Goal: Information Seeking & Learning: Learn about a topic

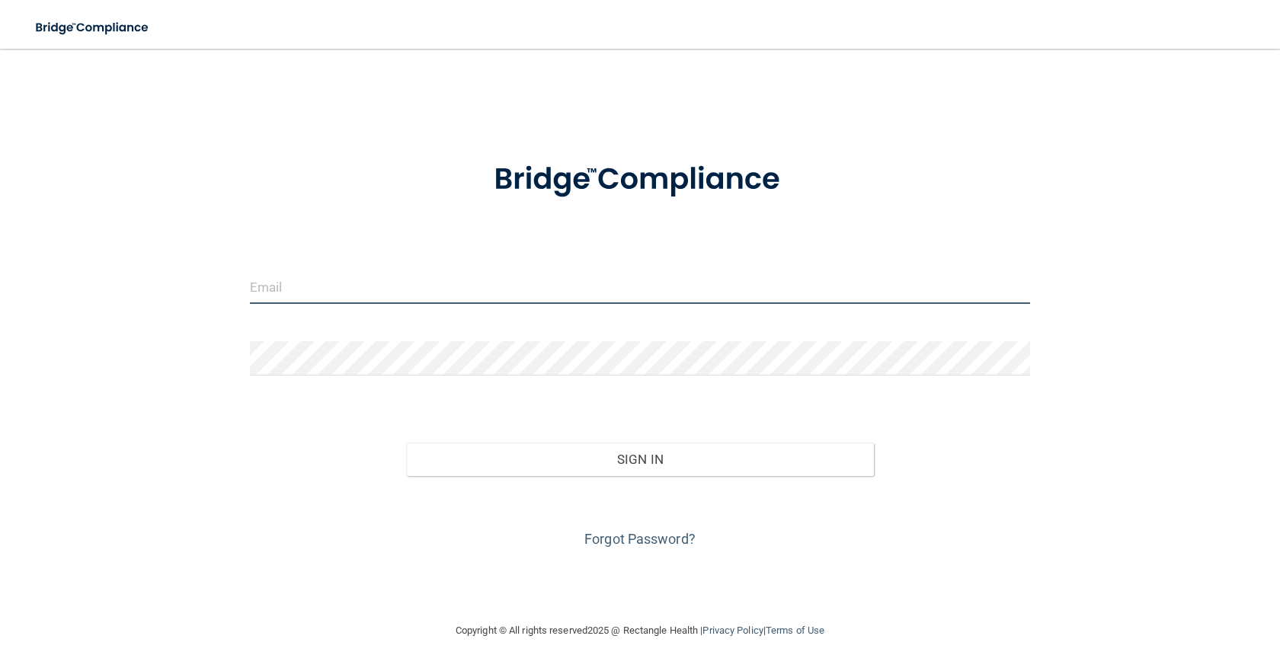
click at [338, 277] on input "email" at bounding box center [640, 287] width 780 height 34
type input "[EMAIL_ADDRESS][DOMAIN_NAME]"
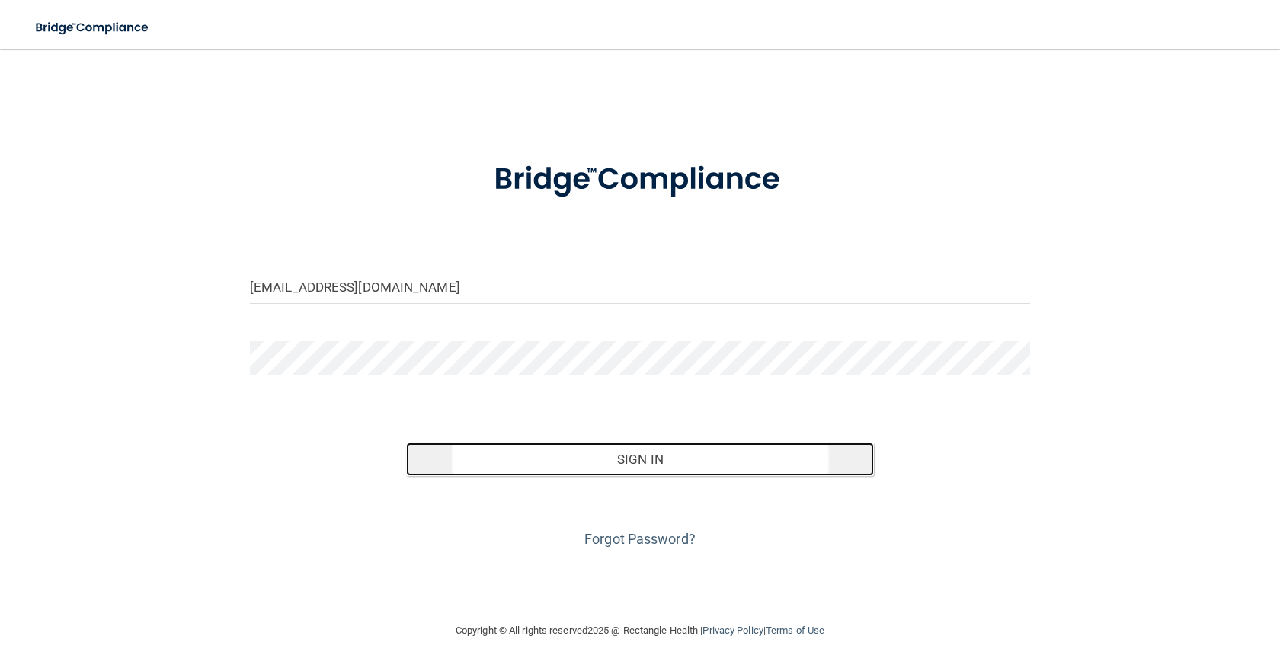
click at [579, 456] on button "Sign In" at bounding box center [640, 460] width 468 height 34
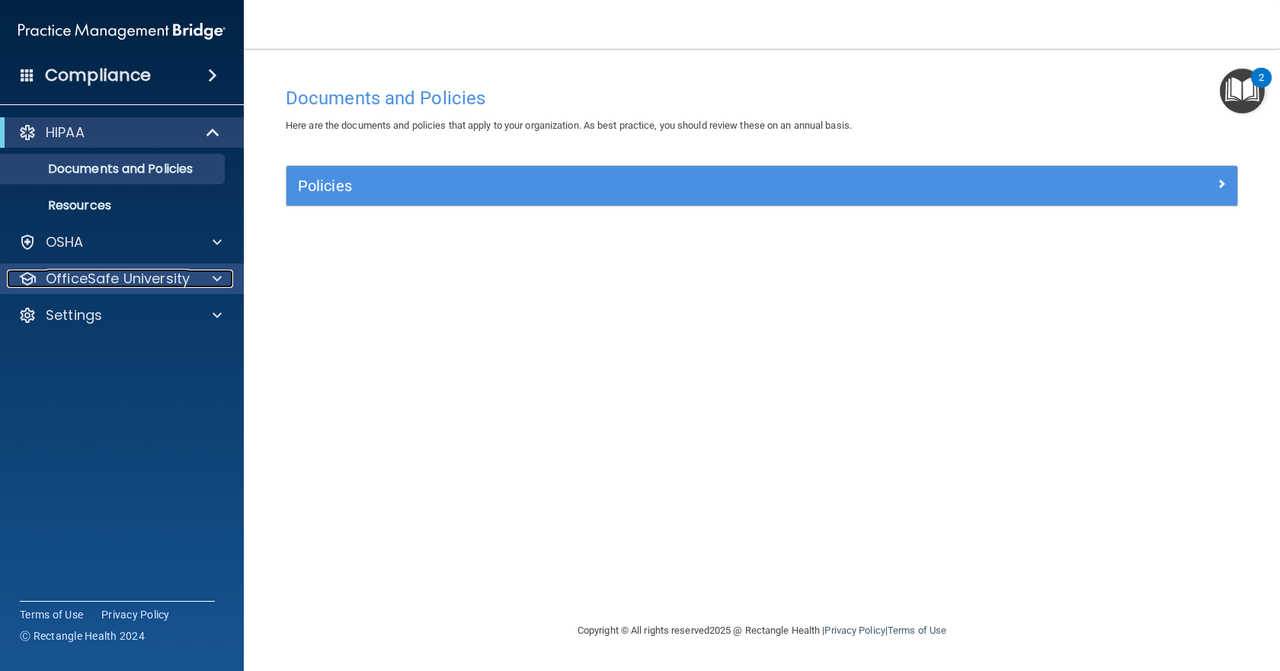
click at [141, 279] on p "OfficeSafe University" at bounding box center [118, 279] width 144 height 18
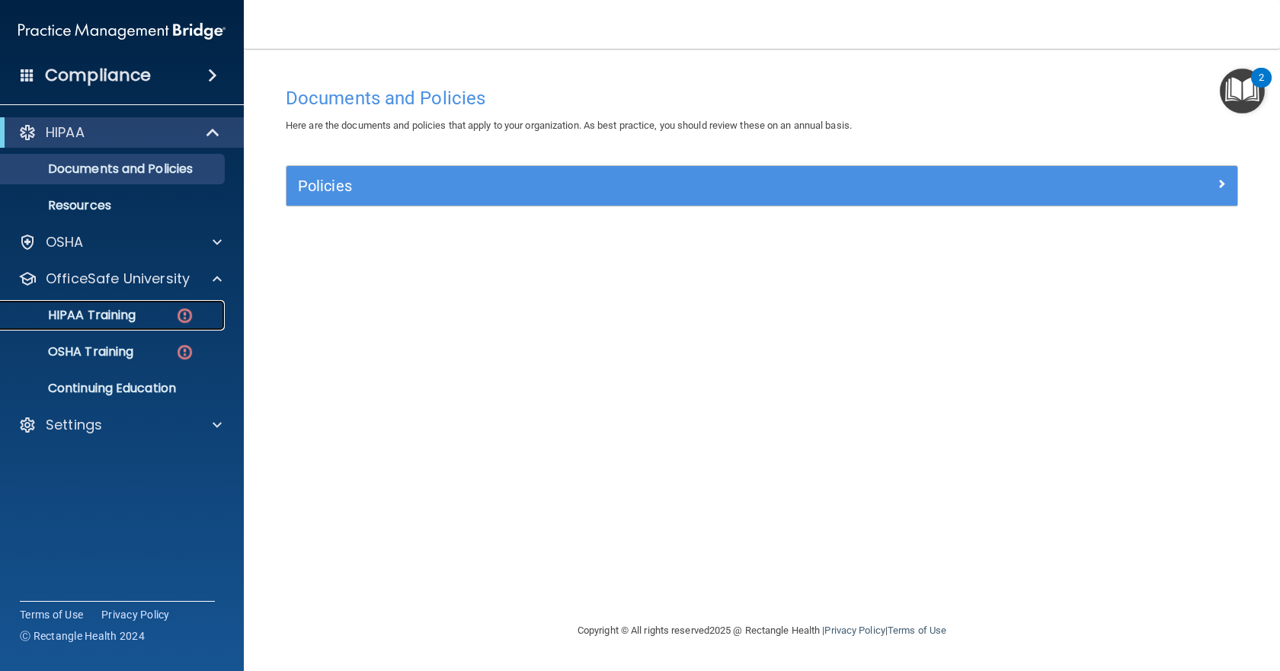
click at [118, 318] on p "HIPAA Training" at bounding box center [73, 315] width 126 height 15
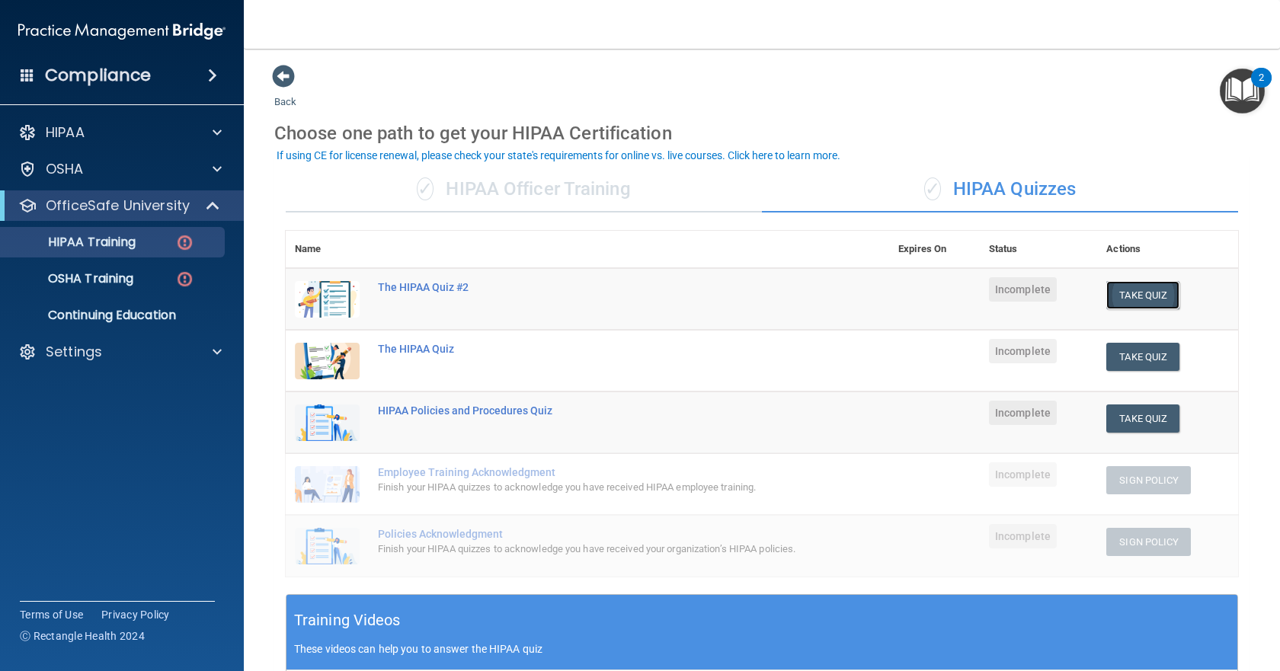
click at [1109, 295] on button "Take Quiz" at bounding box center [1142, 295] width 73 height 28
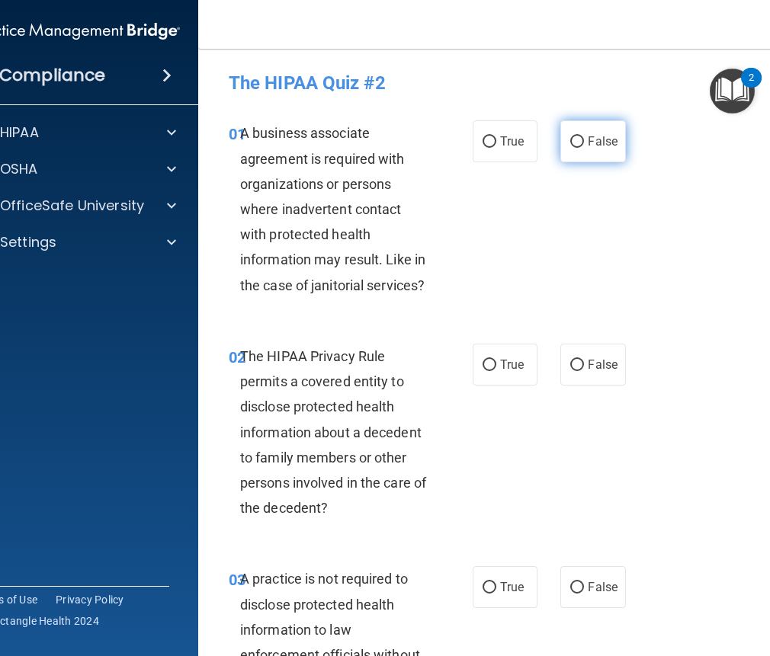
click at [572, 142] on input "False" at bounding box center [577, 141] width 14 height 11
radio input "true"
click at [504, 363] on span "True" at bounding box center [512, 364] width 24 height 14
click at [496, 363] on input "True" at bounding box center [489, 365] width 14 height 11
radio input "true"
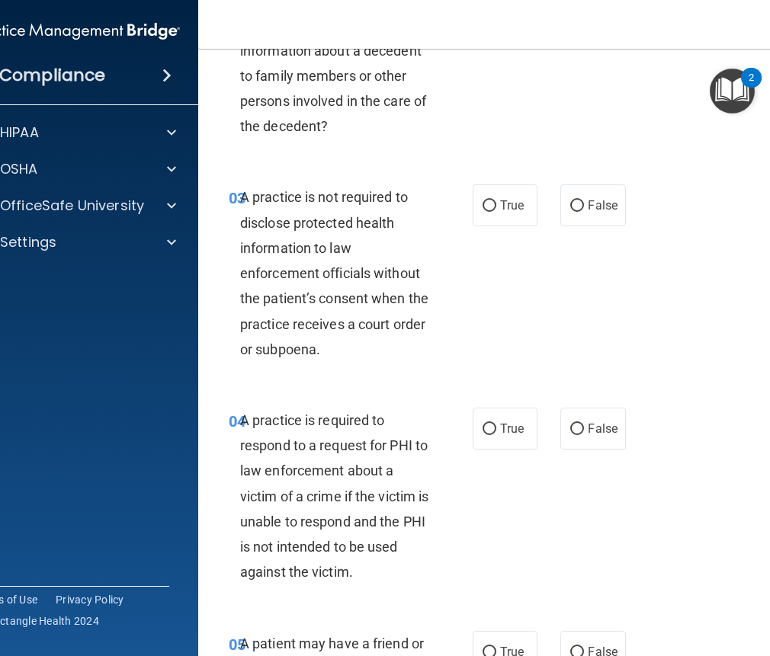
scroll to position [457, 0]
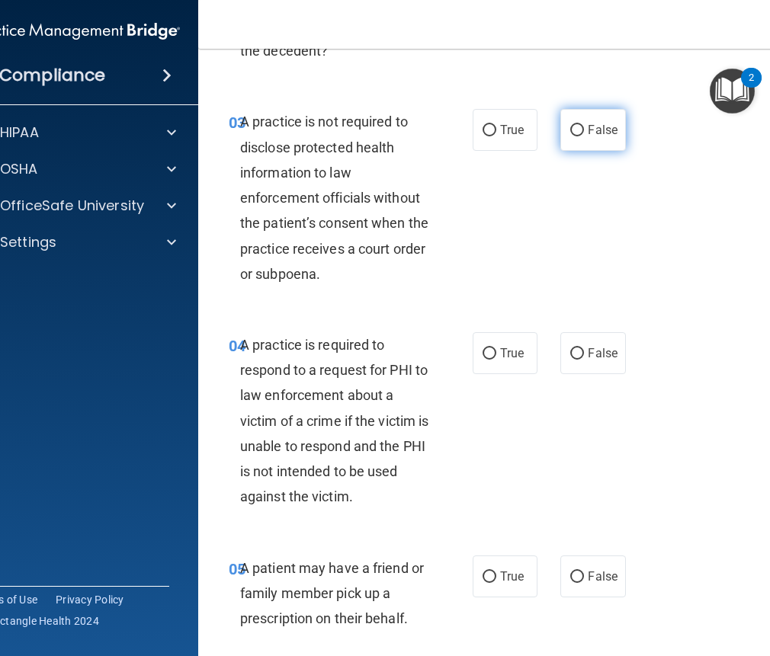
click at [580, 128] on label "False" at bounding box center [592, 130] width 65 height 42
click at [580, 128] on input "False" at bounding box center [577, 130] width 14 height 11
radio input "true"
click at [510, 350] on span "True" at bounding box center [512, 353] width 24 height 14
click at [496, 350] on input "True" at bounding box center [489, 353] width 14 height 11
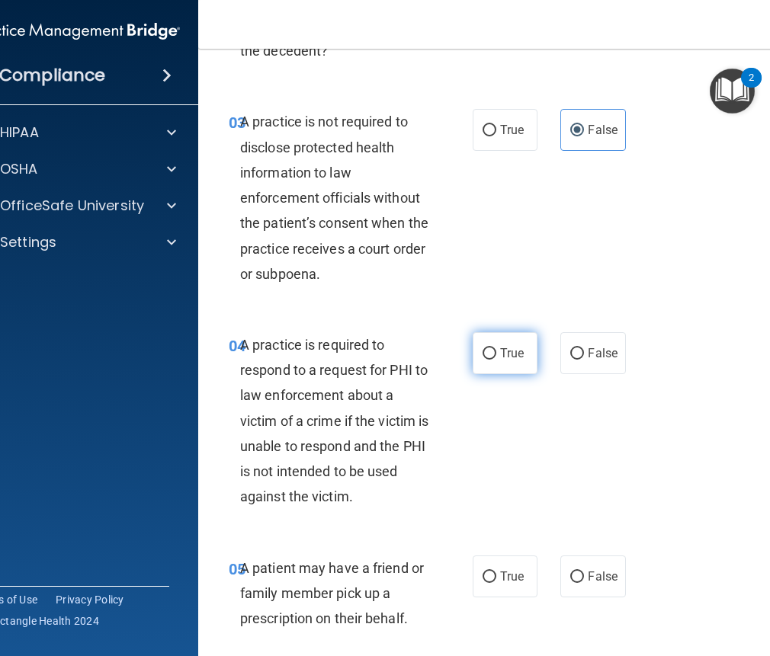
radio input "true"
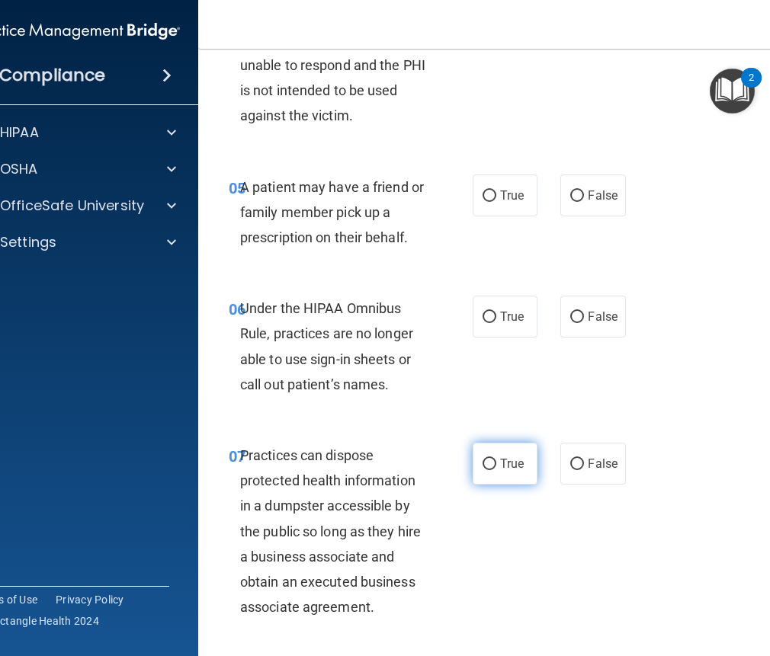
scroll to position [914, 0]
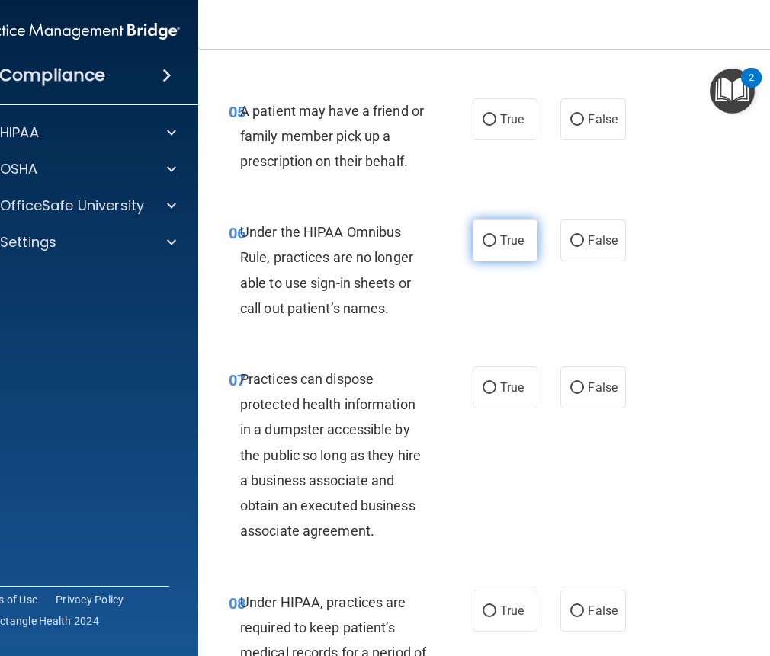
click at [524, 236] on label "True" at bounding box center [504, 240] width 65 height 42
click at [496, 236] on input "True" at bounding box center [489, 240] width 14 height 11
radio input "true"
click at [600, 235] on span "False" at bounding box center [602, 240] width 30 height 14
click at [584, 235] on input "False" at bounding box center [577, 240] width 14 height 11
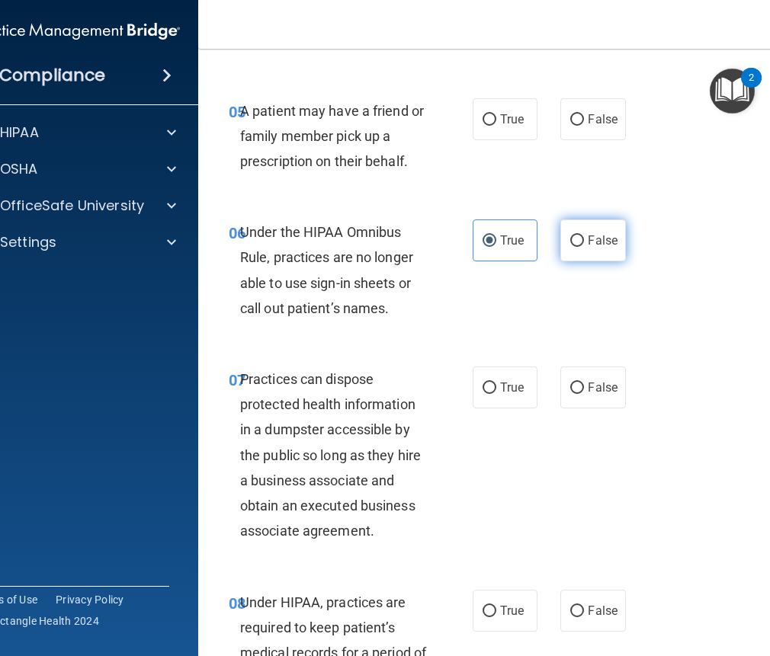
radio input "true"
radio input "false"
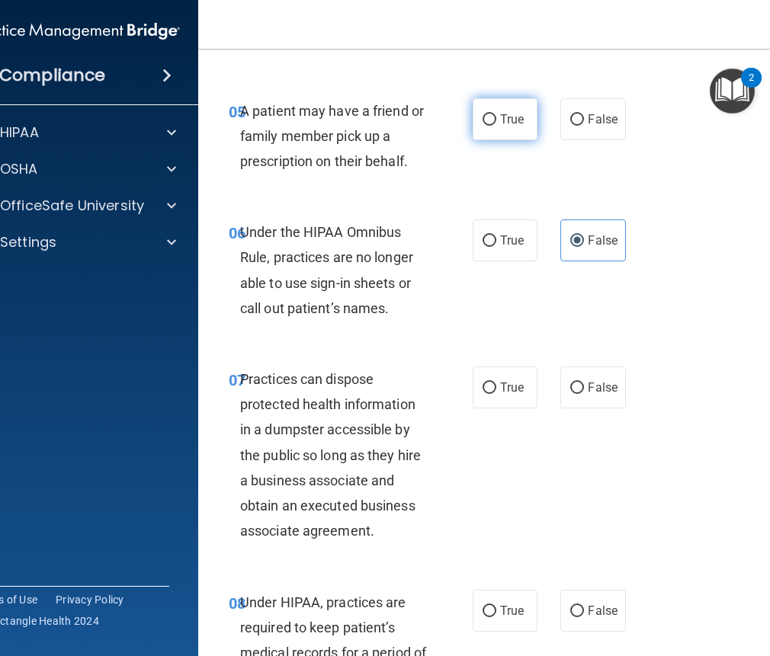
click at [504, 117] on span "True" at bounding box center [512, 119] width 24 height 14
click at [496, 117] on input "True" at bounding box center [489, 119] width 14 height 11
radio input "true"
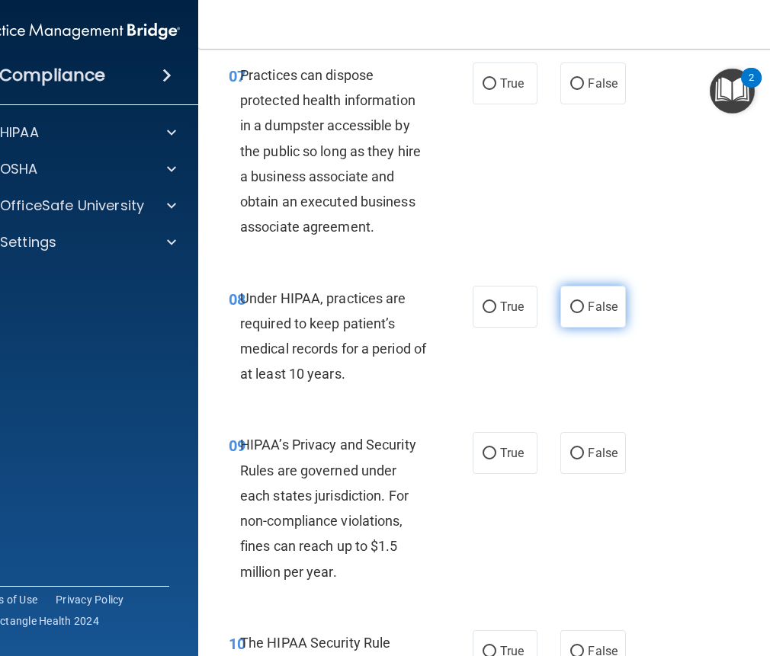
scroll to position [1219, 0]
click at [584, 66] on label "False" at bounding box center [592, 83] width 65 height 42
click at [584, 78] on input "False" at bounding box center [577, 83] width 14 height 11
radio input "true"
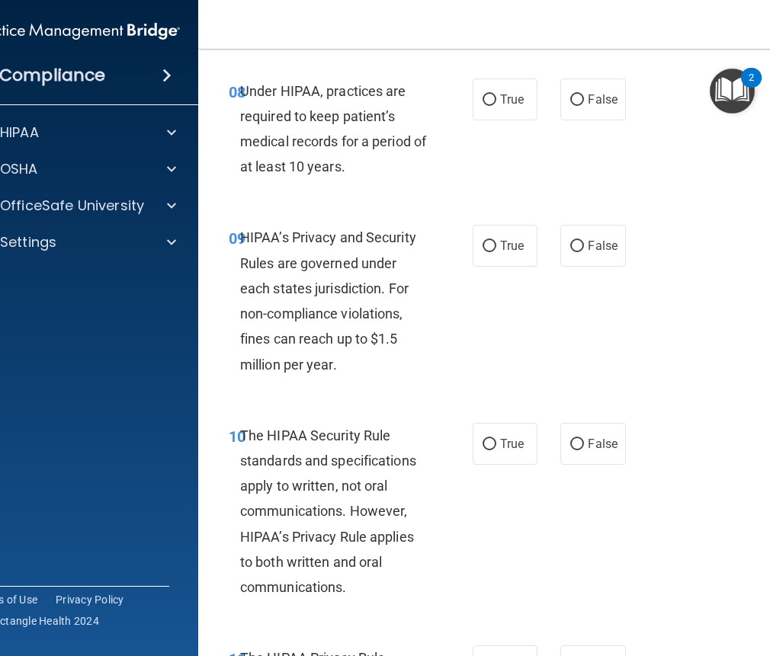
scroll to position [1448, 0]
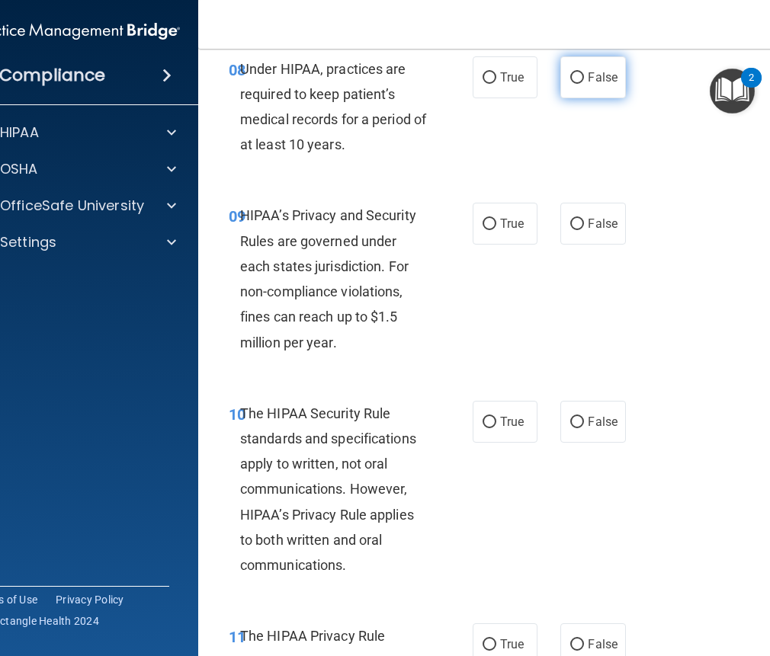
click at [587, 82] on span "False" at bounding box center [602, 77] width 30 height 14
click at [582, 82] on input "False" at bounding box center [577, 77] width 14 height 11
radio input "true"
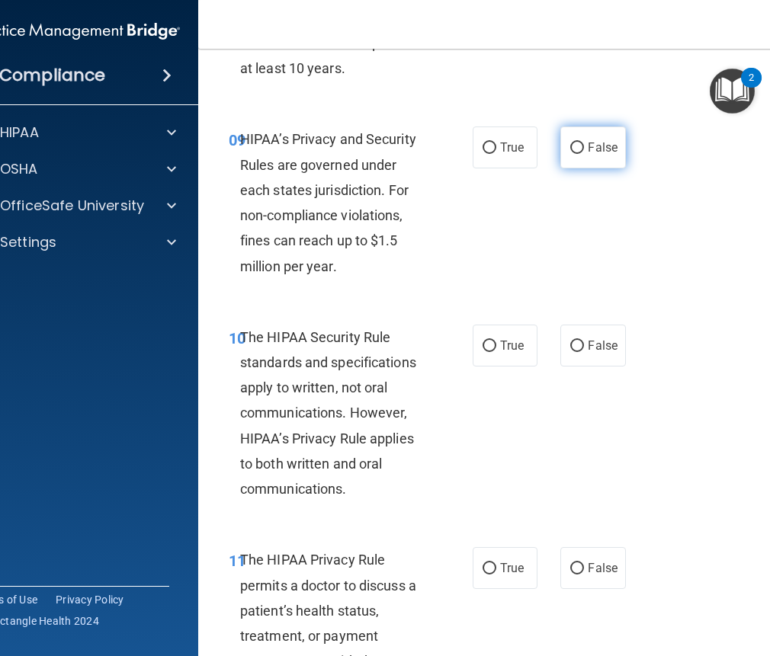
click at [578, 152] on input "False" at bounding box center [577, 147] width 14 height 11
radio input "true"
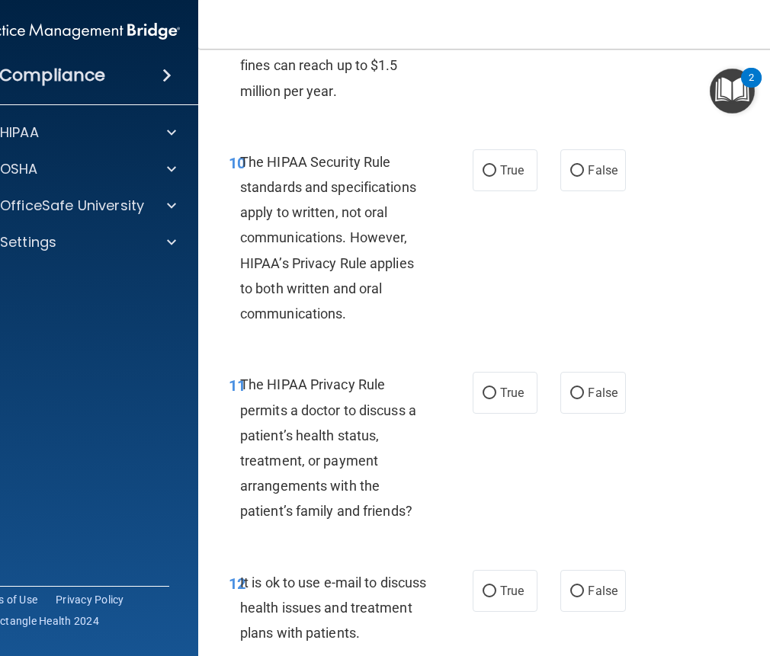
scroll to position [1752, 0]
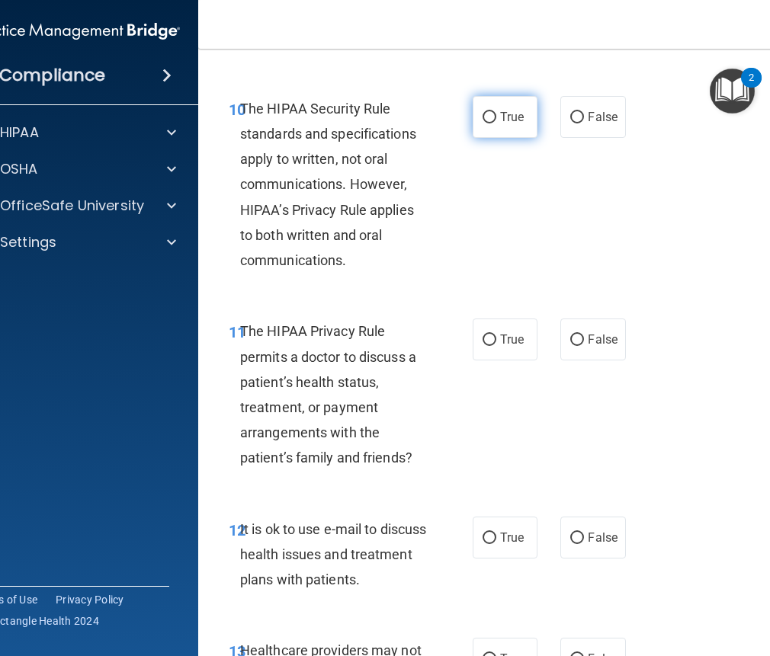
click at [490, 117] on input "True" at bounding box center [489, 117] width 14 height 11
radio input "true"
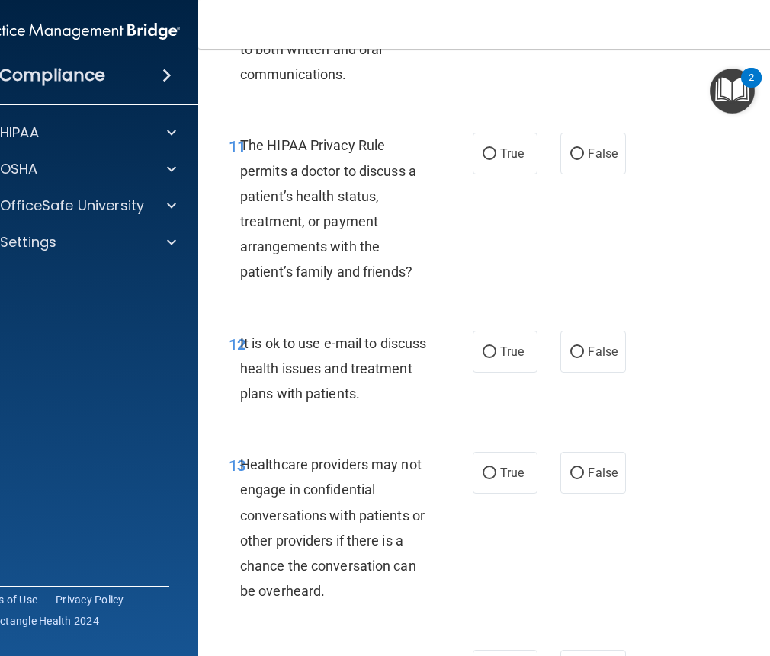
scroll to position [1981, 0]
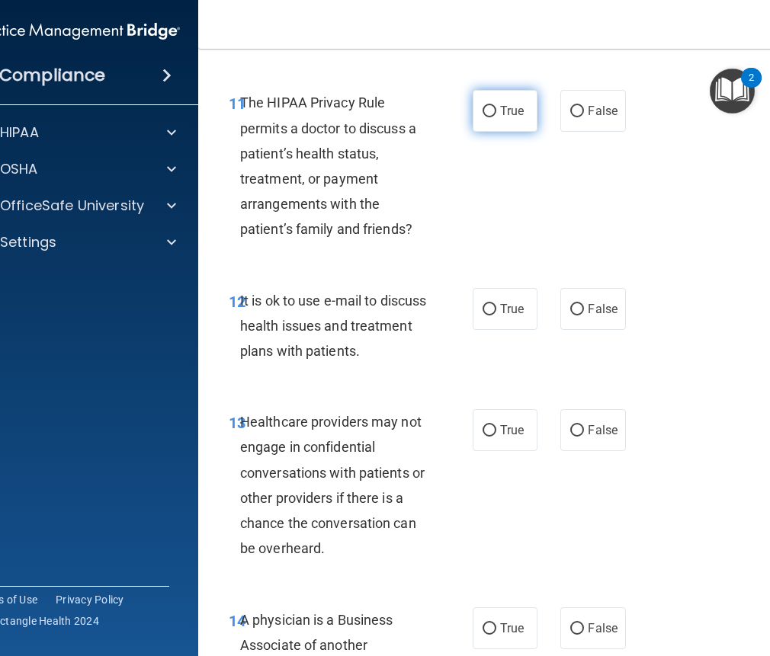
click at [512, 119] on label "True" at bounding box center [504, 111] width 65 height 42
click at [496, 117] on input "True" at bounding box center [489, 111] width 14 height 11
radio input "true"
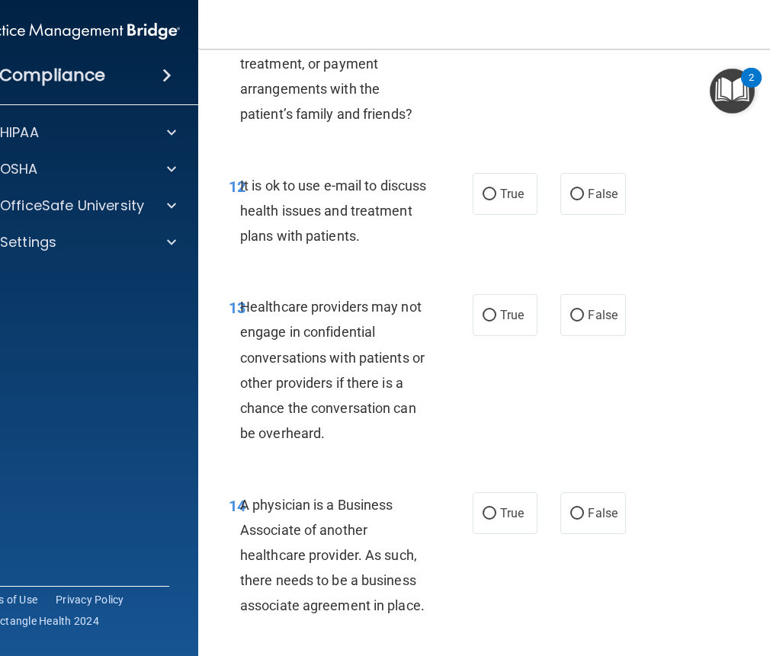
scroll to position [2133, 0]
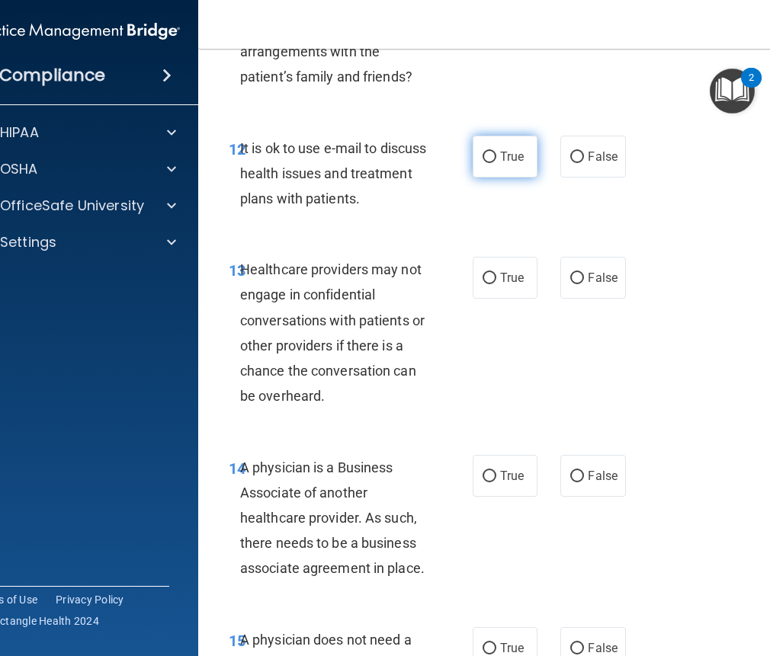
click at [514, 149] on span "True" at bounding box center [512, 156] width 24 height 14
click at [496, 152] on input "True" at bounding box center [489, 157] width 14 height 11
radio input "true"
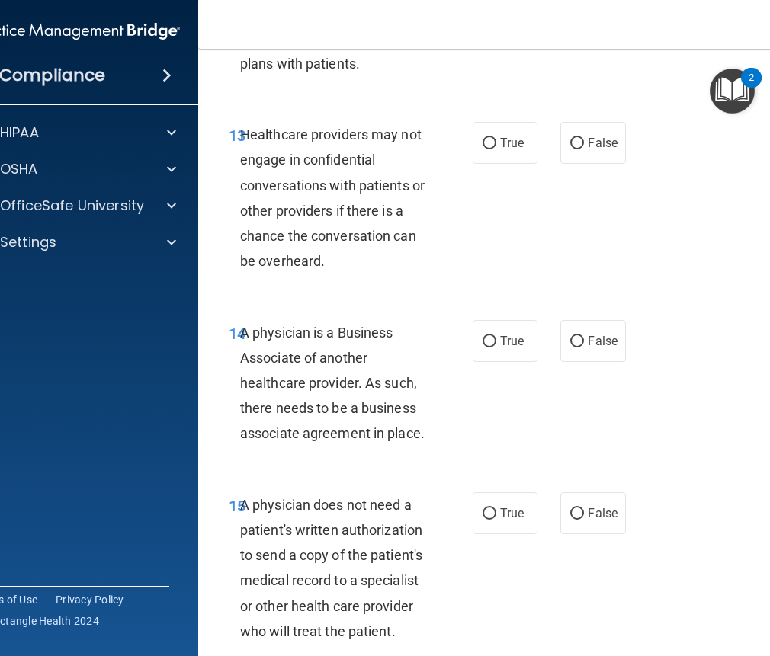
scroll to position [2286, 0]
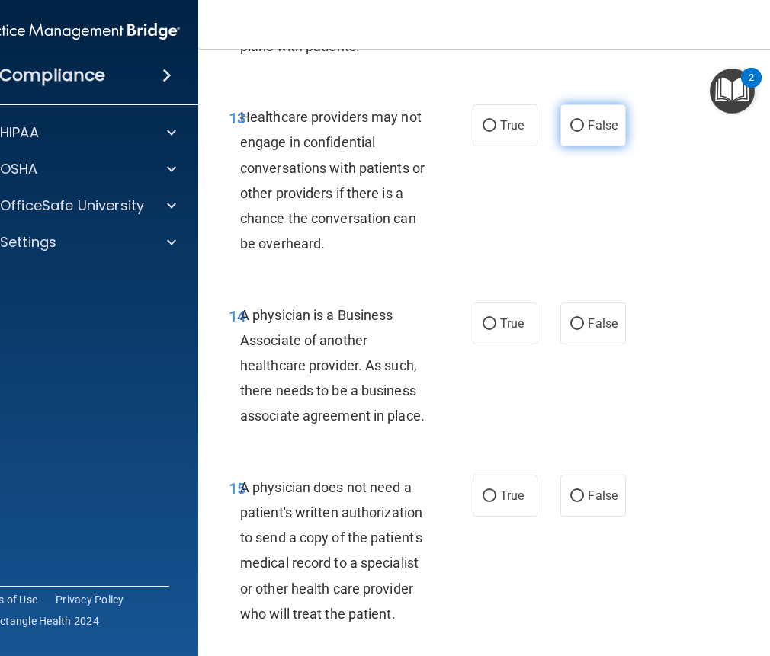
click at [603, 127] on span "False" at bounding box center [602, 125] width 30 height 14
click at [584, 127] on input "False" at bounding box center [577, 125] width 14 height 11
radio input "true"
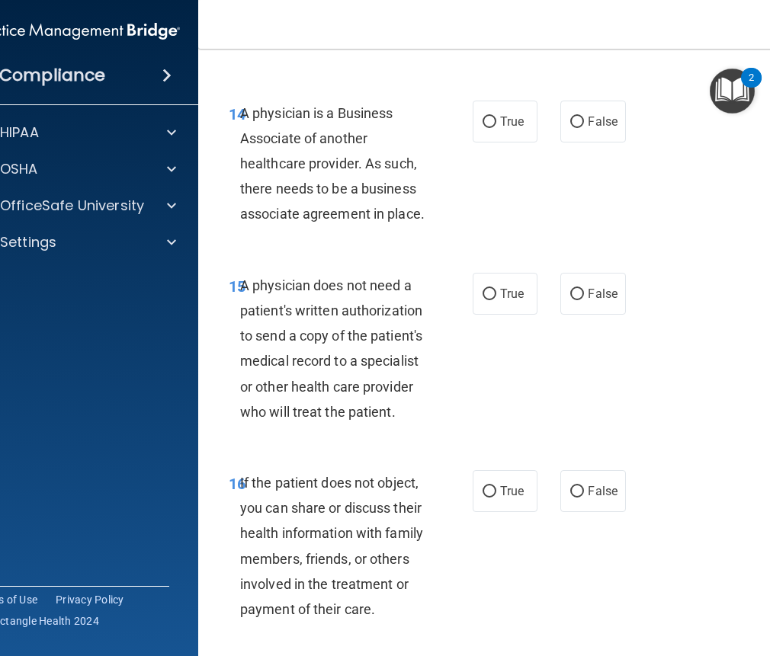
scroll to position [2514, 0]
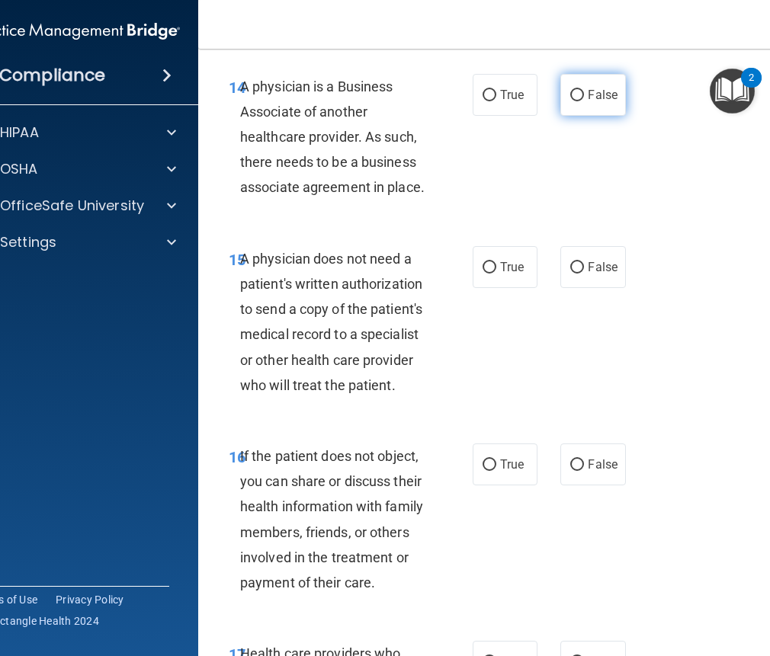
click at [588, 89] on span "False" at bounding box center [602, 95] width 30 height 14
click at [584, 90] on input "False" at bounding box center [577, 95] width 14 height 11
radio input "true"
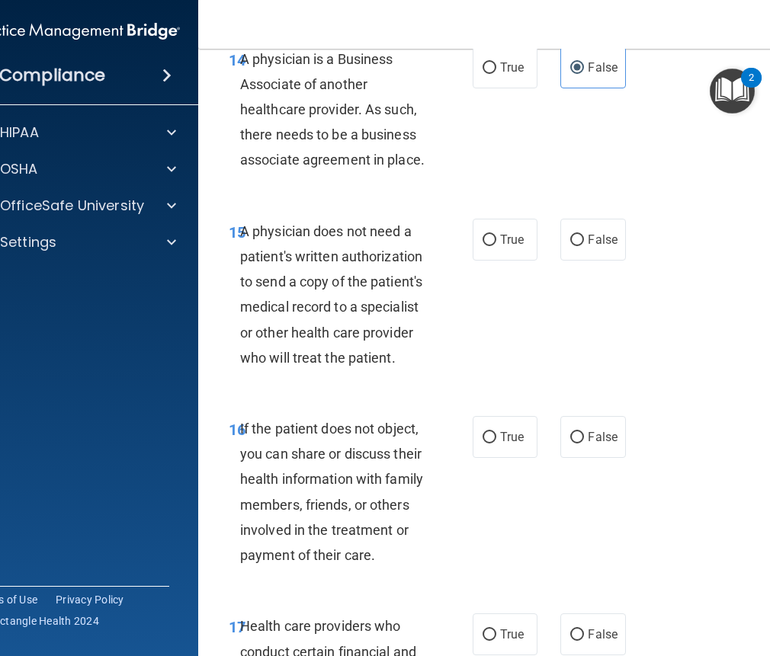
scroll to position [2591, 0]
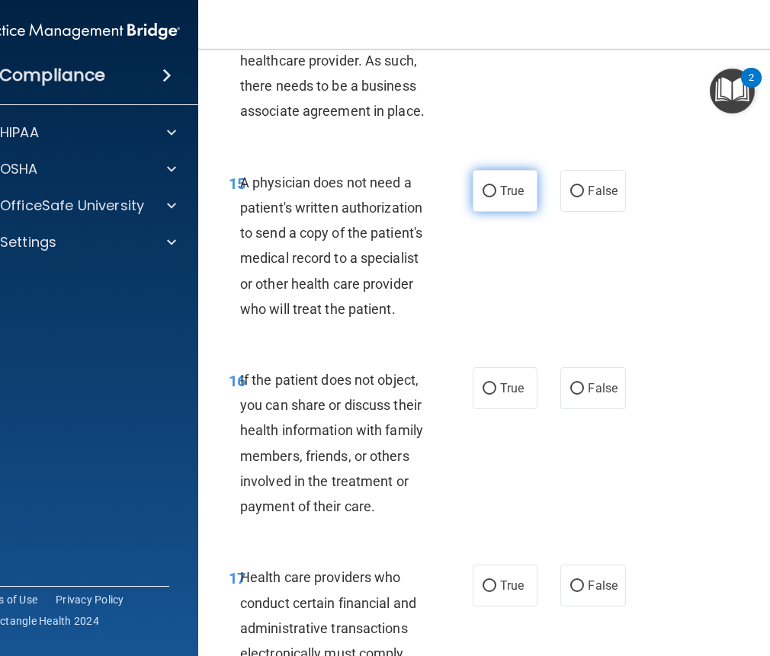
click at [485, 194] on input "True" at bounding box center [489, 191] width 14 height 11
radio input "true"
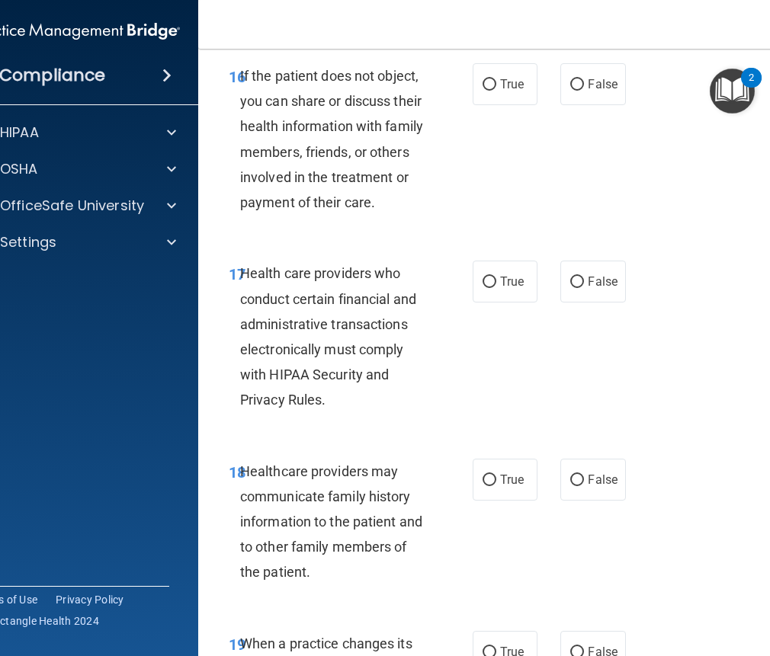
scroll to position [2895, 0]
click at [493, 91] on label "True" at bounding box center [504, 83] width 65 height 42
click at [493, 90] on input "True" at bounding box center [489, 83] width 14 height 11
radio input "true"
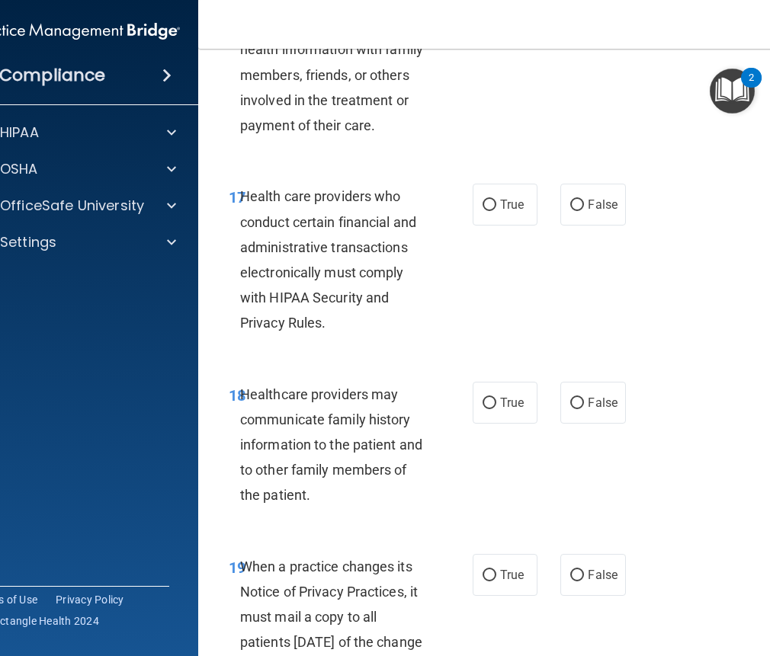
scroll to position [3048, 0]
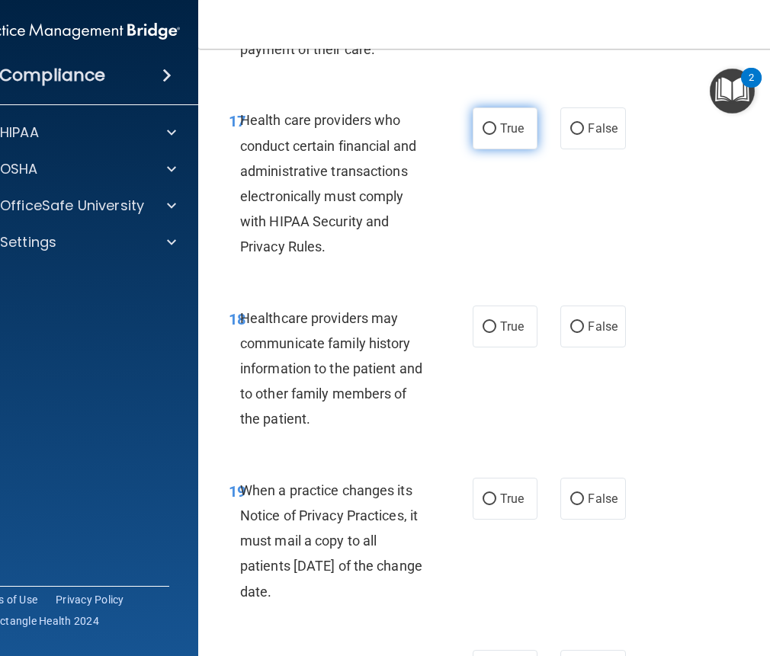
click at [519, 110] on label "True" at bounding box center [504, 128] width 65 height 42
click at [496, 123] on input "True" at bounding box center [489, 128] width 14 height 11
radio input "true"
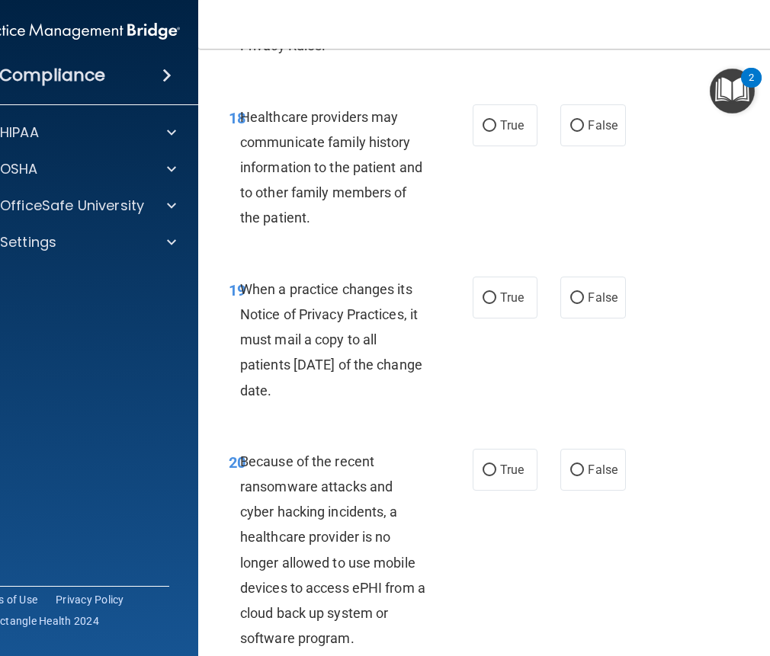
scroll to position [3276, 0]
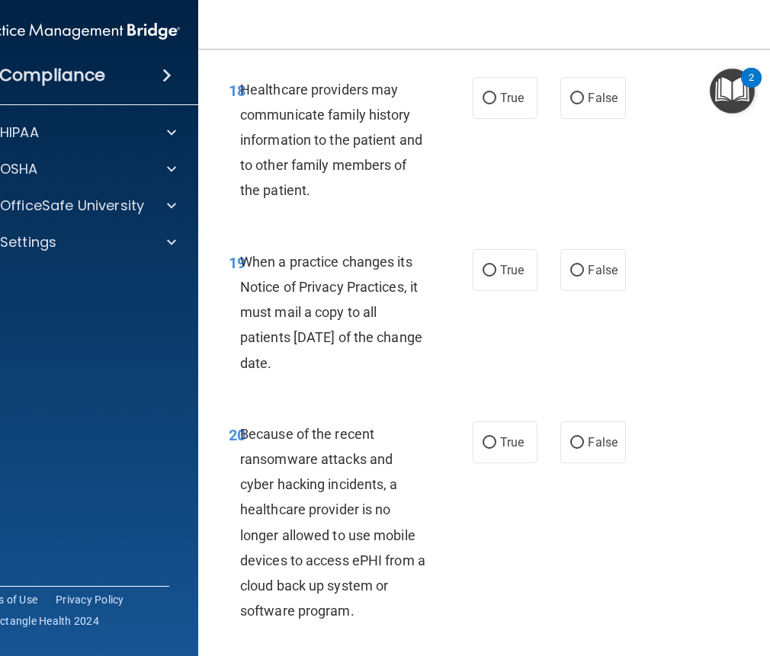
click at [589, 120] on div "18 Healthcare providers may communicate family history information to the patie…" at bounding box center [506, 144] width 579 height 172
click at [588, 111] on label "False" at bounding box center [592, 98] width 65 height 42
click at [584, 104] on input "False" at bounding box center [577, 98] width 14 height 11
radio input "true"
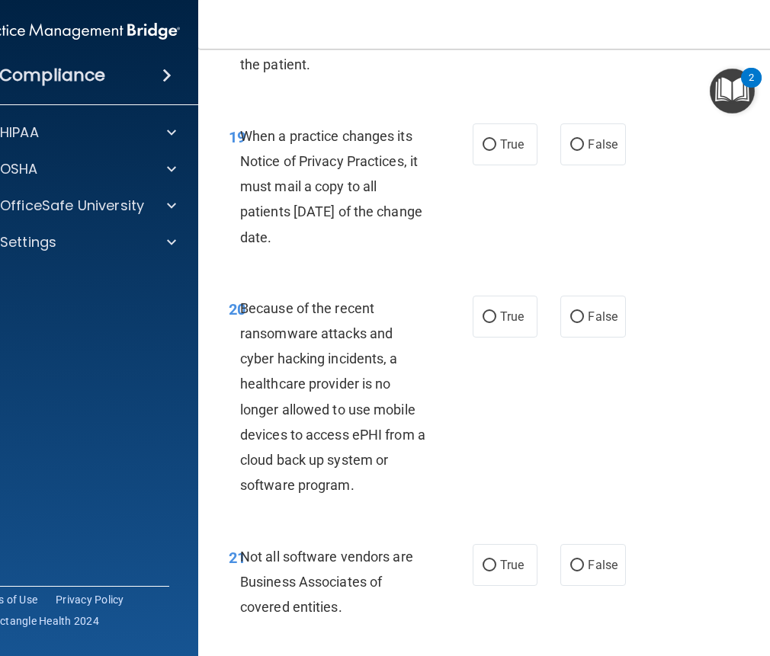
scroll to position [3429, 0]
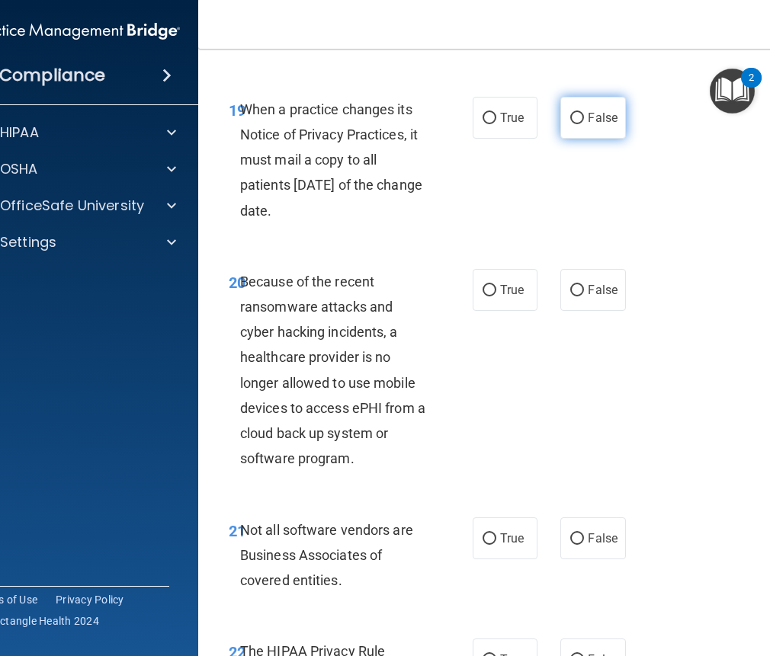
click at [594, 116] on span "False" at bounding box center [602, 117] width 30 height 14
click at [584, 116] on input "False" at bounding box center [577, 118] width 14 height 11
radio input "true"
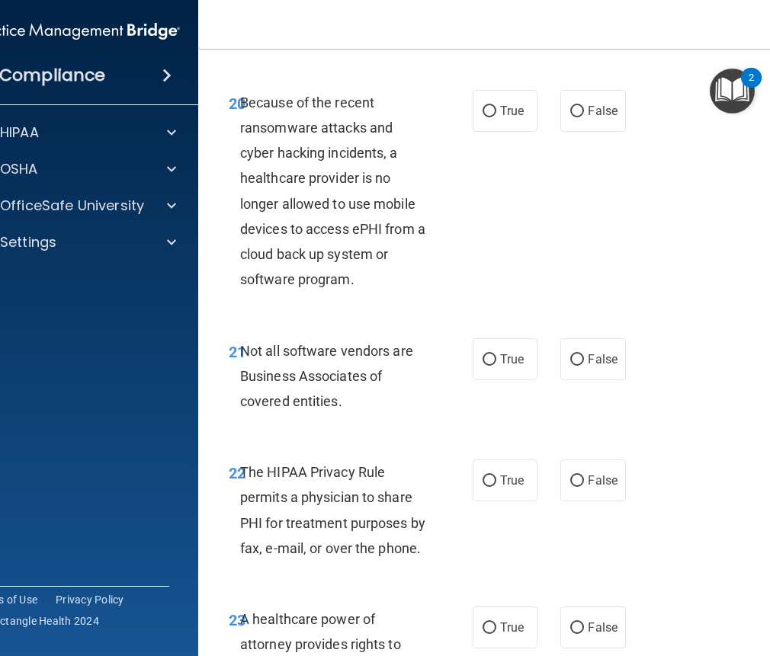
scroll to position [3581, 0]
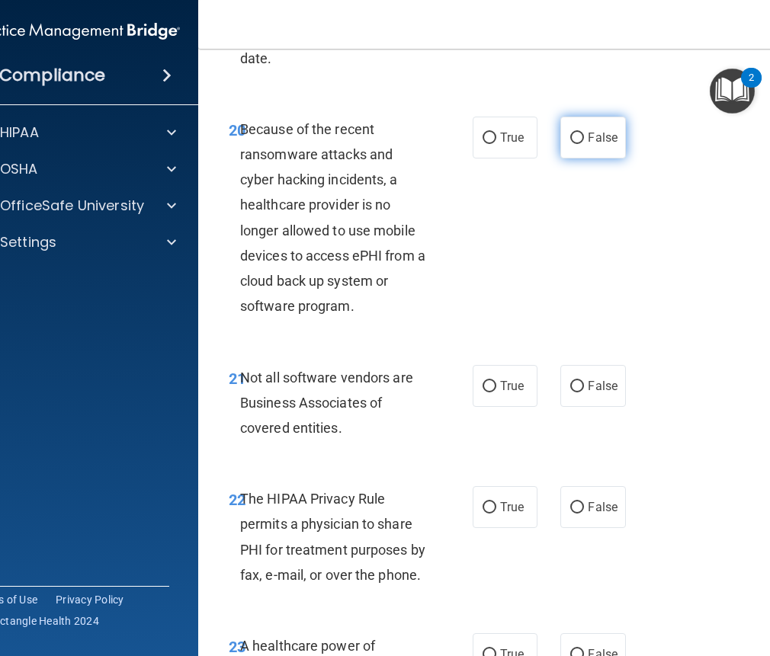
drag, startPoint x: 602, startPoint y: 146, endPoint x: 594, endPoint y: 152, distance: 9.8
click at [600, 146] on label "False" at bounding box center [592, 138] width 65 height 42
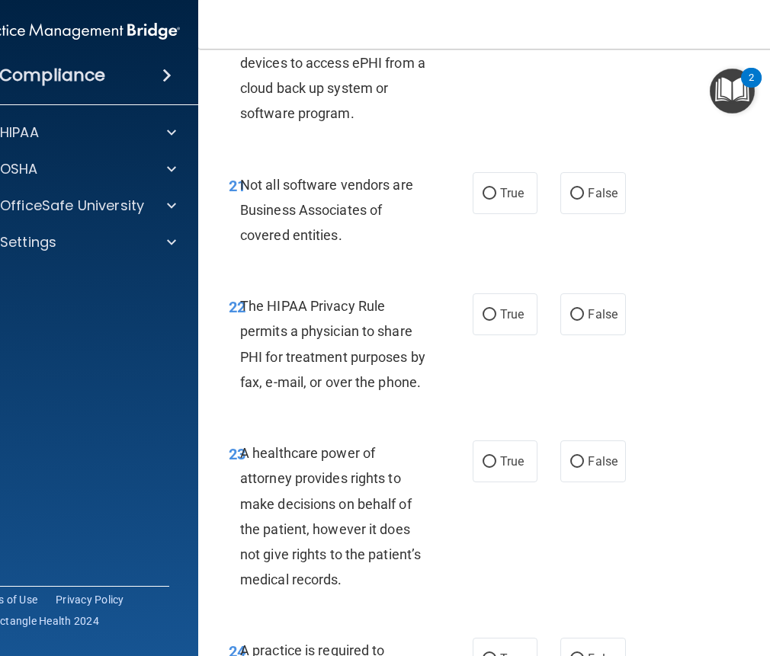
scroll to position [3810, 0]
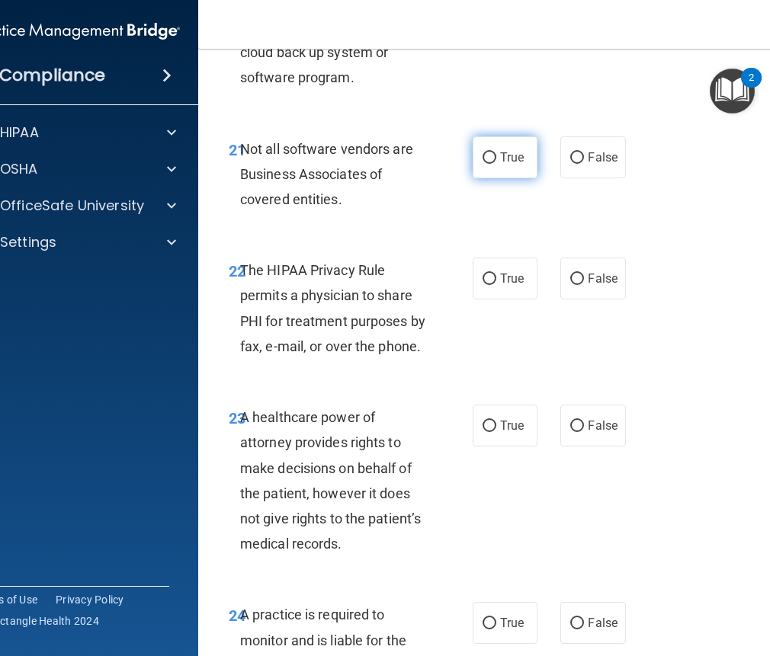
click at [499, 175] on label "True" at bounding box center [504, 157] width 65 height 42
click at [496, 164] on input "True" at bounding box center [489, 157] width 14 height 11
radio input "true"
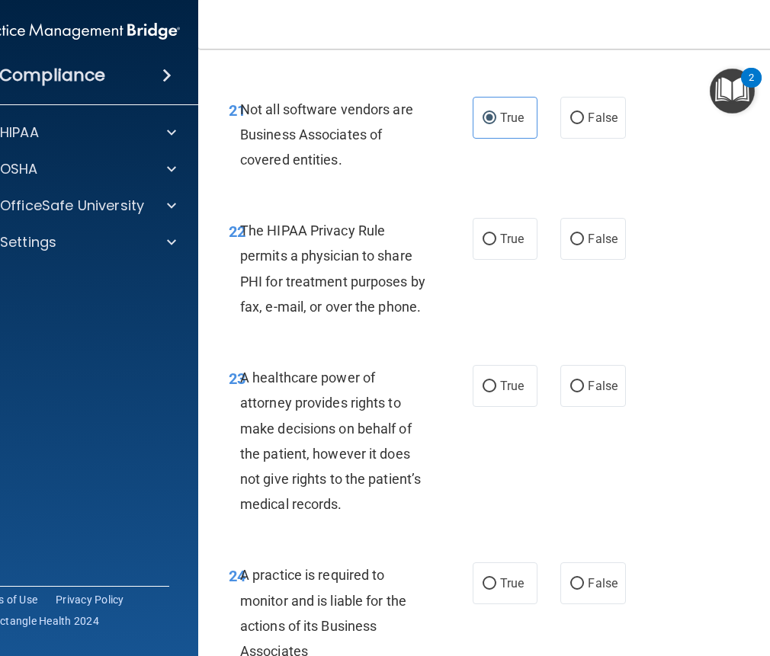
scroll to position [3962, 0]
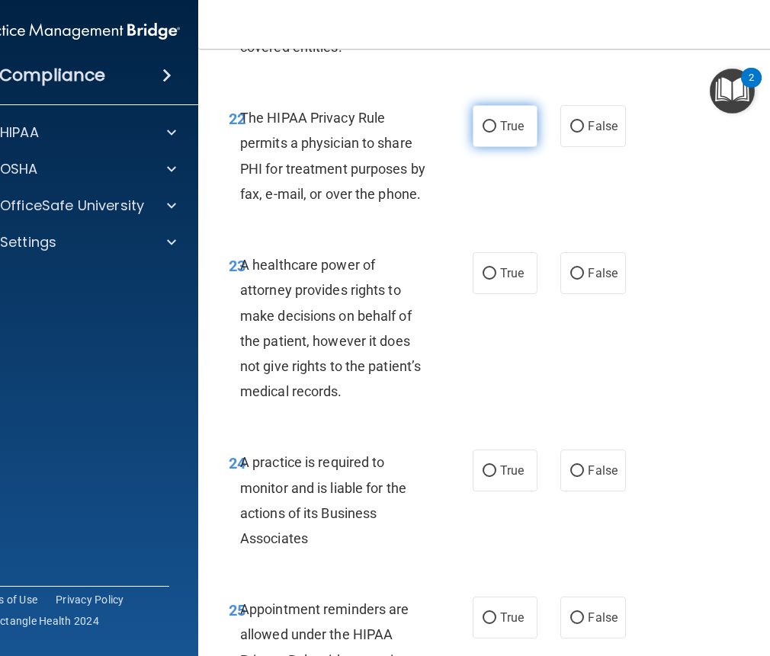
click at [510, 126] on span "True" at bounding box center [512, 126] width 24 height 14
click at [496, 126] on input "True" at bounding box center [489, 126] width 14 height 11
radio input "true"
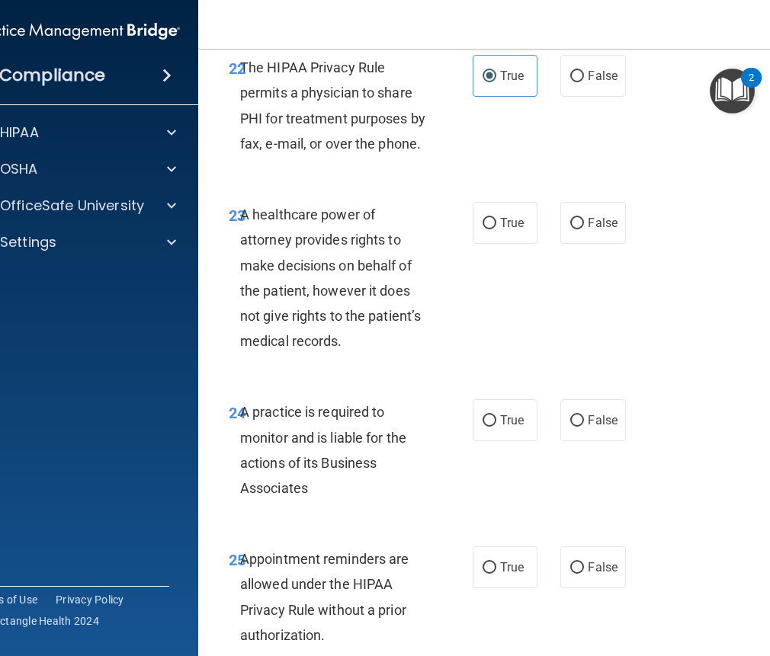
scroll to position [4115, 0]
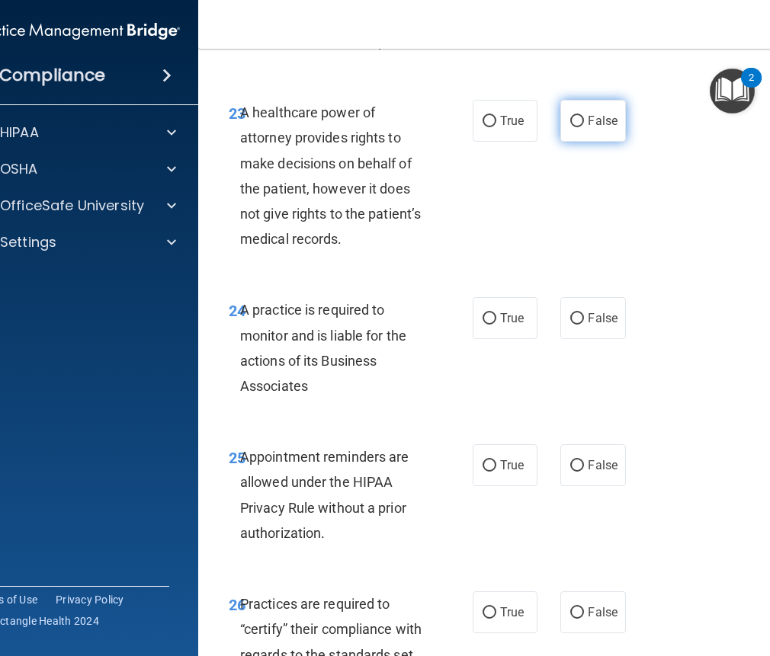
click at [592, 122] on span "False" at bounding box center [602, 121] width 30 height 14
click at [584, 122] on input "False" at bounding box center [577, 121] width 14 height 11
radio input "true"
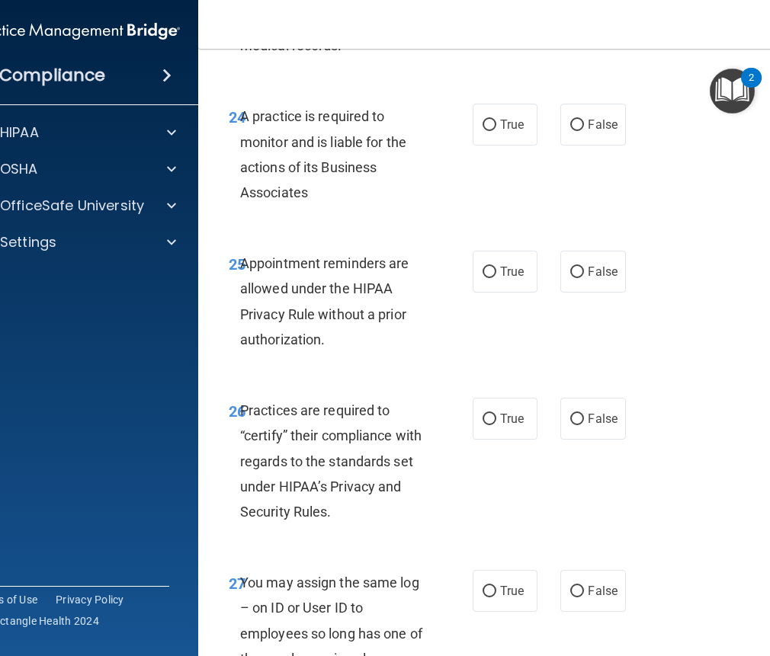
scroll to position [4343, 0]
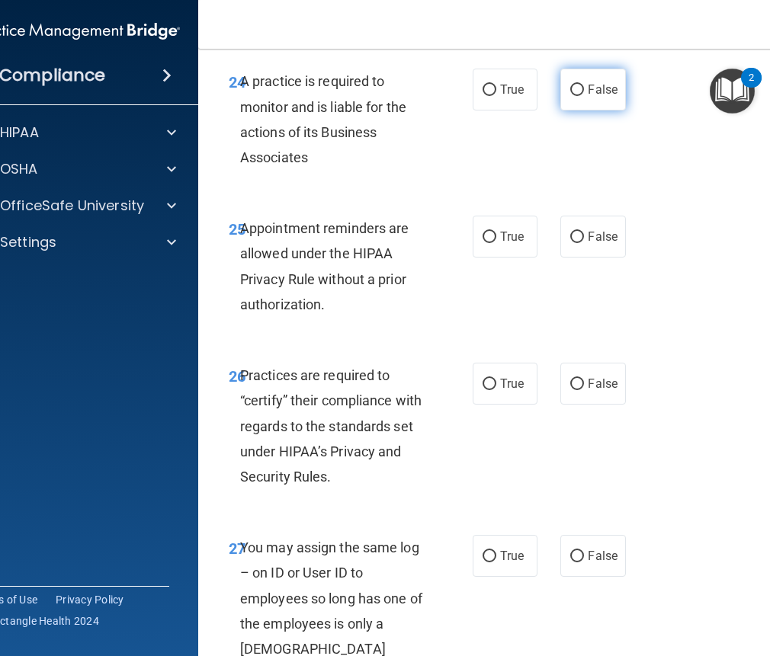
click at [569, 110] on label "False" at bounding box center [592, 90] width 65 height 42
click at [570, 96] on input "False" at bounding box center [577, 90] width 14 height 11
radio input "true"
click at [501, 232] on span "True" at bounding box center [512, 236] width 24 height 14
click at [496, 232] on input "True" at bounding box center [489, 237] width 14 height 11
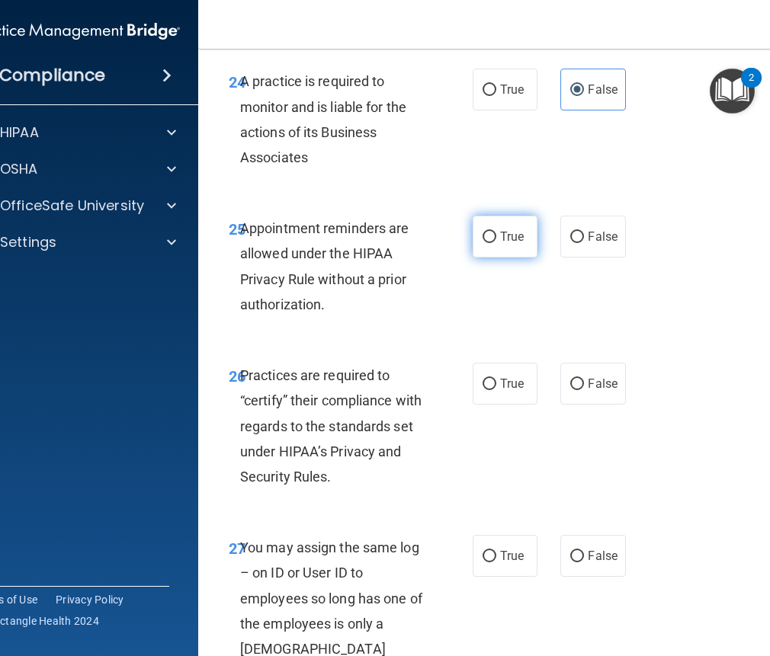
radio input "true"
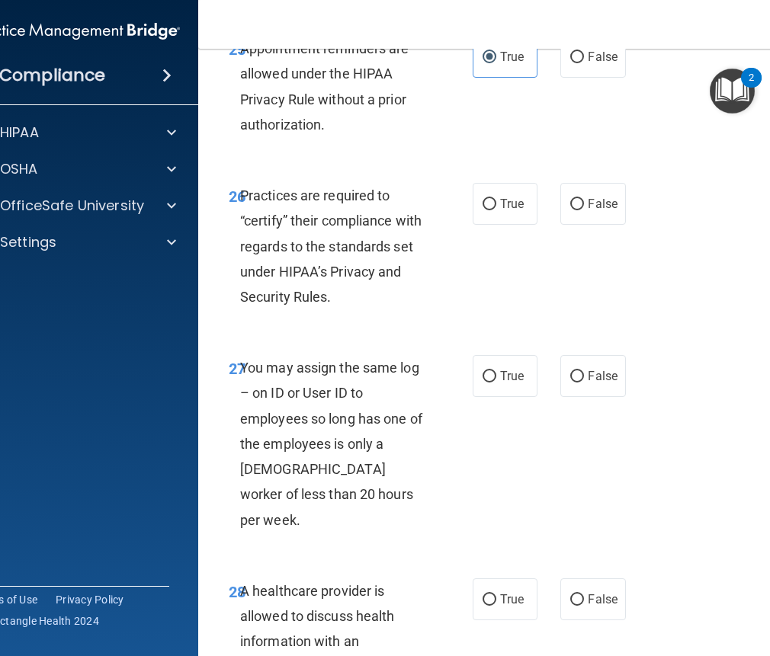
scroll to position [4572, 0]
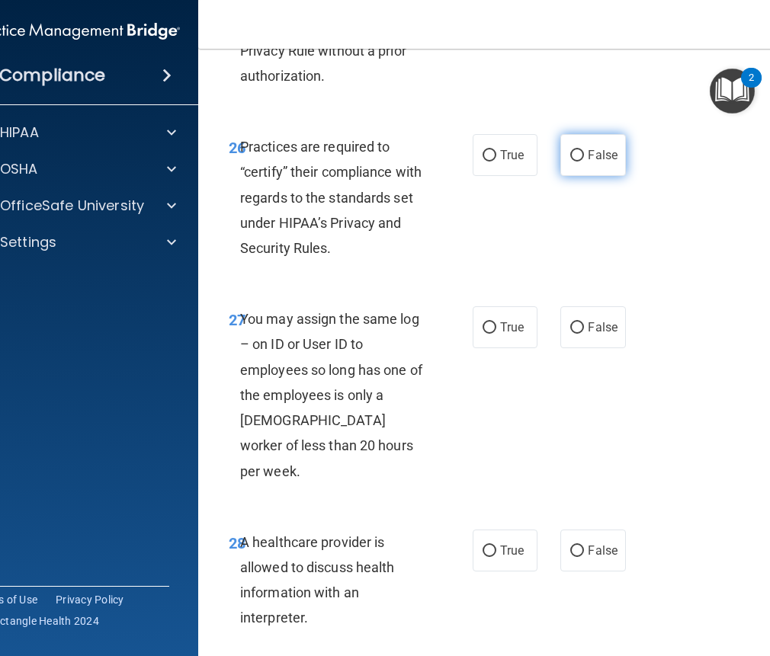
click at [616, 171] on label "False" at bounding box center [592, 155] width 65 height 42
click at [584, 162] on input "False" at bounding box center [577, 155] width 14 height 11
radio input "true"
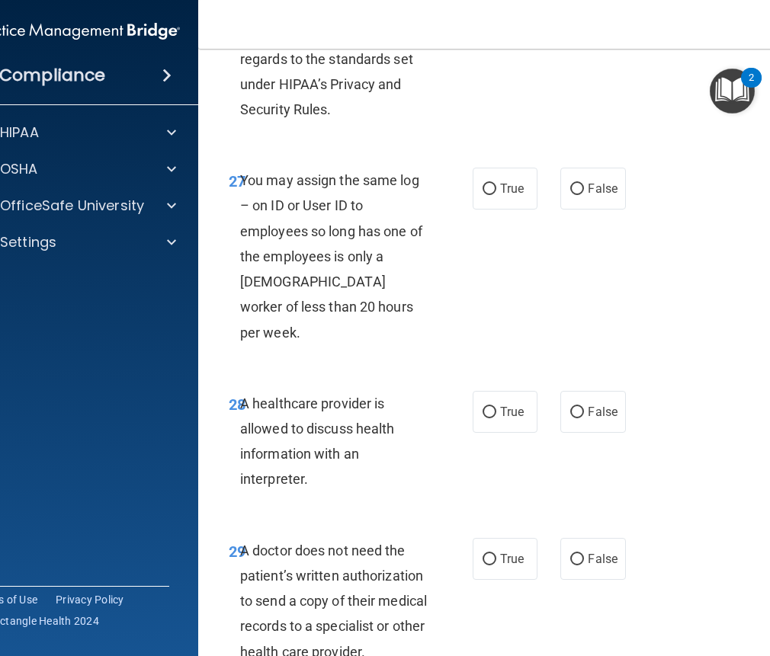
scroll to position [4724, 0]
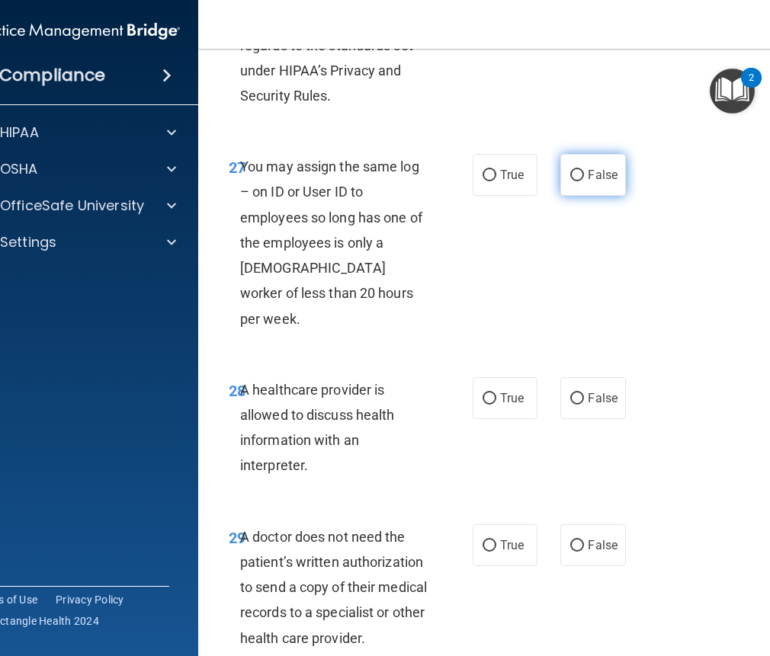
click at [591, 166] on label "False" at bounding box center [592, 175] width 65 height 42
click at [584, 170] on input "False" at bounding box center [577, 175] width 14 height 11
radio input "true"
drag, startPoint x: 496, startPoint y: 370, endPoint x: 558, endPoint y: 353, distance: 64.0
click at [500, 391] on span "True" at bounding box center [512, 398] width 24 height 14
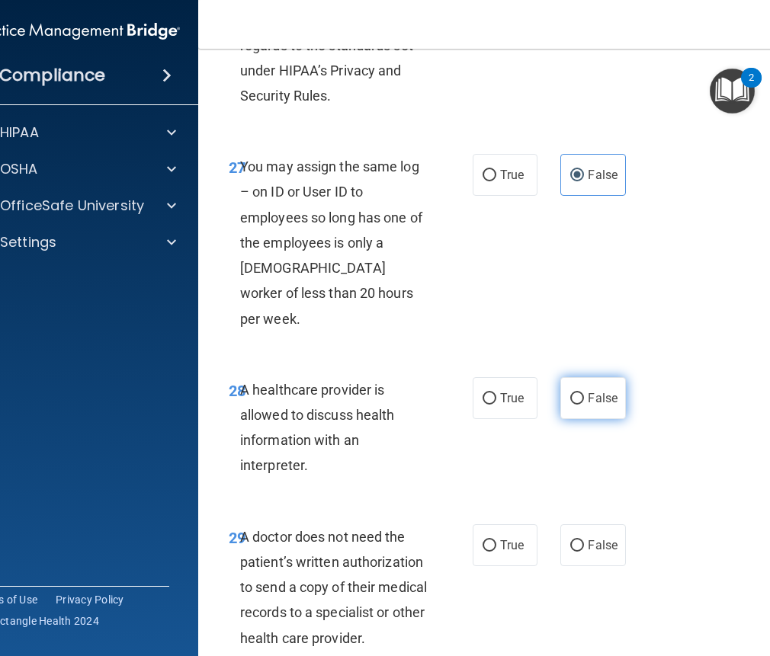
click at [496, 393] on input "True" at bounding box center [489, 398] width 14 height 11
radio input "true"
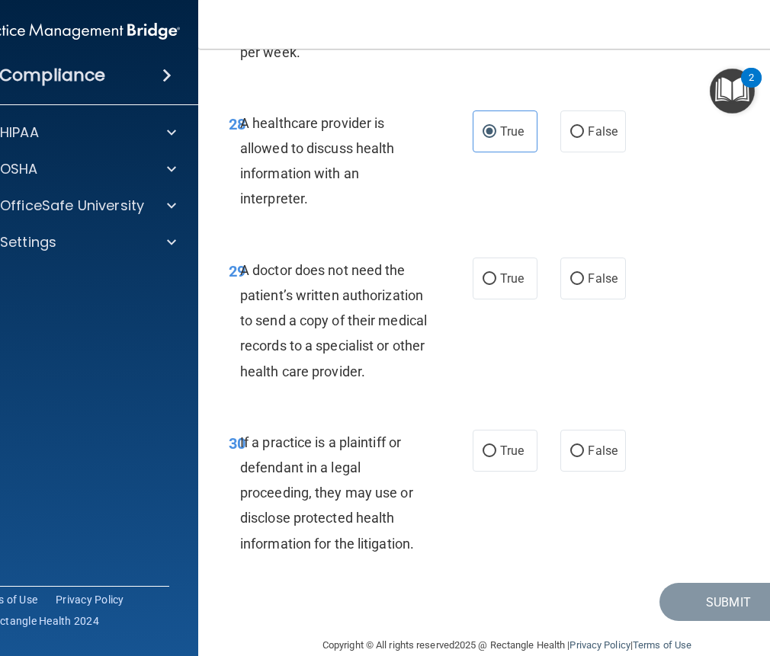
scroll to position [4992, 0]
click at [482, 273] on input "True" at bounding box center [489, 278] width 14 height 11
radio input "true"
click at [472, 429] on label "True" at bounding box center [504, 450] width 65 height 42
click at [482, 445] on input "True" at bounding box center [489, 450] width 14 height 11
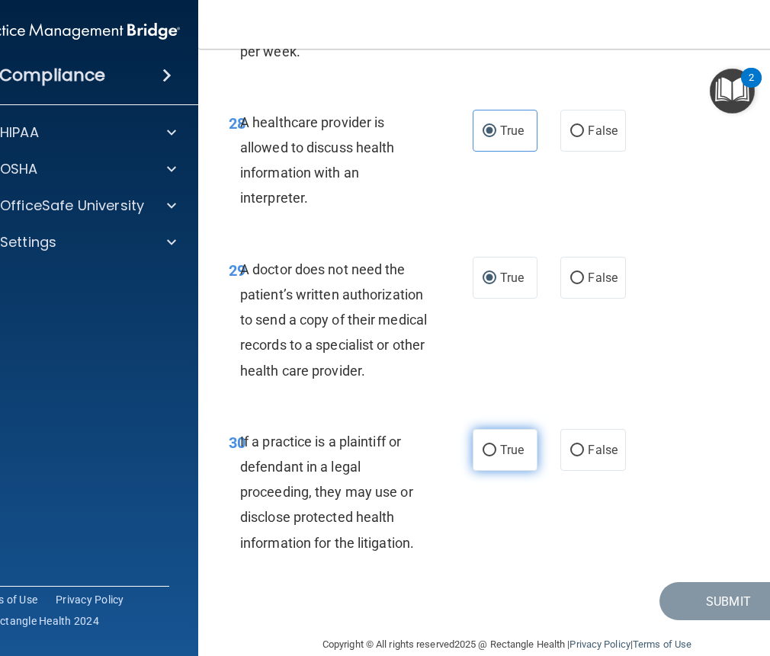
radio input "true"
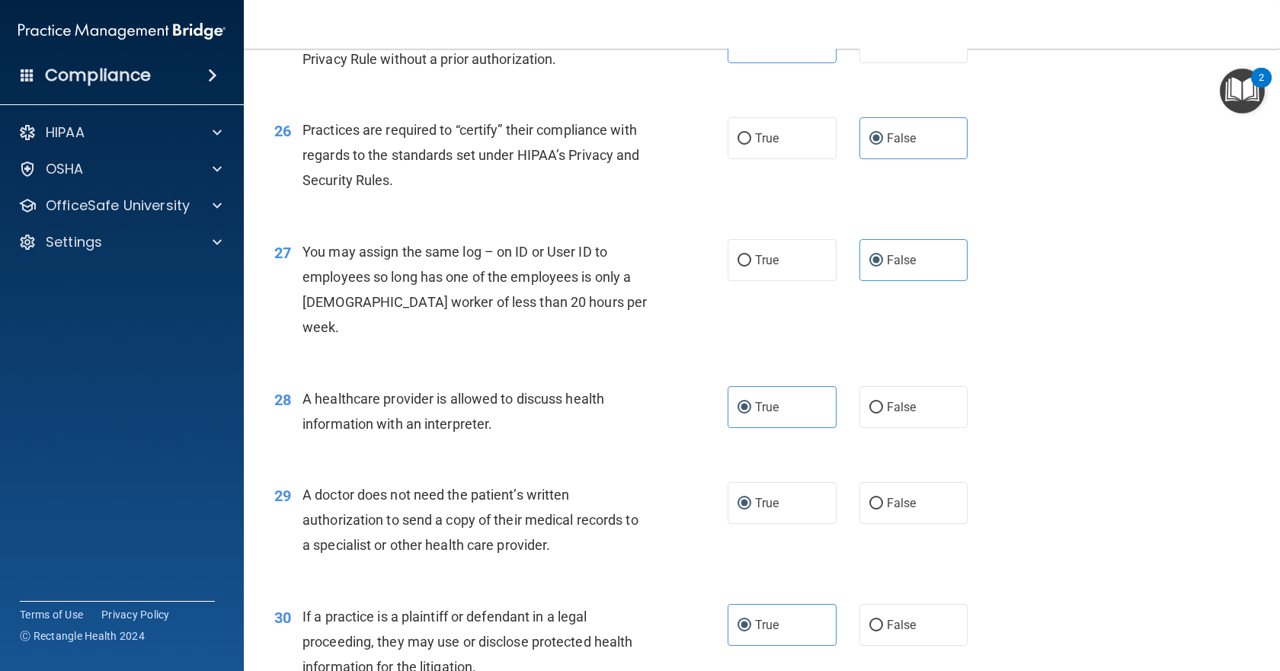
scroll to position [3205, 0]
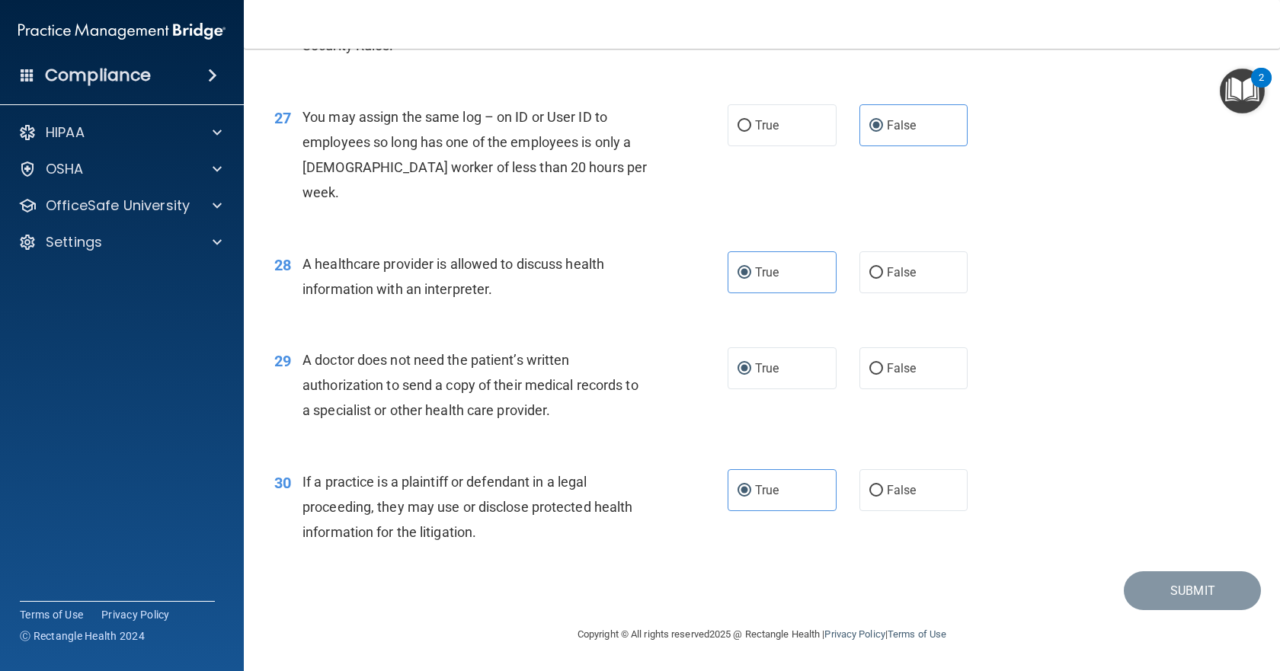
click at [1119, 408] on div "29 A doctor does not need the patient’s written authorization to send a copy of…" at bounding box center [762, 389] width 998 height 122
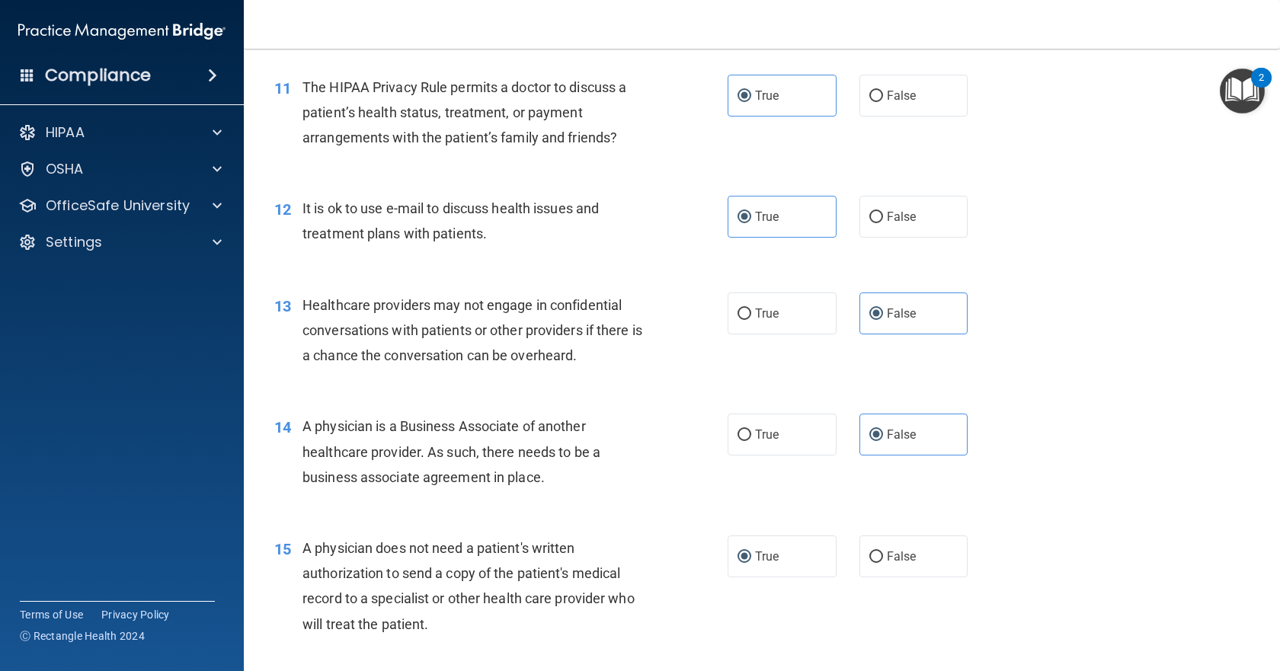
scroll to position [1376, 0]
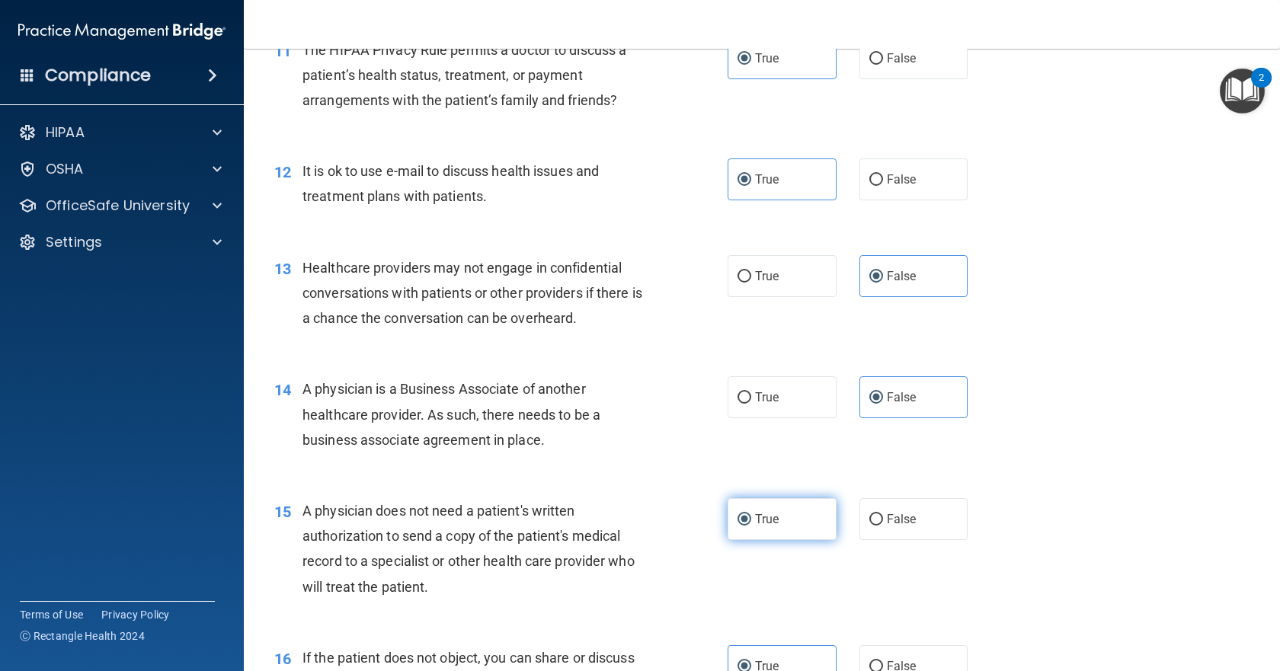
click at [770, 519] on span "True" at bounding box center [767, 519] width 24 height 14
click at [751, 519] on input "True" at bounding box center [745, 519] width 14 height 11
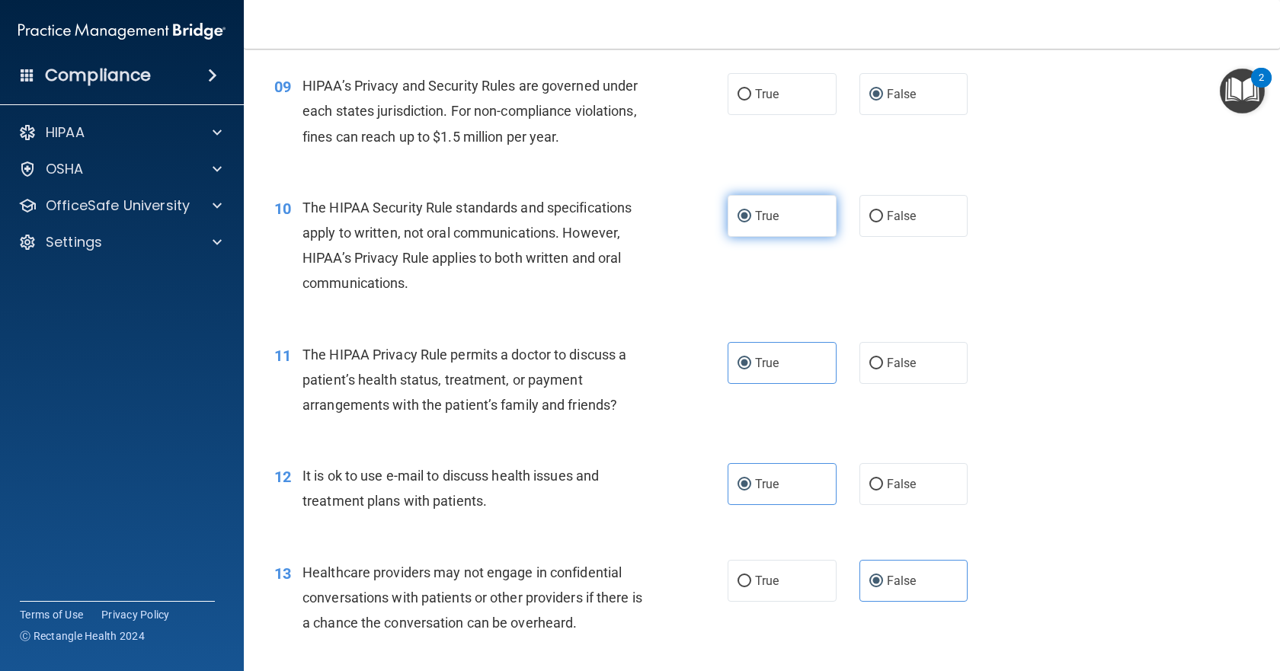
click at [767, 219] on span "True" at bounding box center [767, 216] width 24 height 14
click at [751, 219] on input "True" at bounding box center [745, 216] width 14 height 11
click at [919, 102] on label "False" at bounding box center [913, 94] width 109 height 42
click at [883, 101] on input "False" at bounding box center [876, 94] width 14 height 11
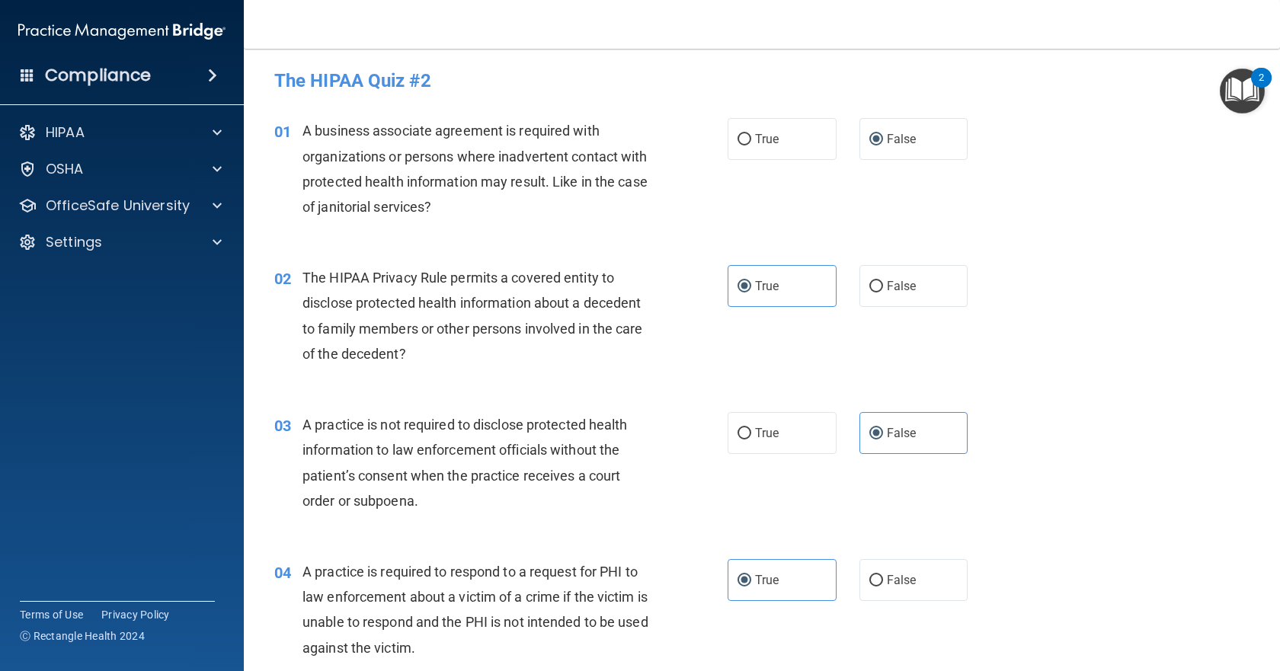
scroll to position [0, 0]
click at [900, 153] on label "False" at bounding box center [913, 141] width 109 height 42
click at [883, 148] on input "False" at bounding box center [876, 141] width 14 height 11
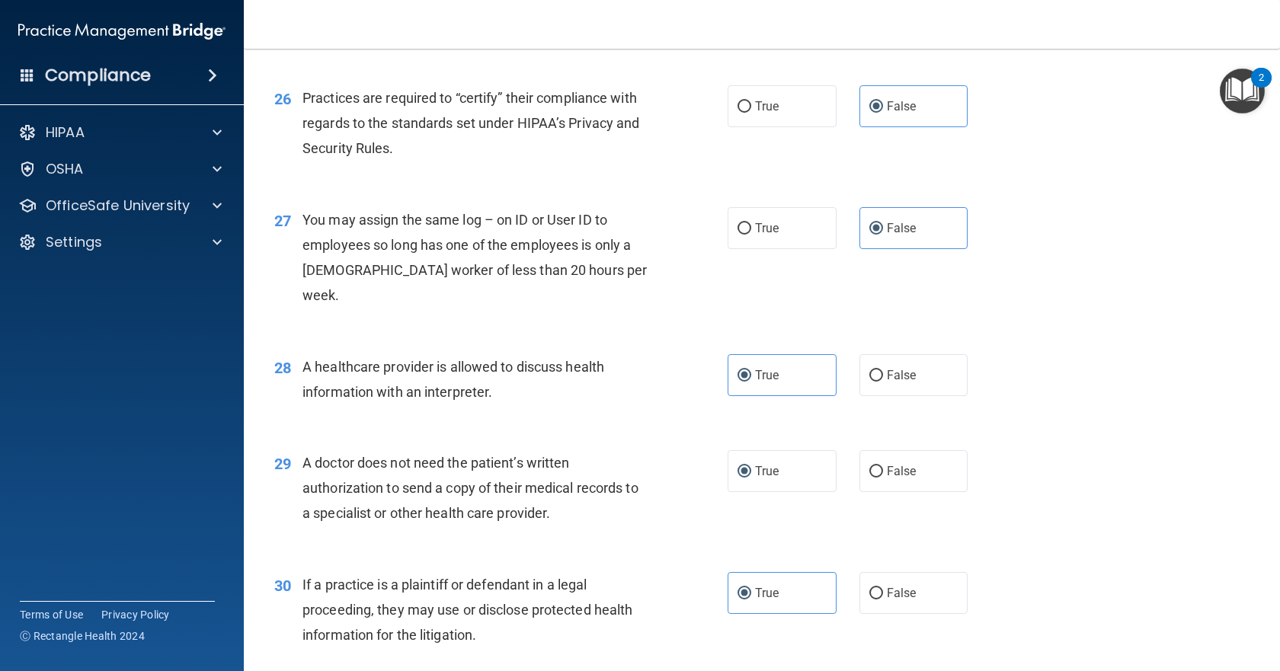
scroll to position [3205, 0]
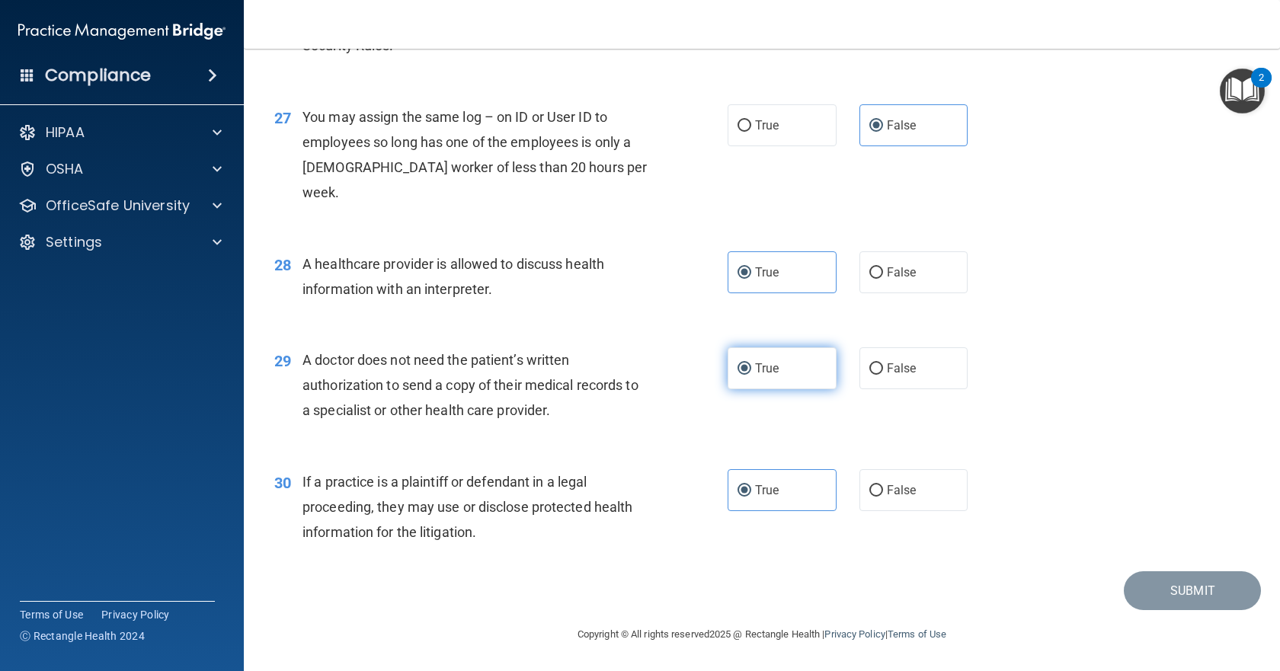
click at [749, 357] on label "True" at bounding box center [782, 368] width 109 height 42
click at [749, 363] on input "True" at bounding box center [745, 368] width 14 height 11
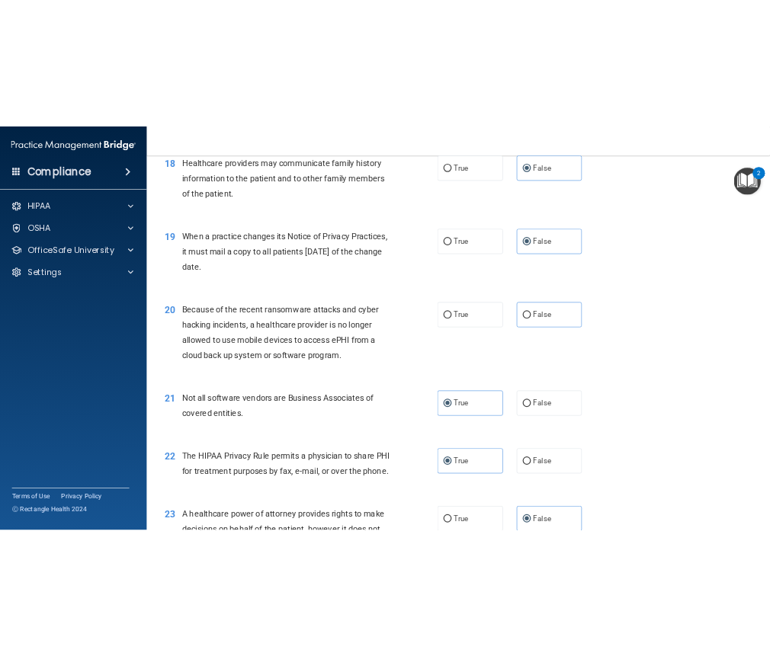
scroll to position [2214, 0]
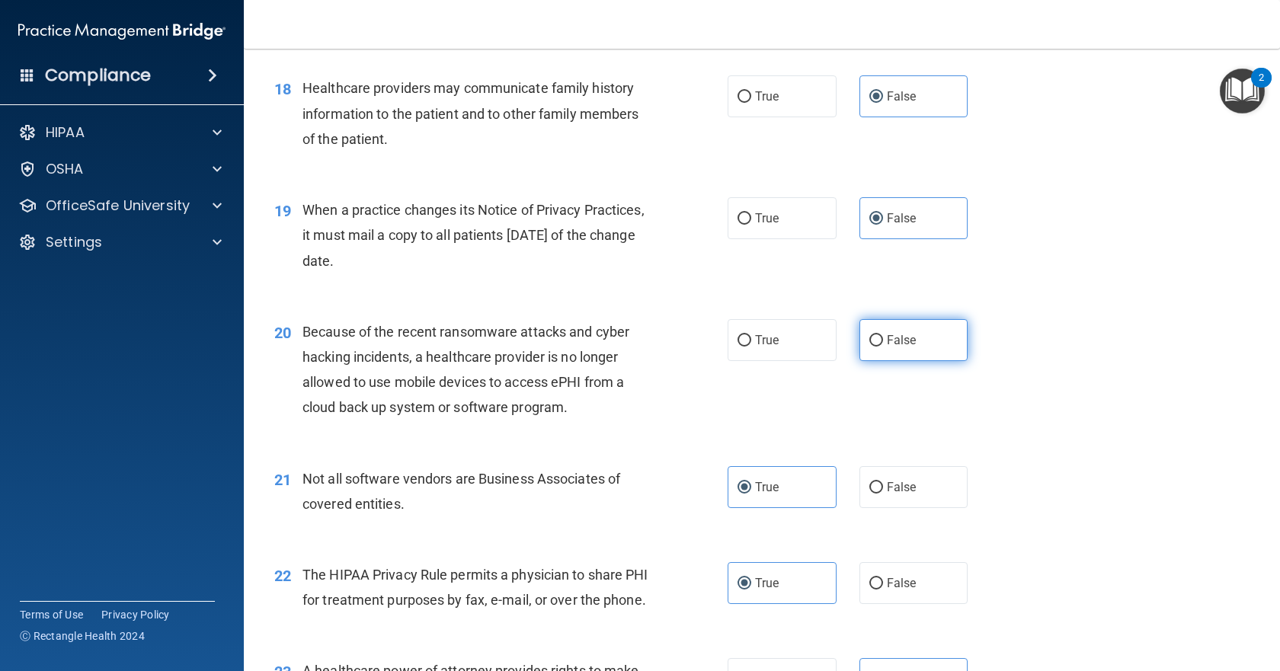
click at [927, 354] on label "False" at bounding box center [913, 340] width 109 height 42
click at [883, 347] on input "False" at bounding box center [876, 340] width 14 height 11
radio input "true"
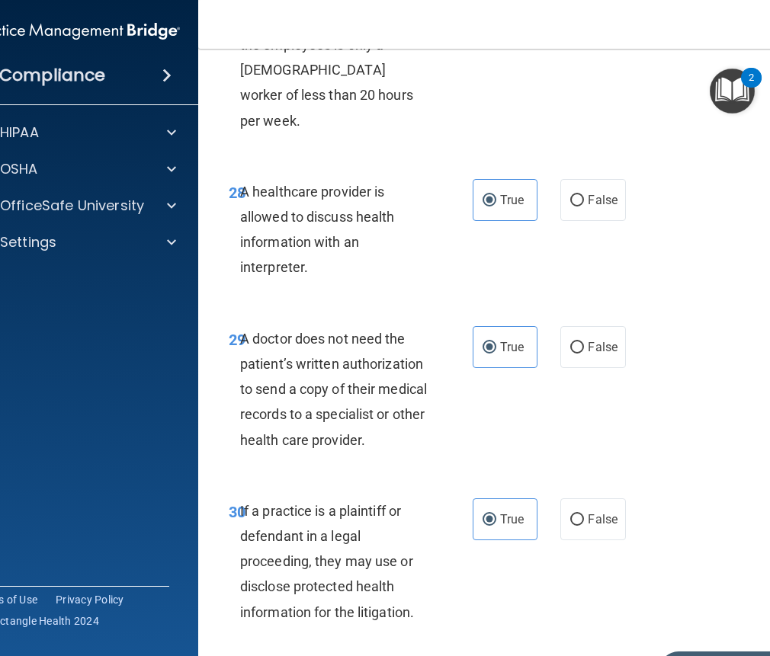
scroll to position [4992, 0]
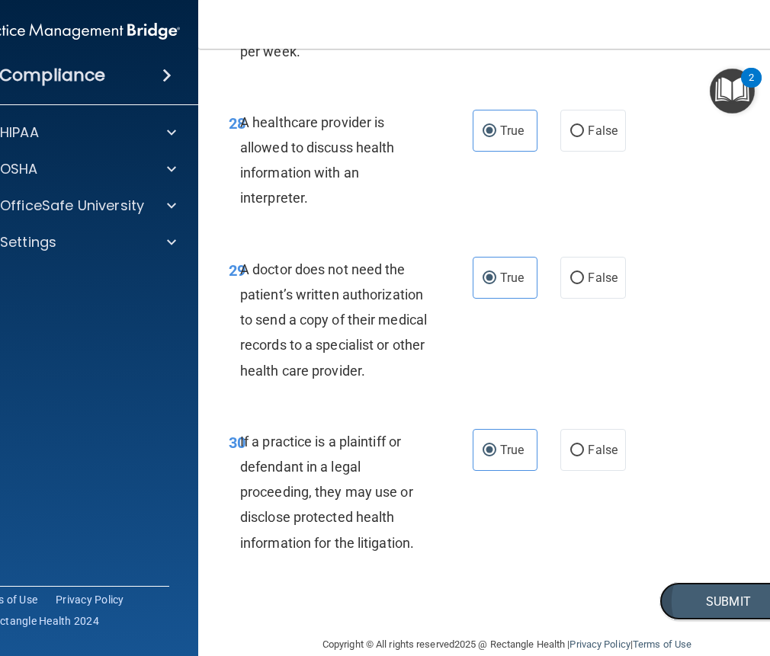
click at [716, 582] on button "Submit" at bounding box center [727, 601] width 137 height 39
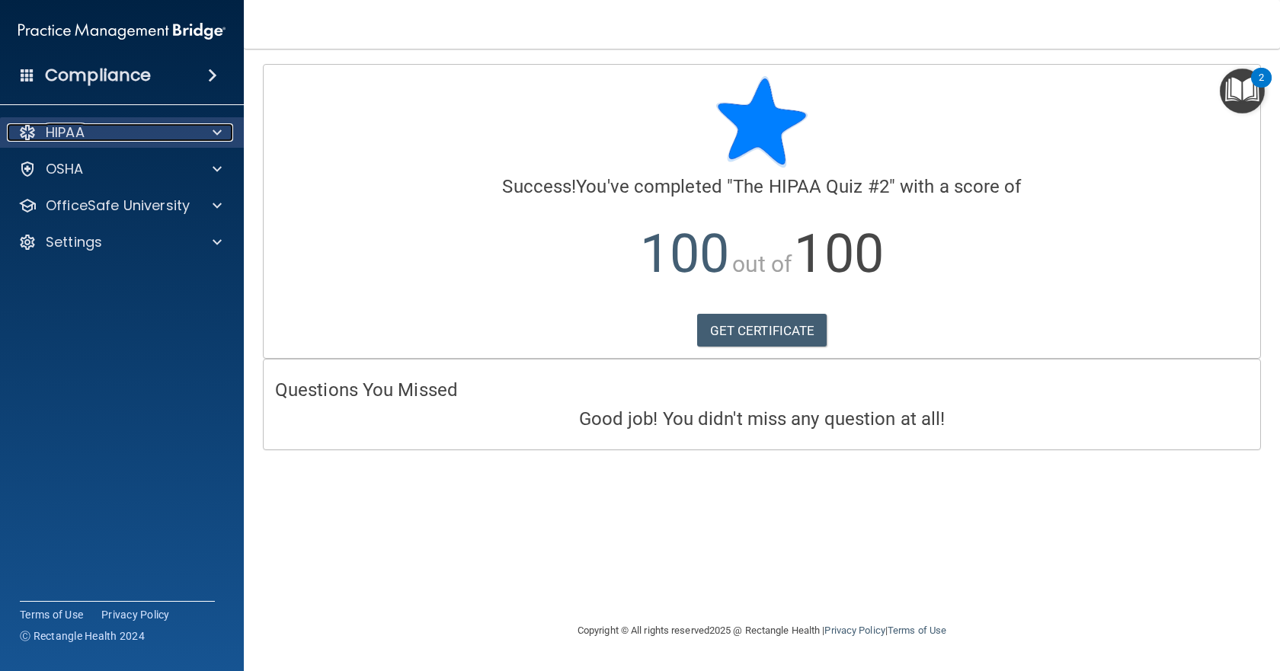
click at [213, 135] on span at bounding box center [217, 132] width 9 height 18
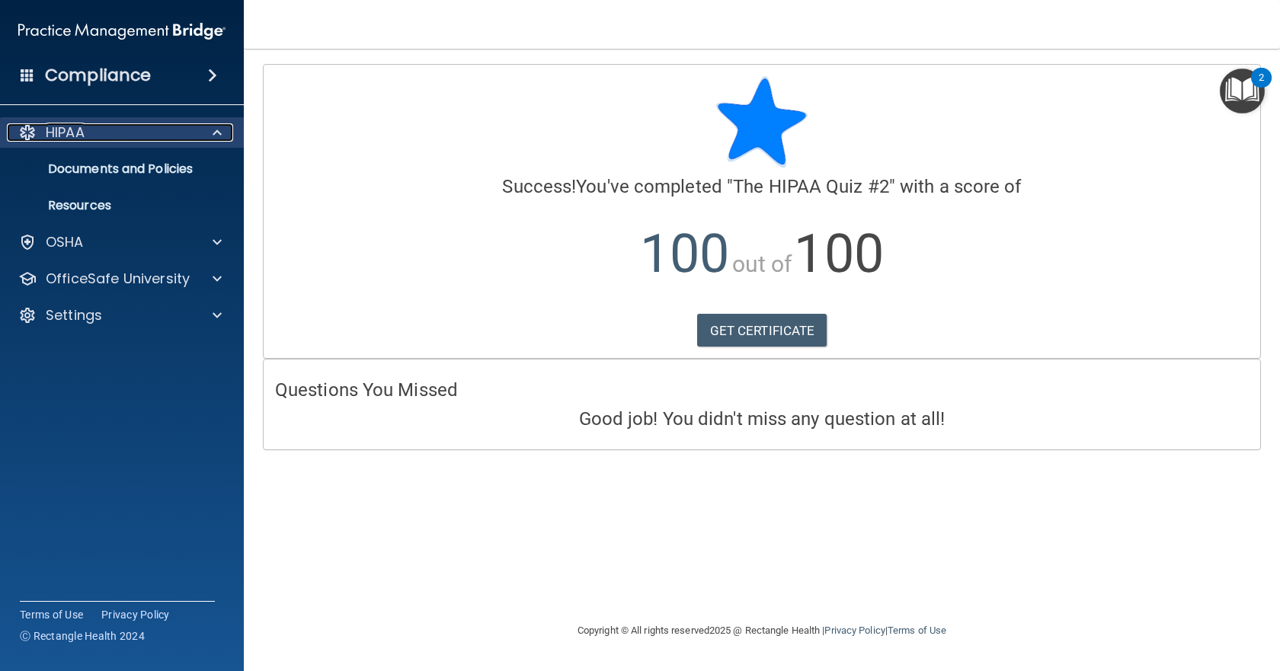
click at [213, 135] on span at bounding box center [217, 132] width 9 height 18
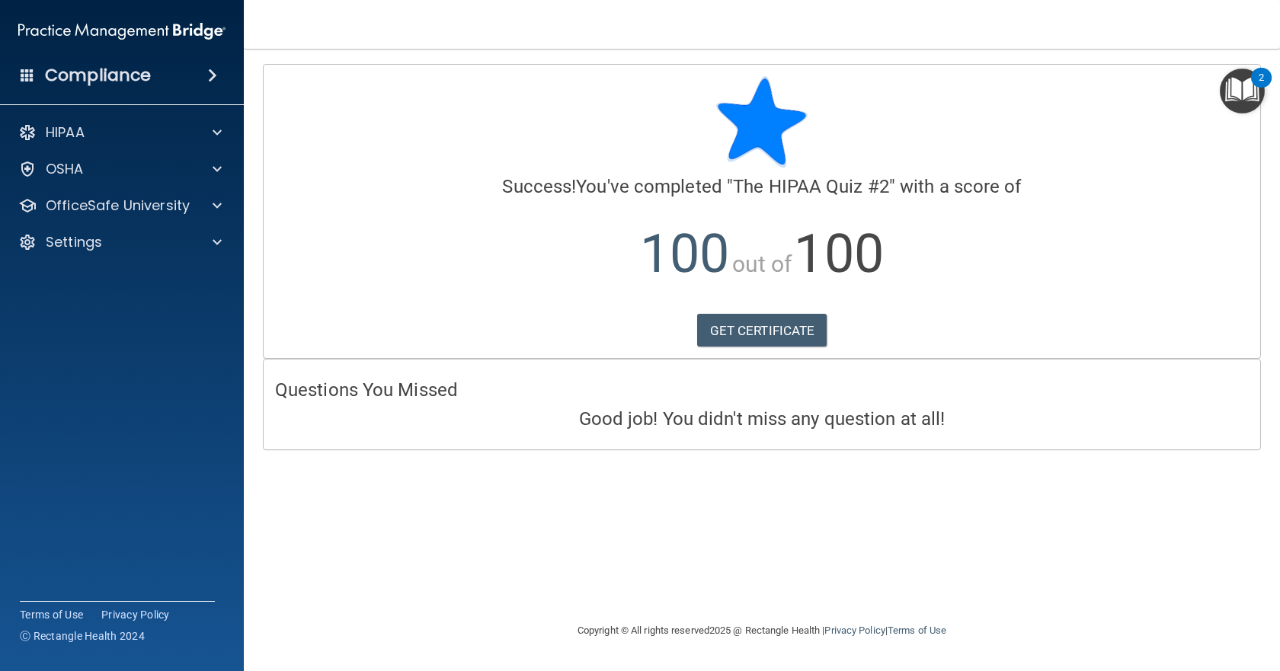
click at [318, 520] on div "Calculating your score.... Success! You've completed " The HIPAA Quiz #2 " with…" at bounding box center [761, 335] width 975 height 543
click at [107, 70] on h4 "Compliance" at bounding box center [98, 75] width 106 height 21
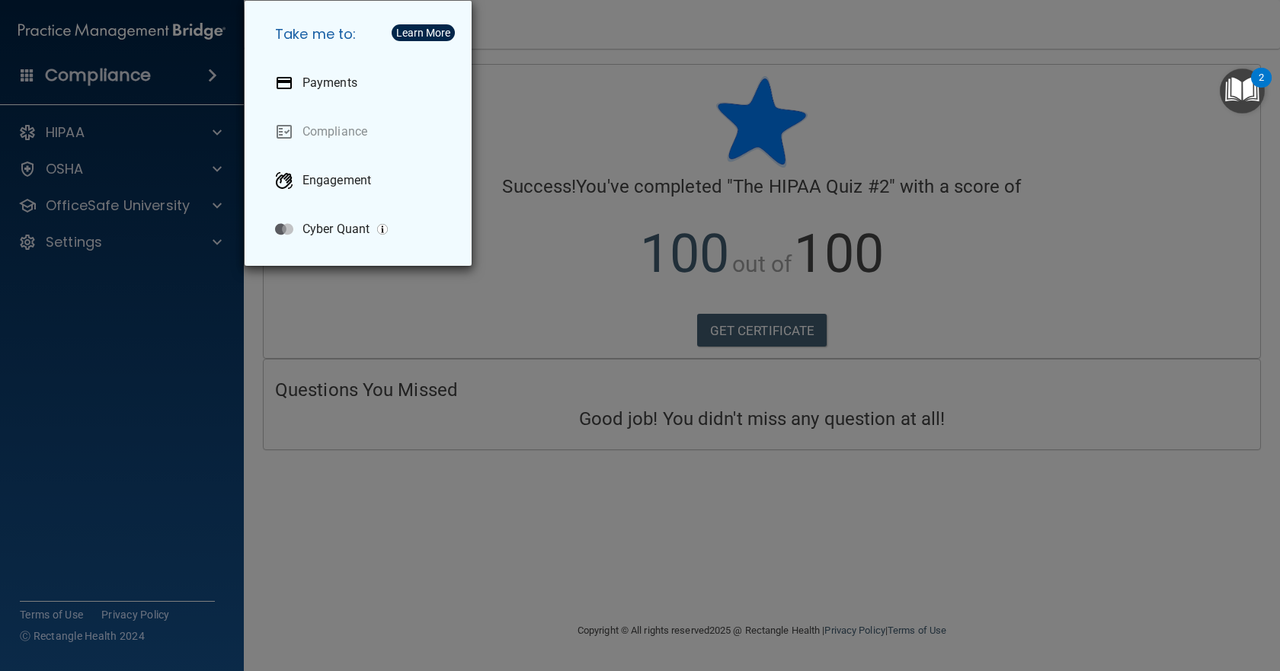
click at [136, 363] on div "Take me to: Payments Compliance Engagement Cyber Quant" at bounding box center [640, 335] width 1280 height 671
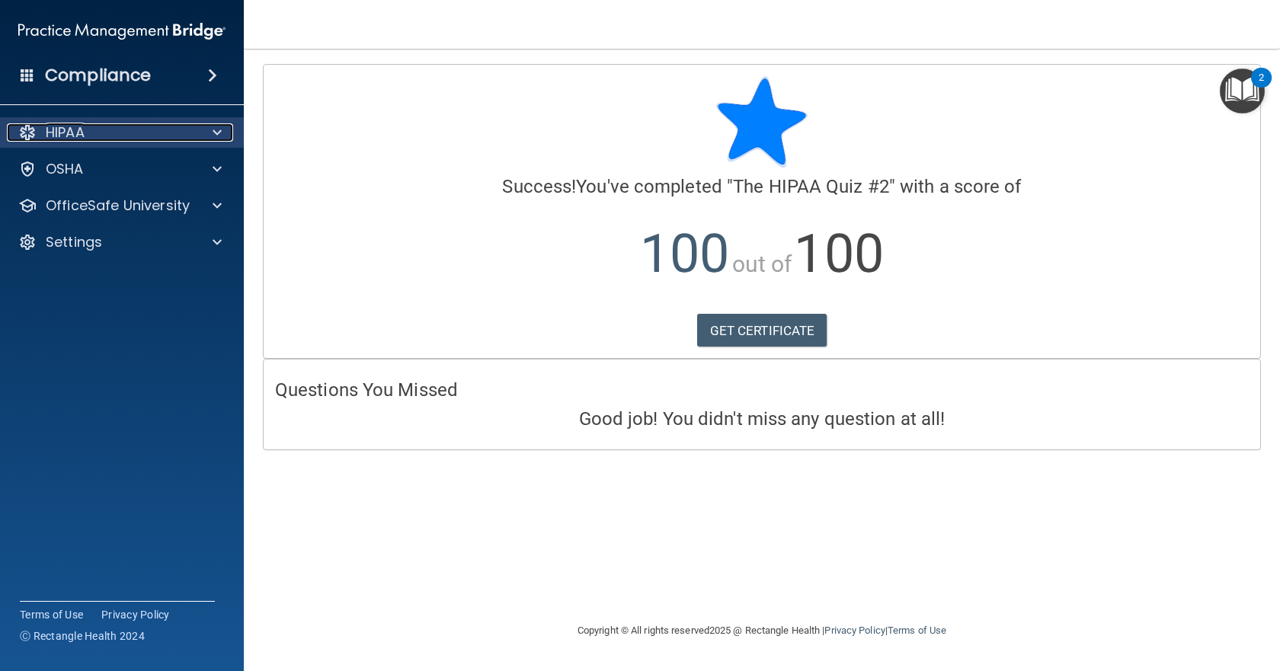
click at [67, 139] on p "HIPAA" at bounding box center [65, 132] width 39 height 18
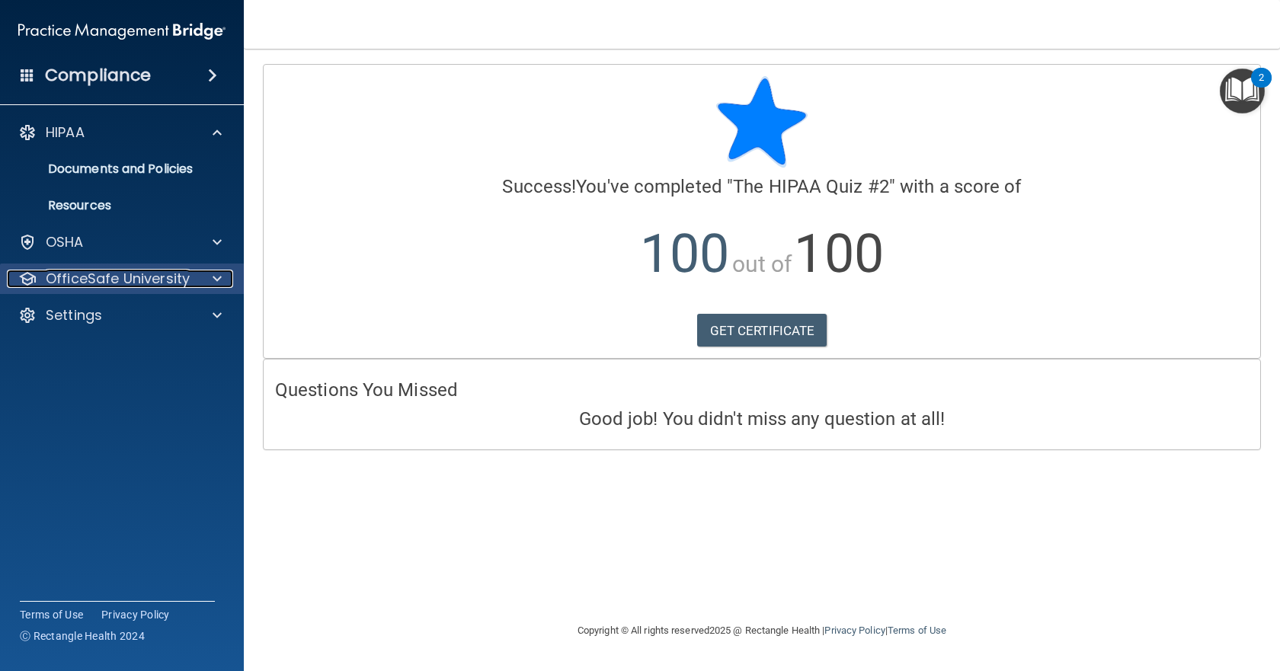
click at [110, 277] on p "OfficeSafe University" at bounding box center [118, 279] width 144 height 18
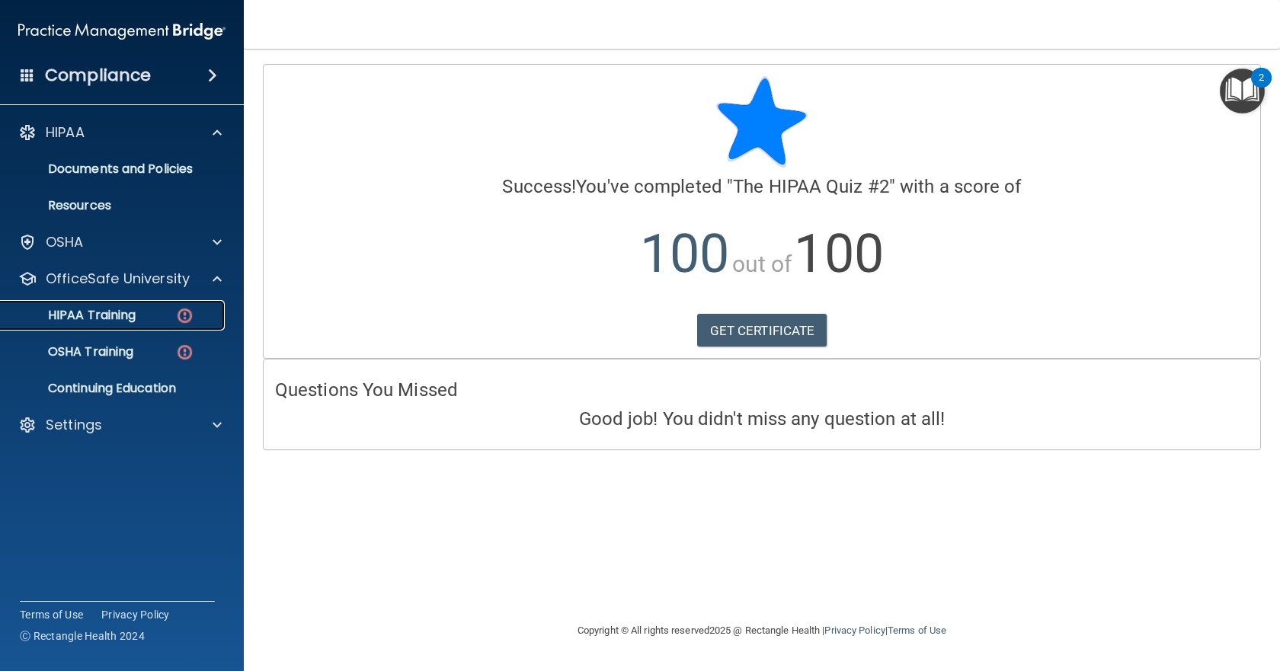
click at [104, 318] on p "HIPAA Training" at bounding box center [73, 315] width 126 height 15
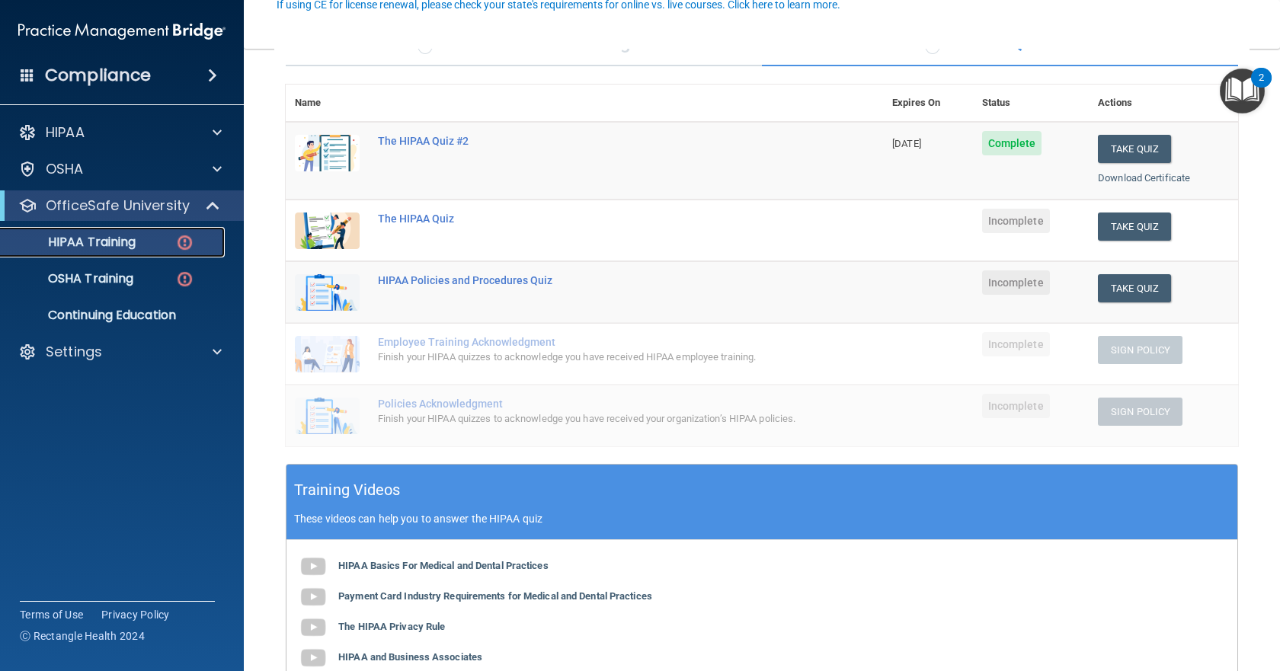
scroll to position [152, 0]
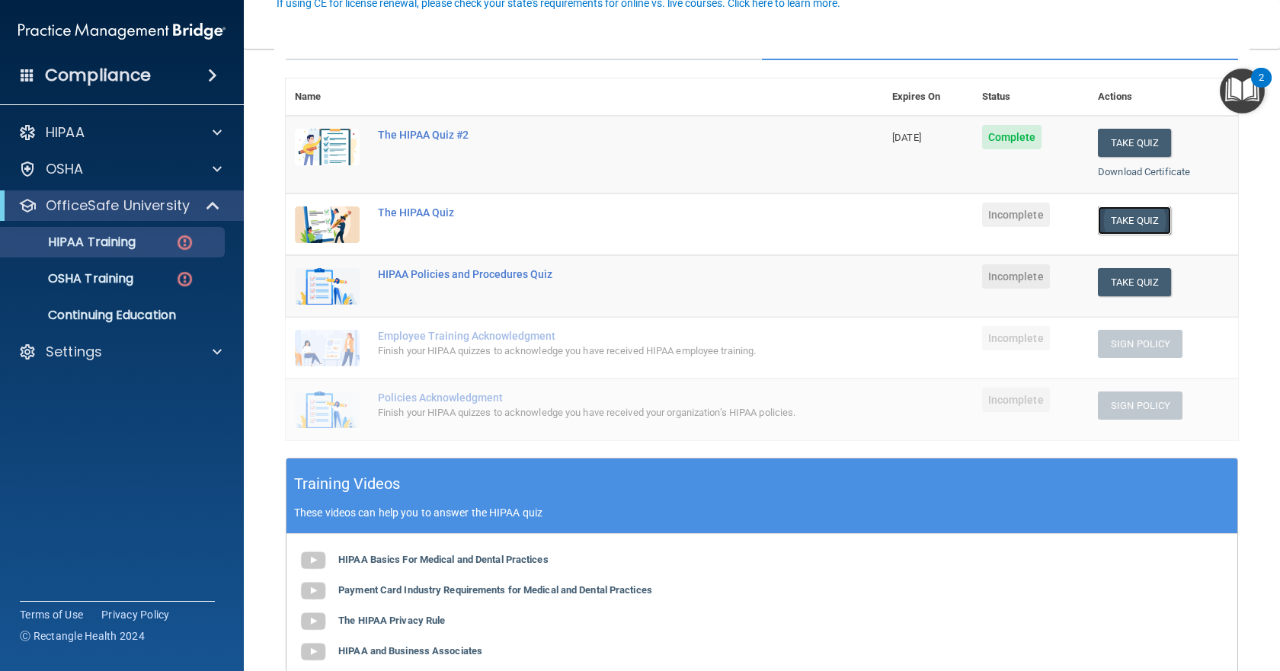
click at [1138, 223] on button "Take Quiz" at bounding box center [1134, 220] width 73 height 28
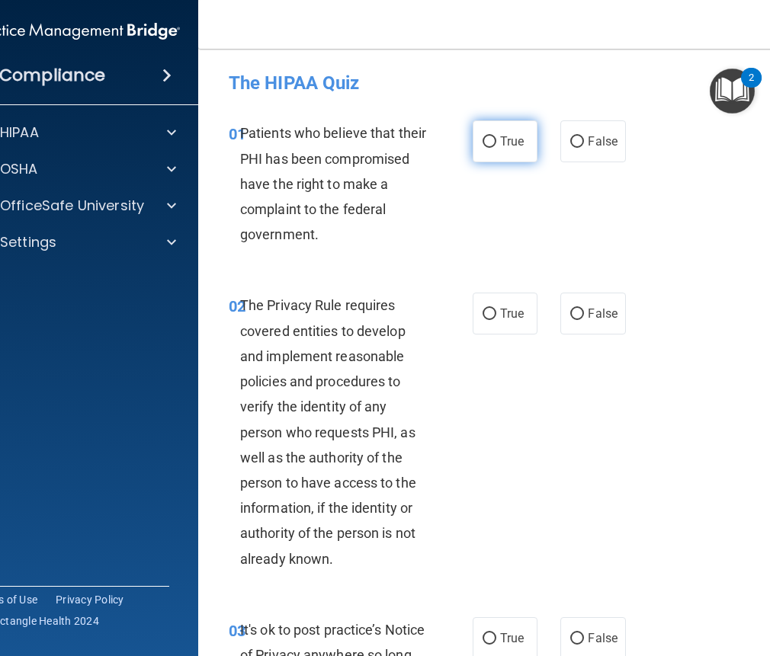
click at [504, 149] on label "True" at bounding box center [504, 141] width 65 height 42
click at [496, 148] on input "True" at bounding box center [489, 141] width 14 height 11
radio input "true"
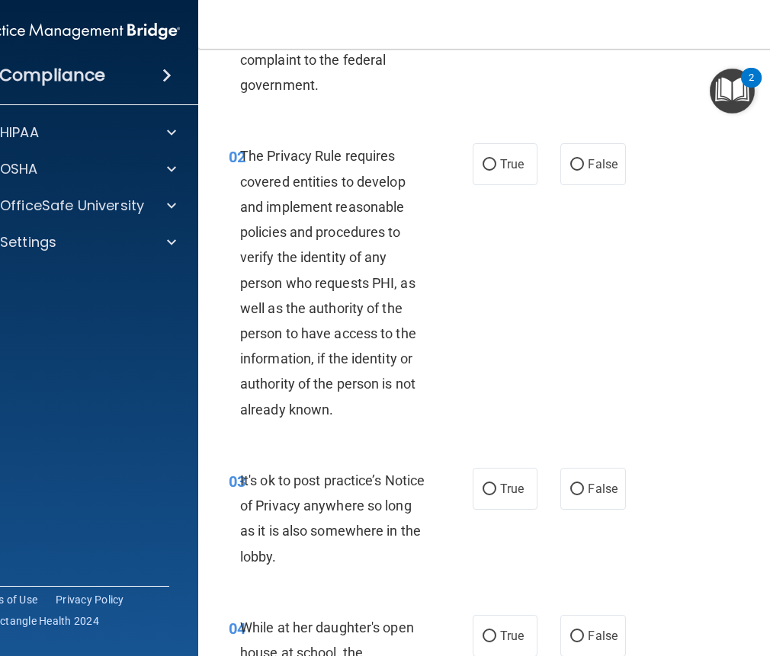
scroll to position [152, 0]
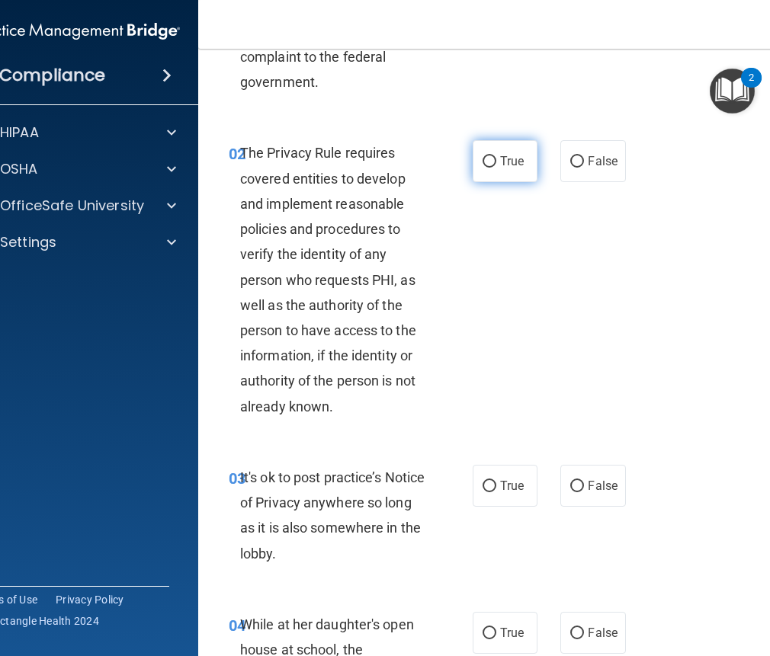
click at [482, 165] on input "True" at bounding box center [489, 161] width 14 height 11
radio input "true"
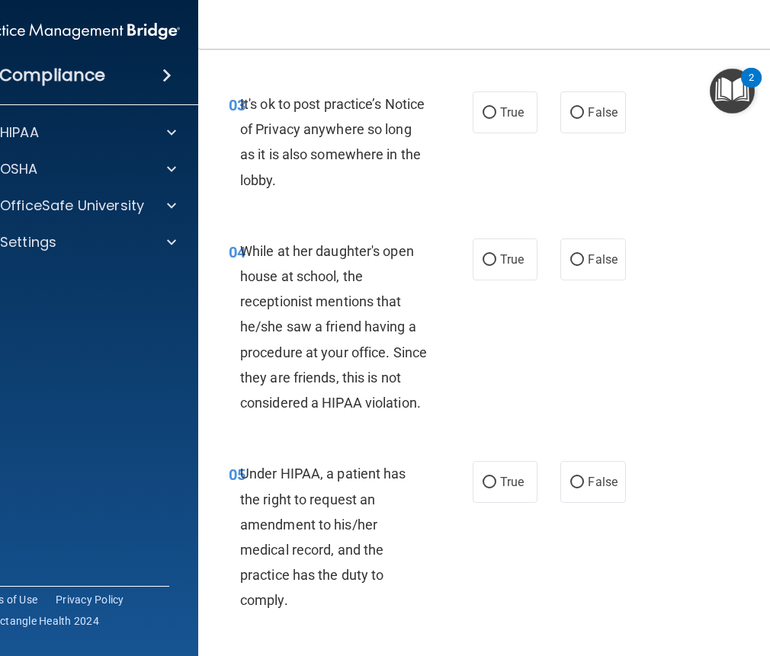
scroll to position [533, 0]
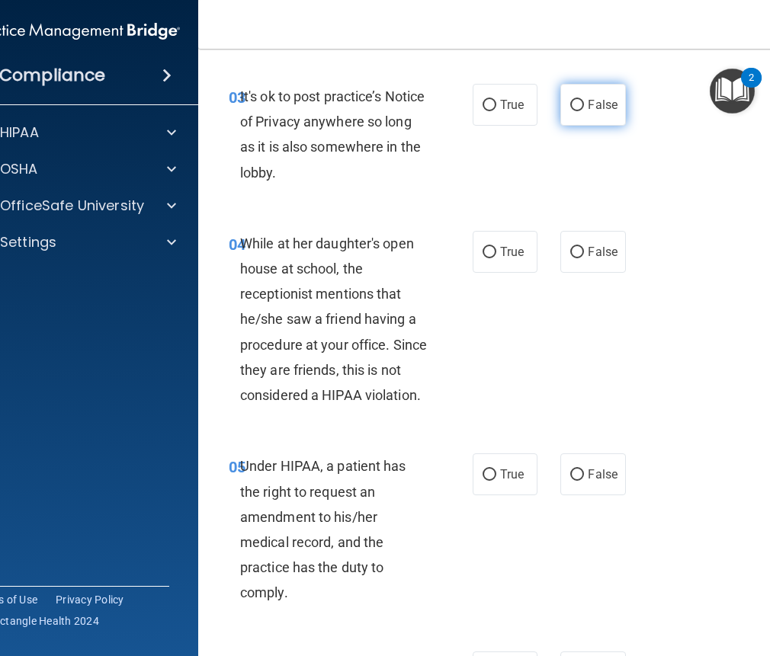
click at [578, 104] on input "False" at bounding box center [577, 105] width 14 height 11
radio input "true"
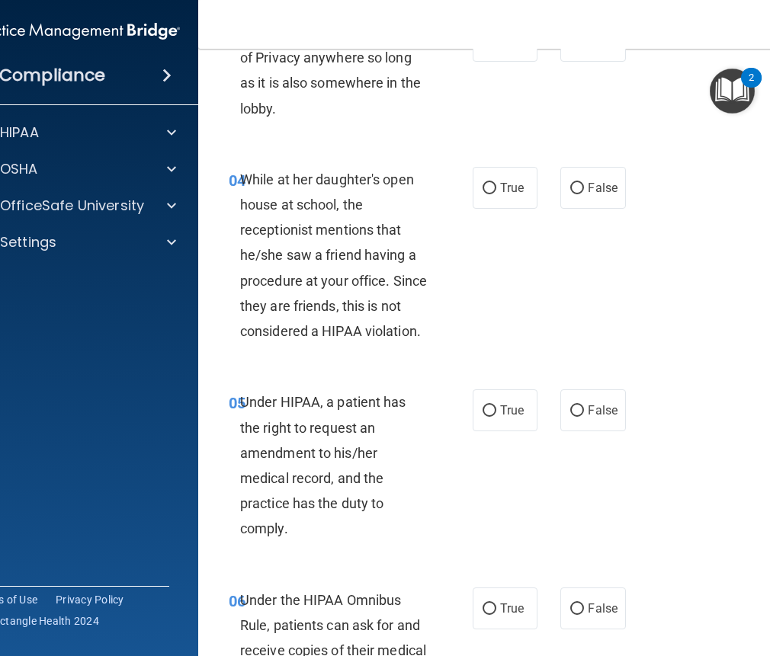
scroll to position [686, 0]
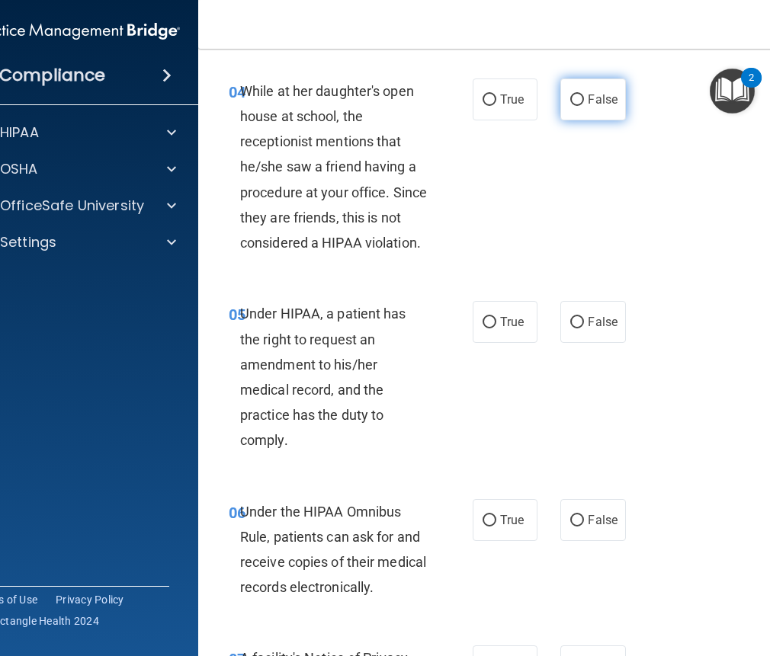
click at [598, 99] on span "False" at bounding box center [602, 99] width 30 height 14
click at [584, 99] on input "False" at bounding box center [577, 99] width 14 height 11
radio input "true"
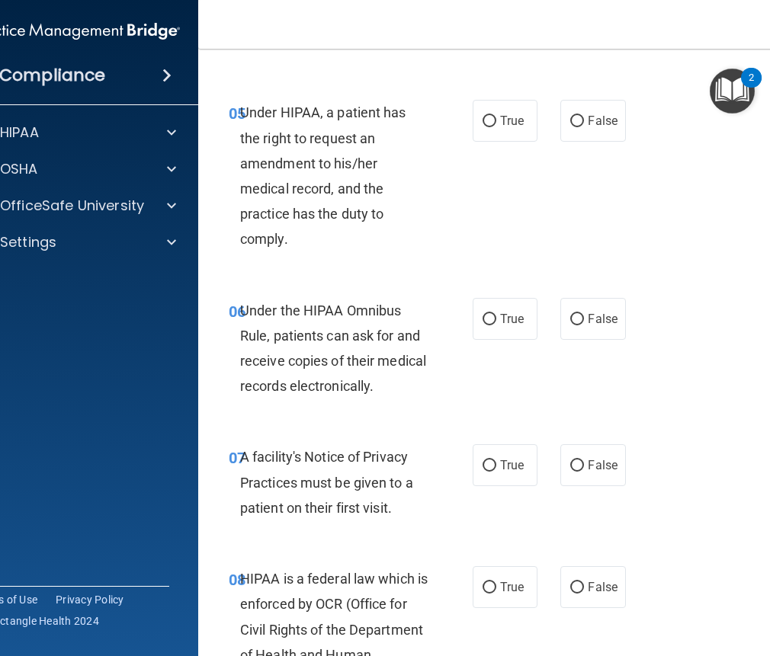
scroll to position [914, 0]
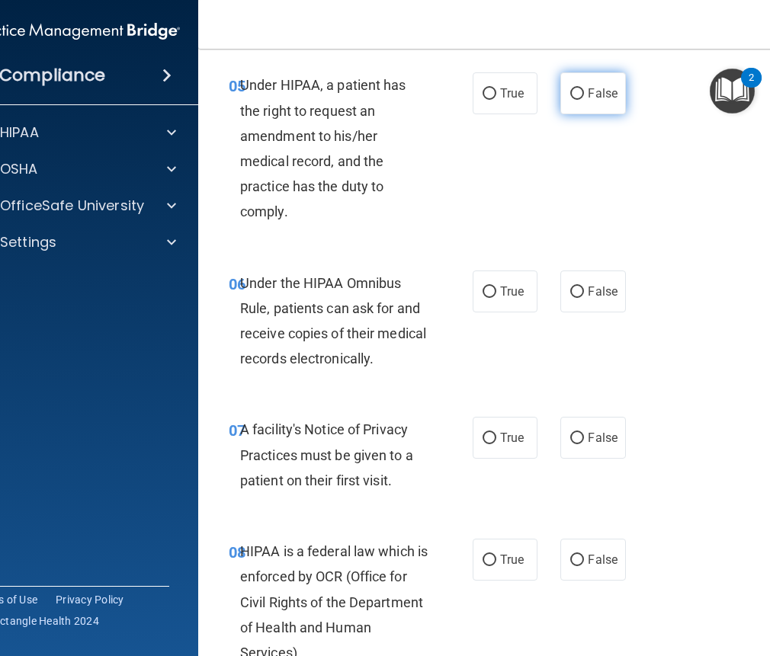
click at [587, 98] on span "False" at bounding box center [602, 93] width 30 height 14
click at [582, 98] on input "False" at bounding box center [577, 93] width 14 height 11
radio input "true"
click at [485, 291] on input "True" at bounding box center [489, 291] width 14 height 11
radio input "true"
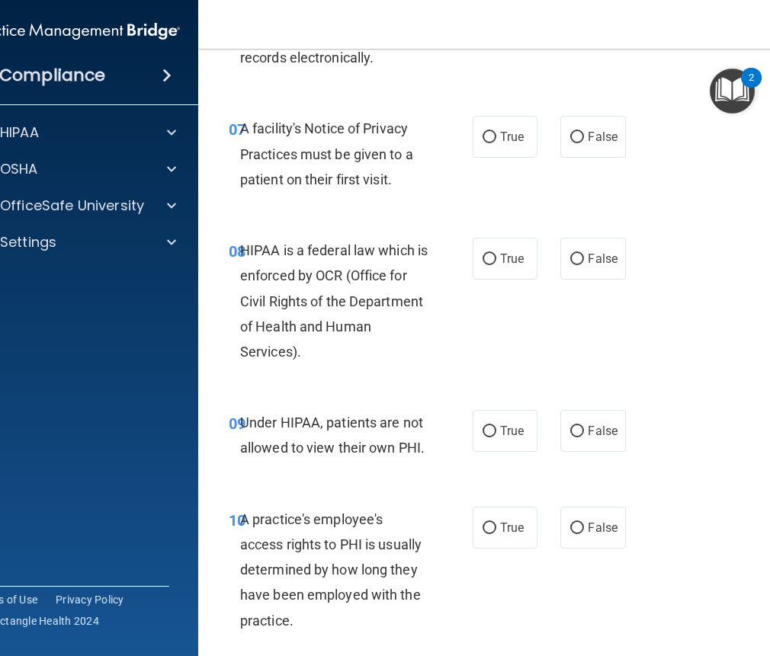
scroll to position [1219, 0]
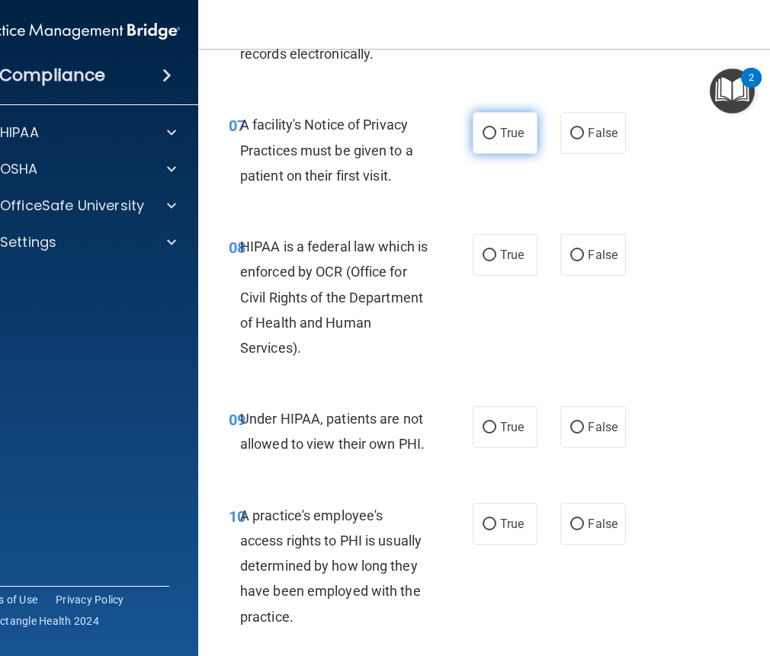
click at [488, 126] on label "True" at bounding box center [504, 133] width 65 height 42
click at [488, 128] on input "True" at bounding box center [489, 133] width 14 height 11
radio input "true"
click at [492, 249] on label "True" at bounding box center [504, 255] width 65 height 42
click at [492, 250] on input "True" at bounding box center [489, 255] width 14 height 11
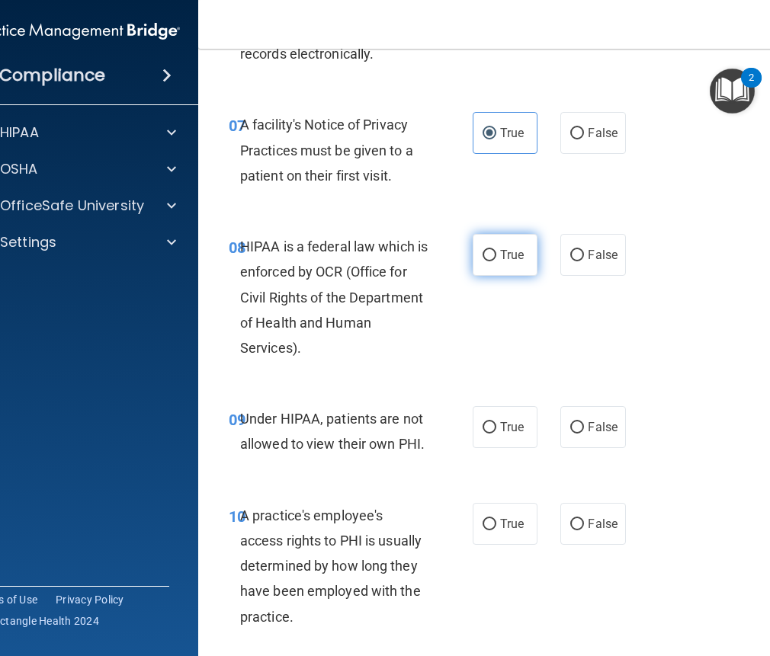
radio input "true"
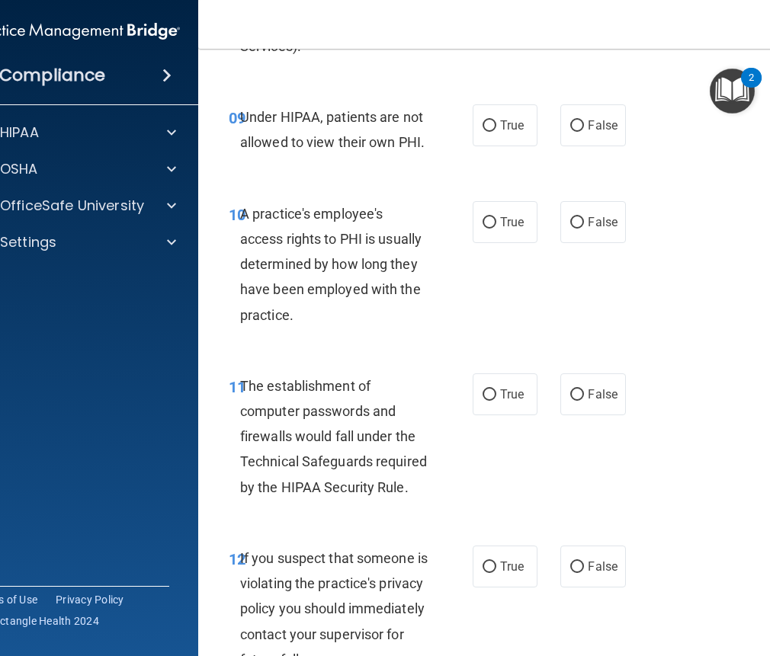
scroll to position [1524, 0]
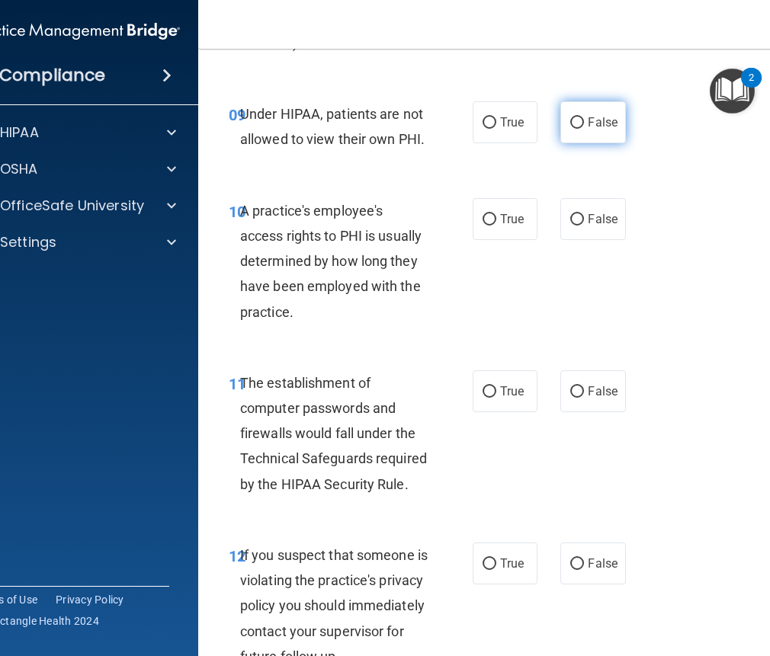
click at [571, 125] on input "False" at bounding box center [577, 122] width 14 height 11
radio input "true"
click at [575, 125] on input "False" at bounding box center [577, 122] width 14 height 11
click at [600, 134] on label "False" at bounding box center [592, 122] width 65 height 42
click at [584, 129] on input "False" at bounding box center [577, 122] width 14 height 11
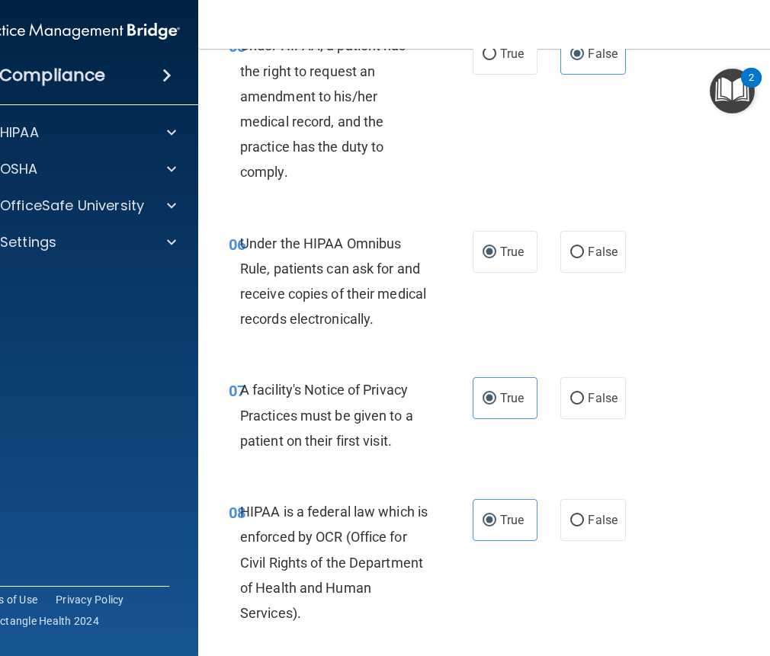
scroll to position [914, 0]
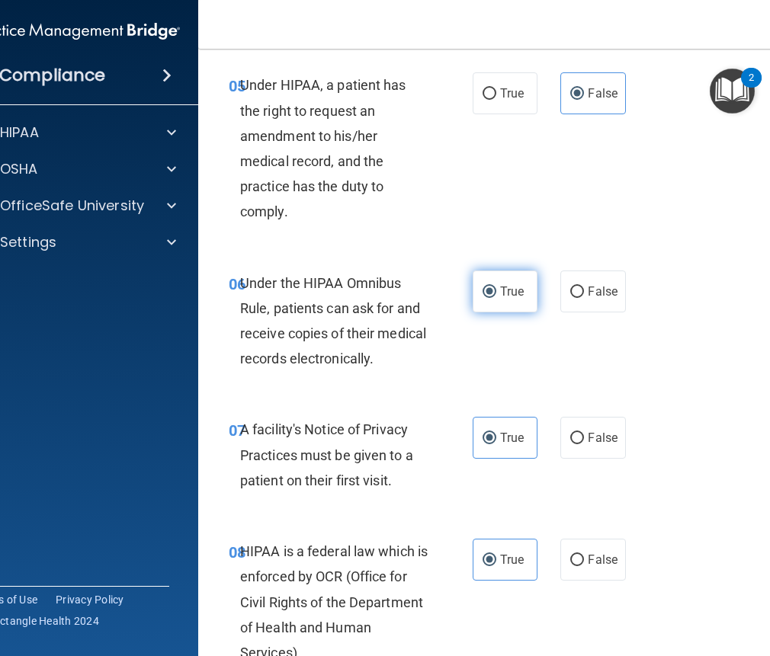
click at [525, 293] on label "True" at bounding box center [504, 291] width 65 height 42
click at [496, 293] on input "True" at bounding box center [489, 291] width 14 height 11
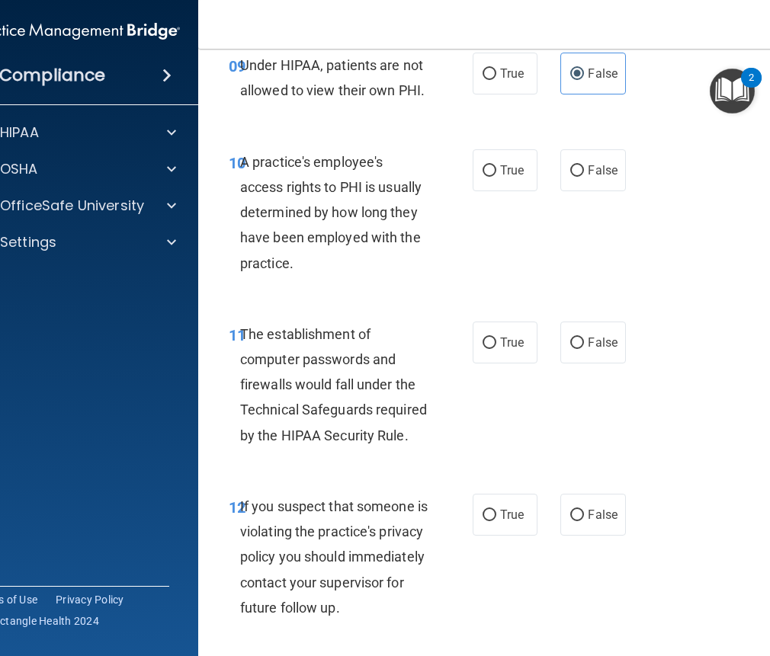
scroll to position [1600, 0]
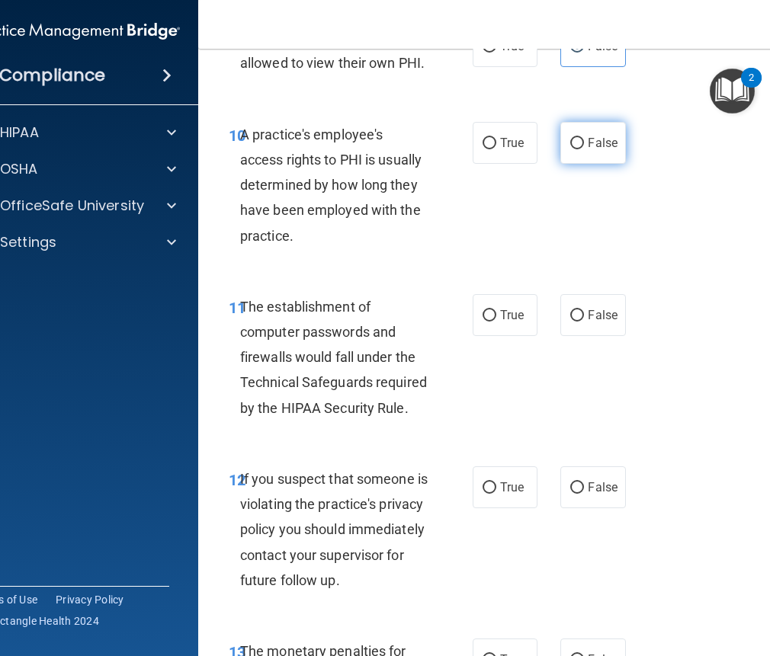
click at [578, 144] on input "False" at bounding box center [577, 143] width 14 height 11
radio input "true"
click at [593, 163] on label "False" at bounding box center [592, 143] width 65 height 42
click at [584, 149] on input "False" at bounding box center [577, 143] width 14 height 11
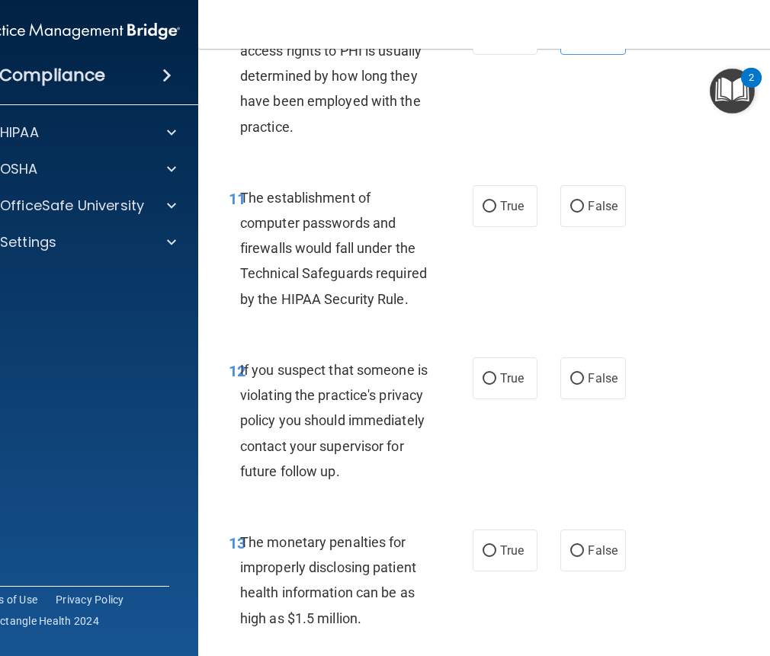
scroll to position [1752, 0]
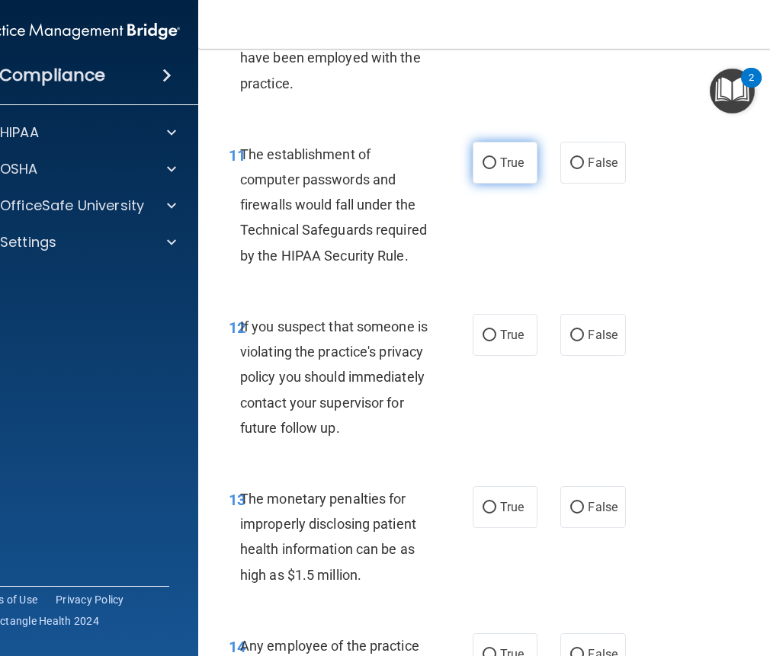
click at [490, 171] on label "True" at bounding box center [504, 163] width 65 height 42
click at [490, 169] on input "True" at bounding box center [489, 163] width 14 height 11
radio input "true"
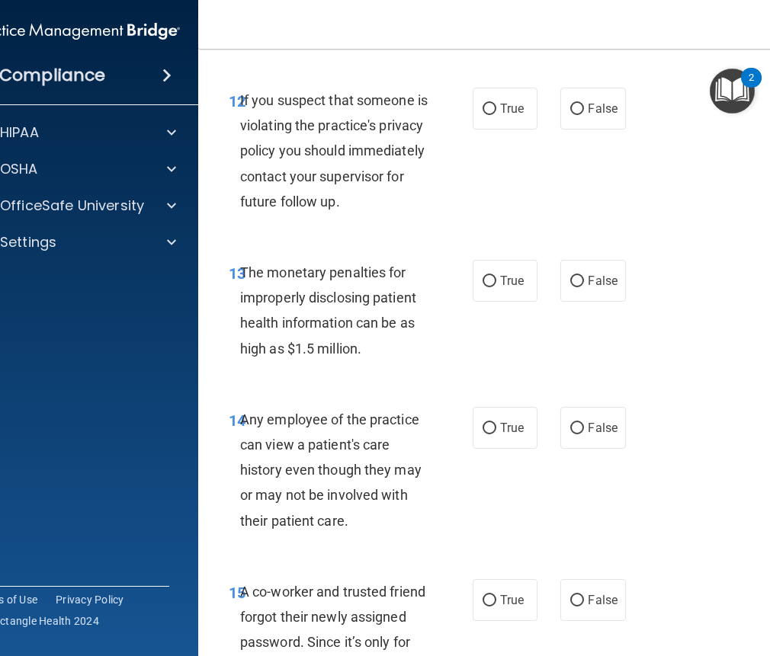
scroll to position [1981, 0]
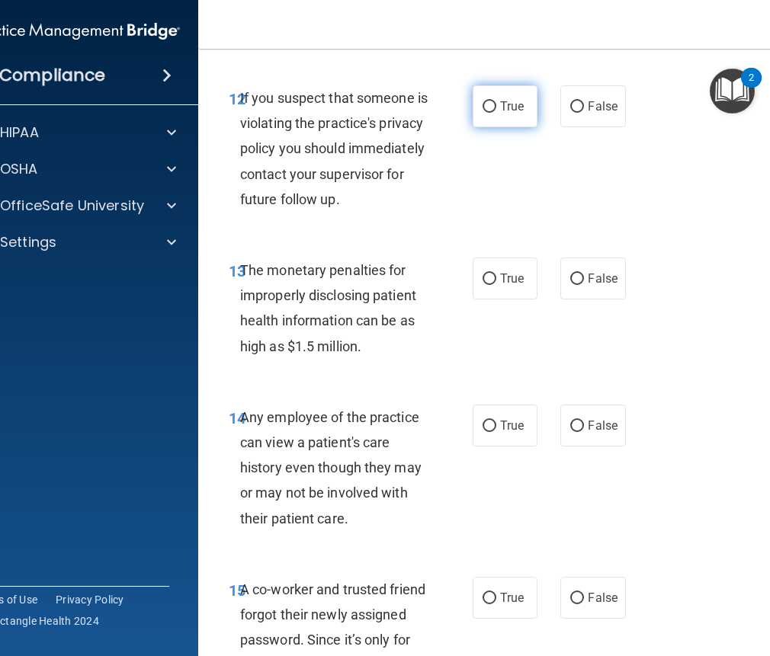
click at [491, 106] on label "True" at bounding box center [504, 106] width 65 height 42
click at [491, 106] on input "True" at bounding box center [489, 106] width 14 height 11
radio input "true"
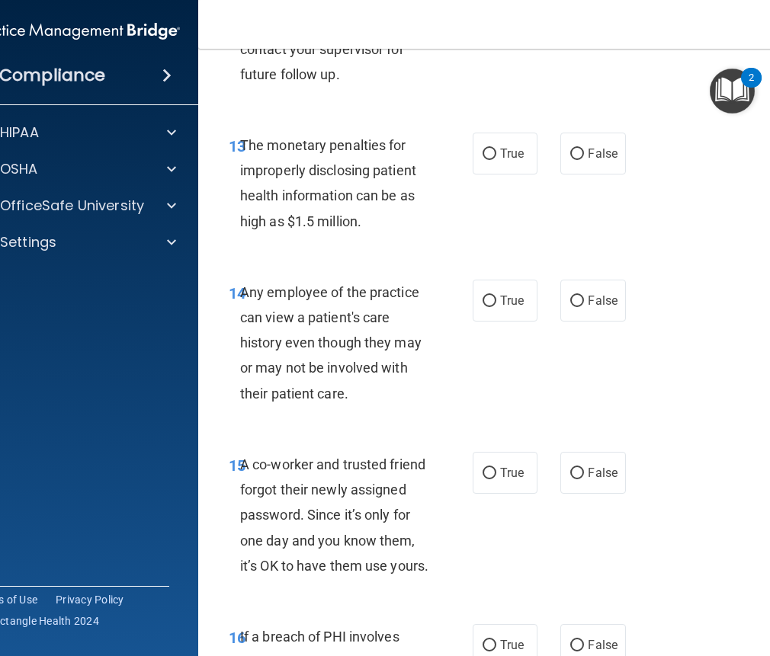
scroll to position [2133, 0]
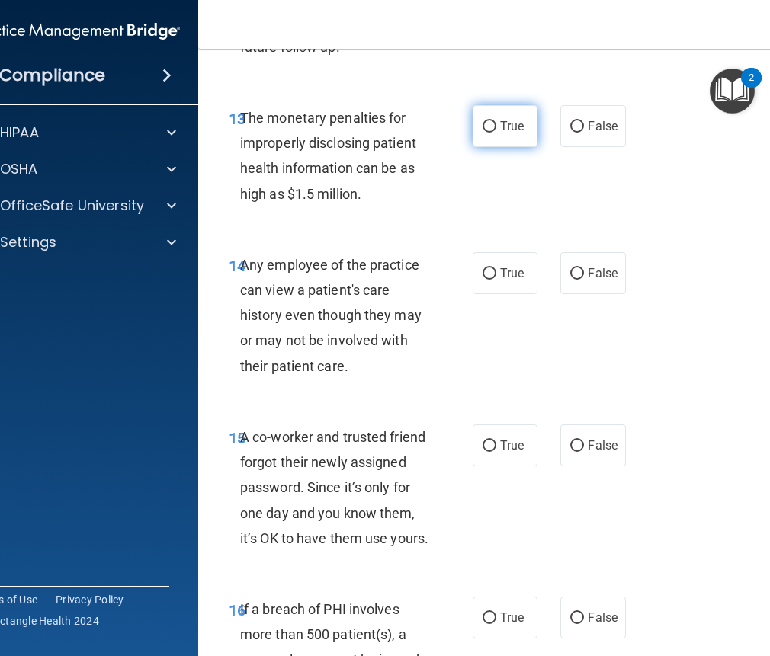
click at [484, 133] on input "True" at bounding box center [489, 126] width 14 height 11
radio input "true"
click at [511, 147] on label "True" at bounding box center [504, 126] width 65 height 42
click at [496, 133] on input "True" at bounding box center [489, 126] width 14 height 11
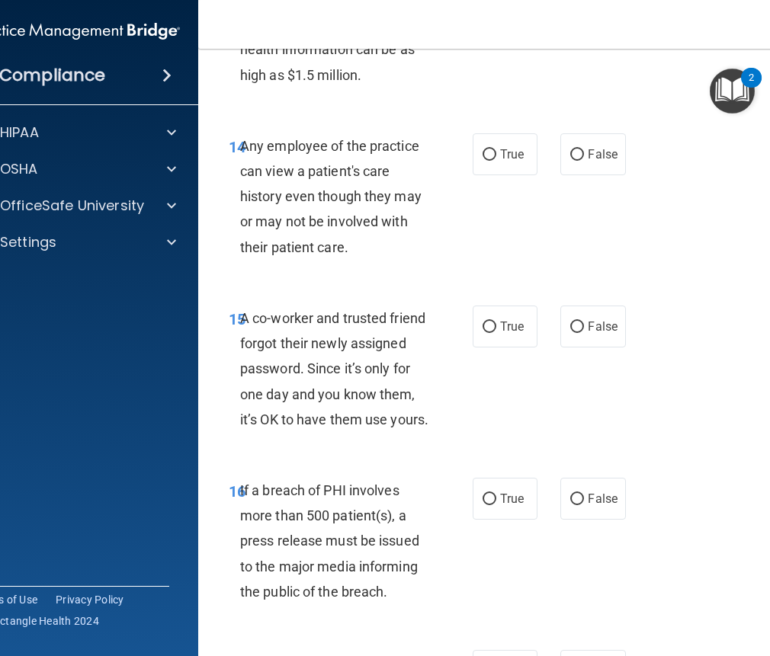
scroll to position [2286, 0]
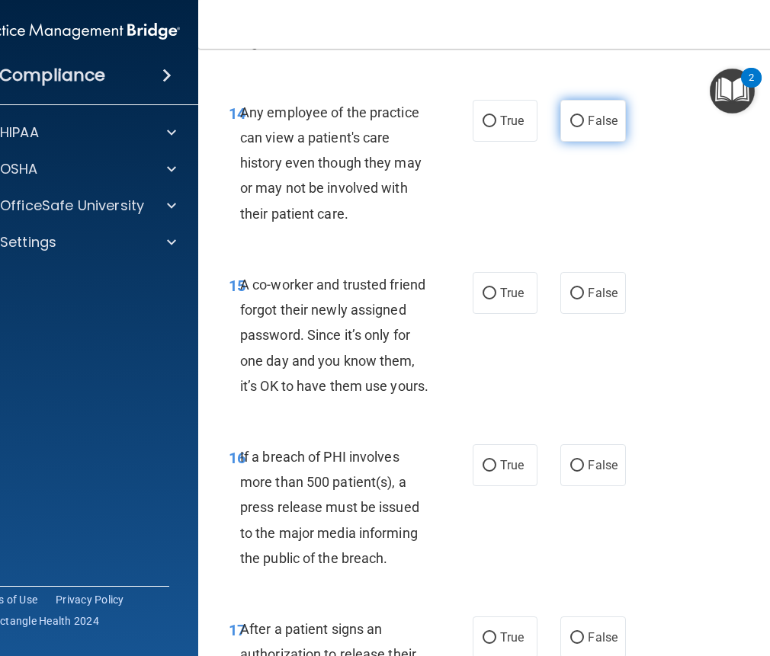
drag, startPoint x: 567, startPoint y: 140, endPoint x: 573, endPoint y: 149, distance: 11.0
click at [570, 127] on input "False" at bounding box center [577, 121] width 14 height 11
radio input "true"
click at [605, 142] on label "False" at bounding box center [592, 121] width 65 height 42
click at [584, 127] on input "False" at bounding box center [577, 121] width 14 height 11
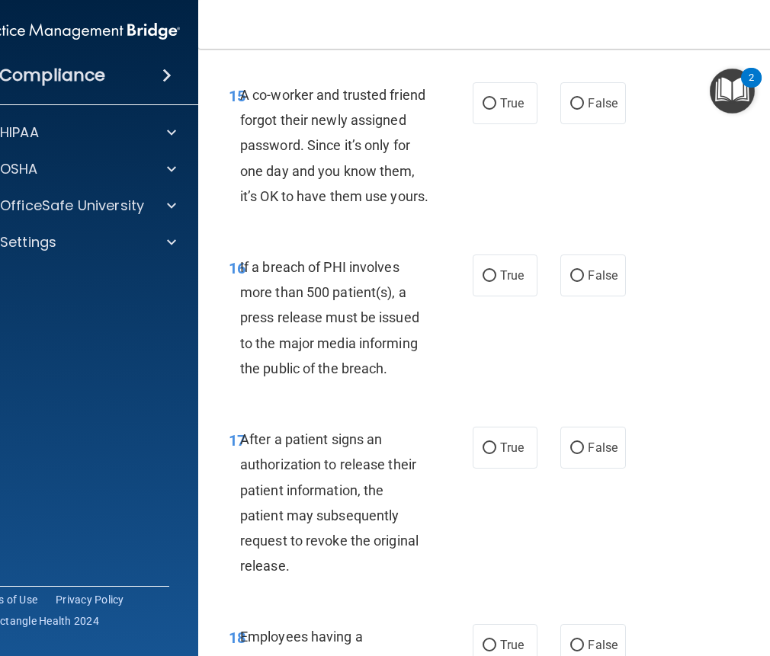
scroll to position [2514, 0]
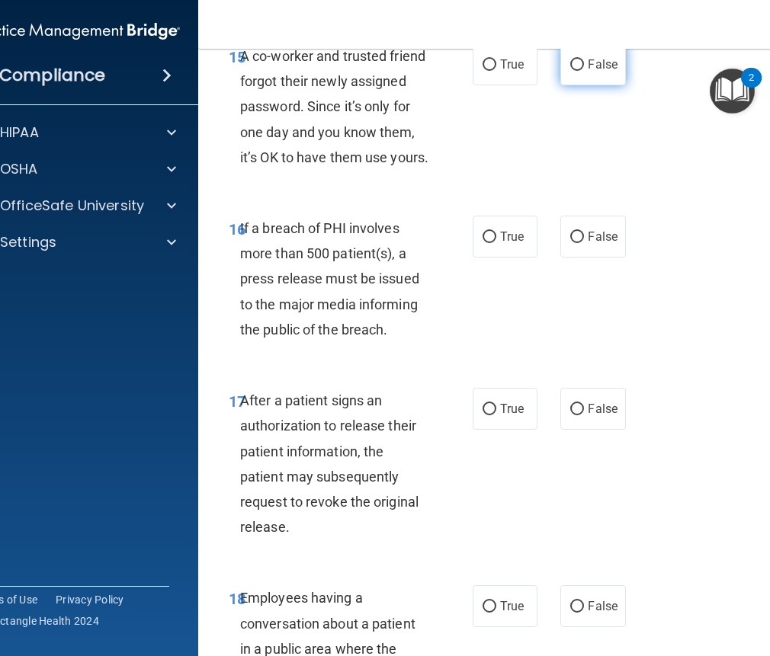
click at [572, 71] on input "False" at bounding box center [577, 64] width 14 height 11
radio input "true"
click at [603, 85] on label "False" at bounding box center [592, 64] width 65 height 42
click at [584, 71] on input "False" at bounding box center [577, 64] width 14 height 11
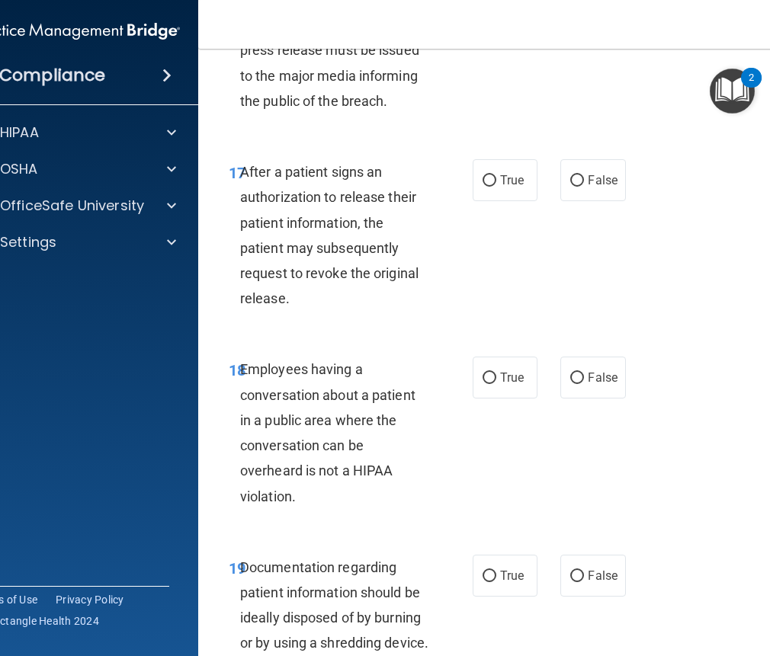
scroll to position [2667, 0]
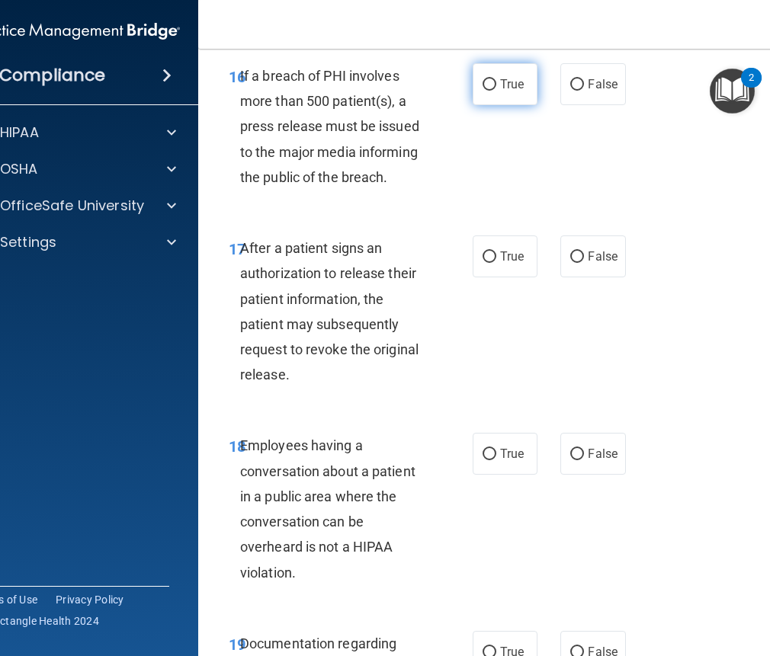
click at [475, 105] on label "True" at bounding box center [504, 84] width 65 height 42
click at [482, 91] on input "True" at bounding box center [489, 84] width 14 height 11
radio input "true"
click at [513, 105] on label "True" at bounding box center [504, 84] width 65 height 42
click at [496, 91] on input "True" at bounding box center [489, 84] width 14 height 11
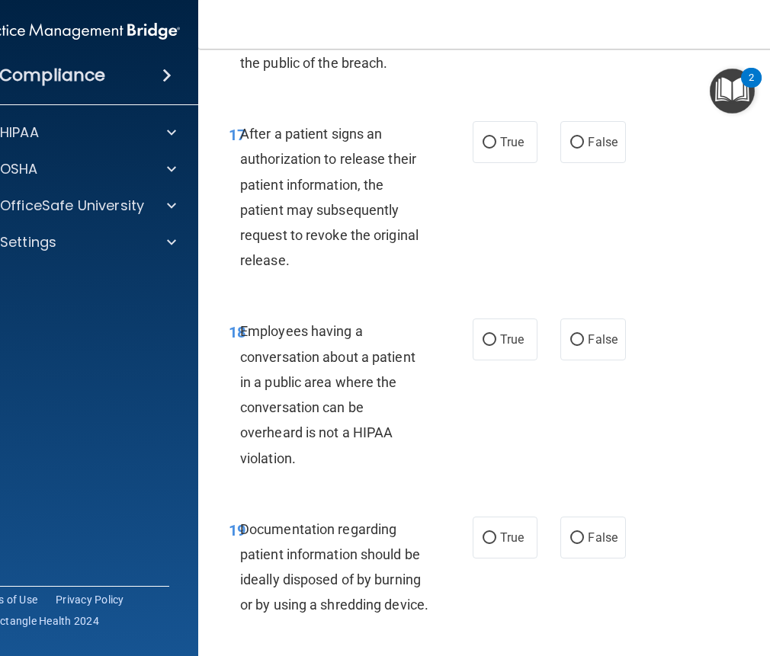
scroll to position [2819, 0]
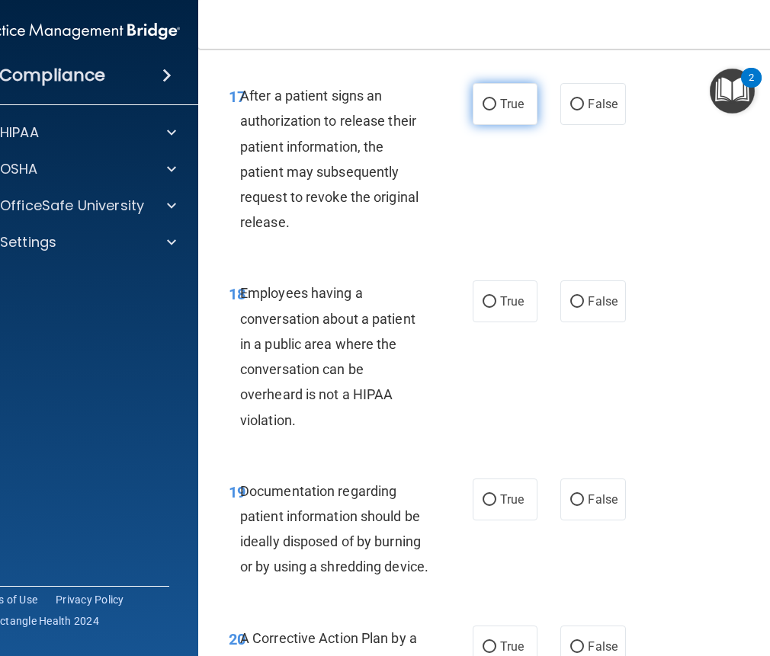
click at [489, 125] on label "True" at bounding box center [504, 104] width 65 height 42
click at [489, 110] on input "True" at bounding box center [489, 104] width 14 height 11
radio input "true"
click at [508, 125] on label "True" at bounding box center [504, 104] width 65 height 42
click at [496, 110] on input "True" at bounding box center [489, 104] width 14 height 11
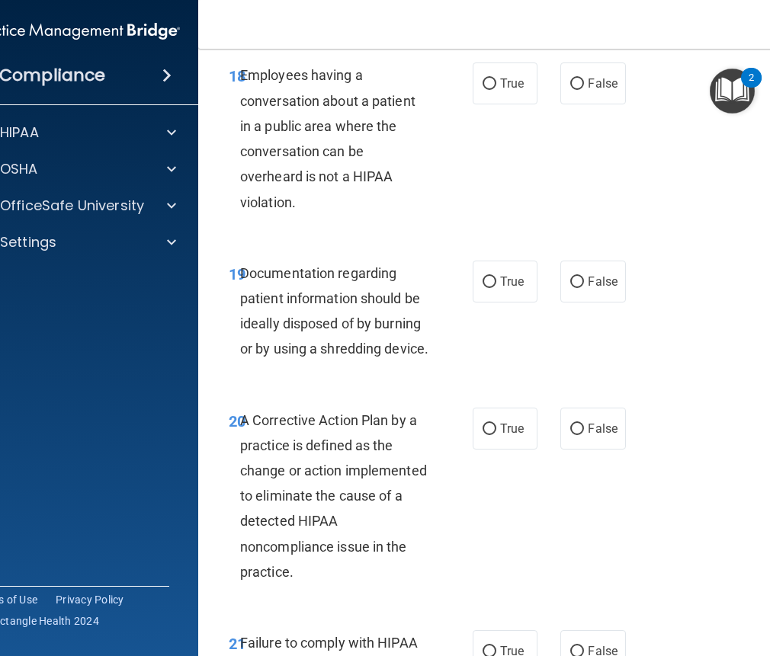
scroll to position [3048, 0]
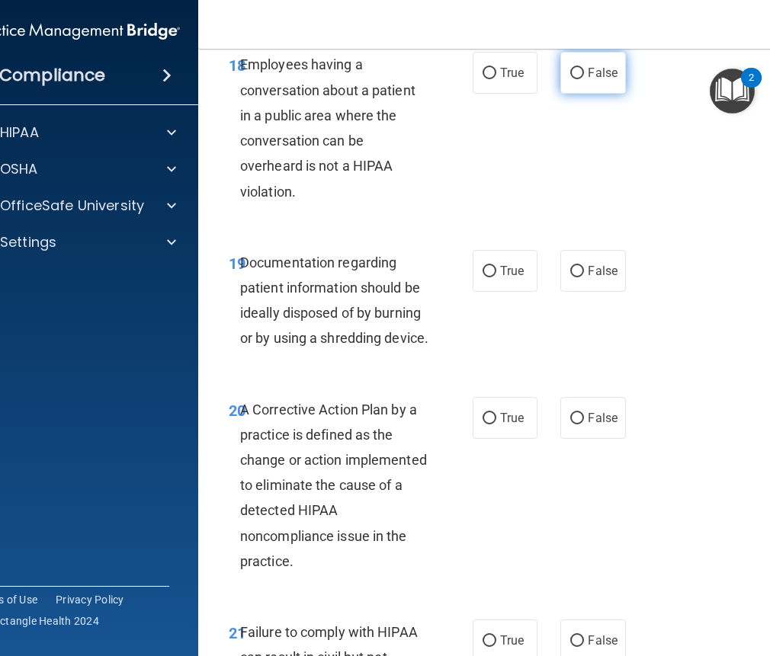
click at [587, 80] on span "False" at bounding box center [602, 73] width 30 height 14
click at [584, 79] on input "False" at bounding box center [577, 73] width 14 height 11
radio input "true"
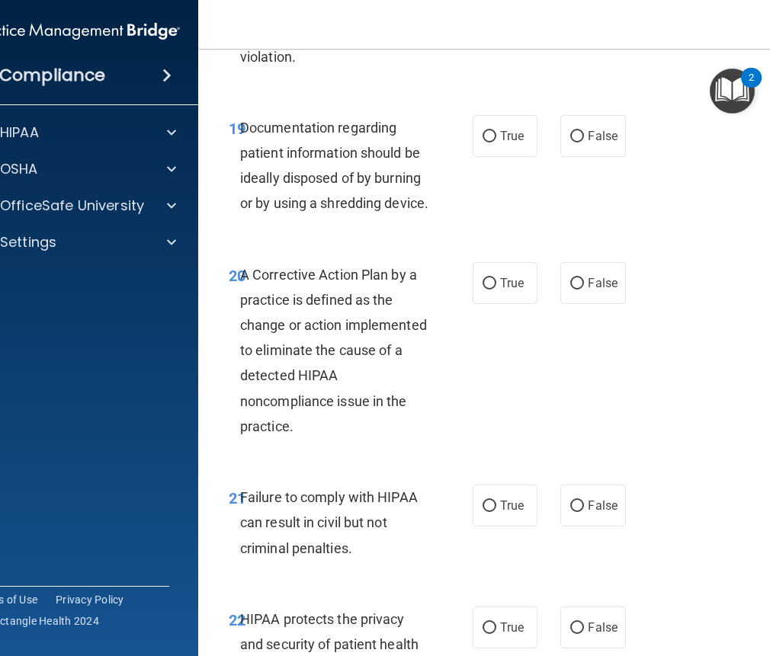
scroll to position [3200, 0]
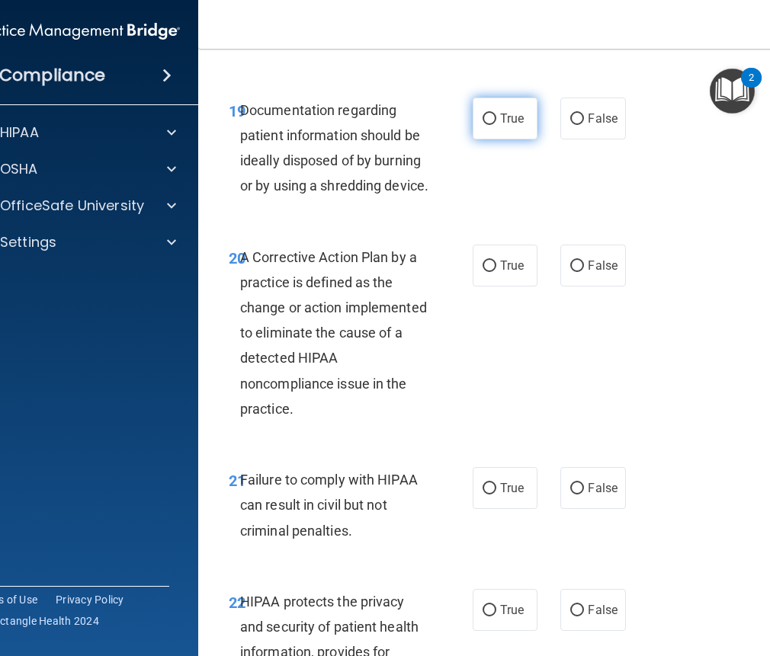
click at [485, 139] on label "True" at bounding box center [504, 119] width 65 height 42
click at [485, 125] on input "True" at bounding box center [489, 119] width 14 height 11
radio input "true"
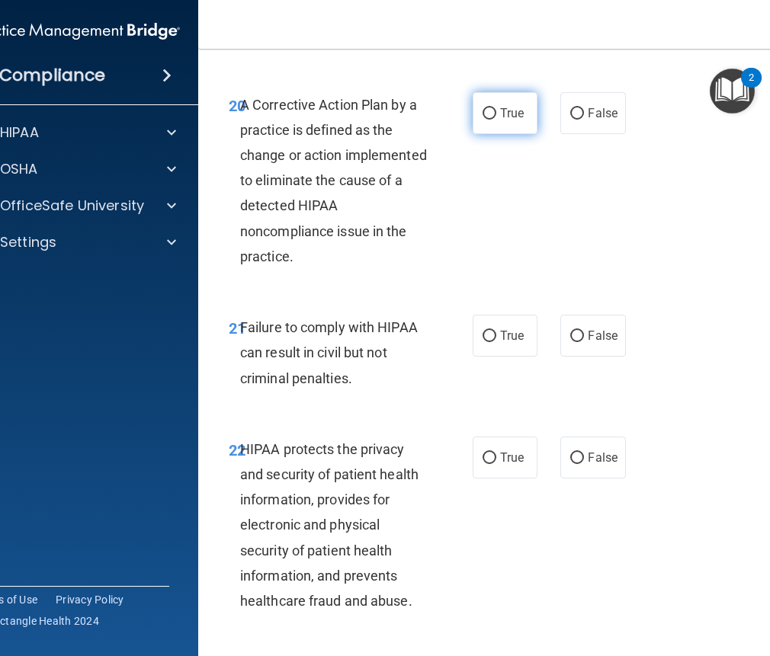
click at [486, 120] on input "True" at bounding box center [489, 113] width 14 height 11
radio input "true"
click at [516, 134] on label "True" at bounding box center [504, 113] width 65 height 42
click at [496, 120] on input "True" at bounding box center [489, 113] width 14 height 11
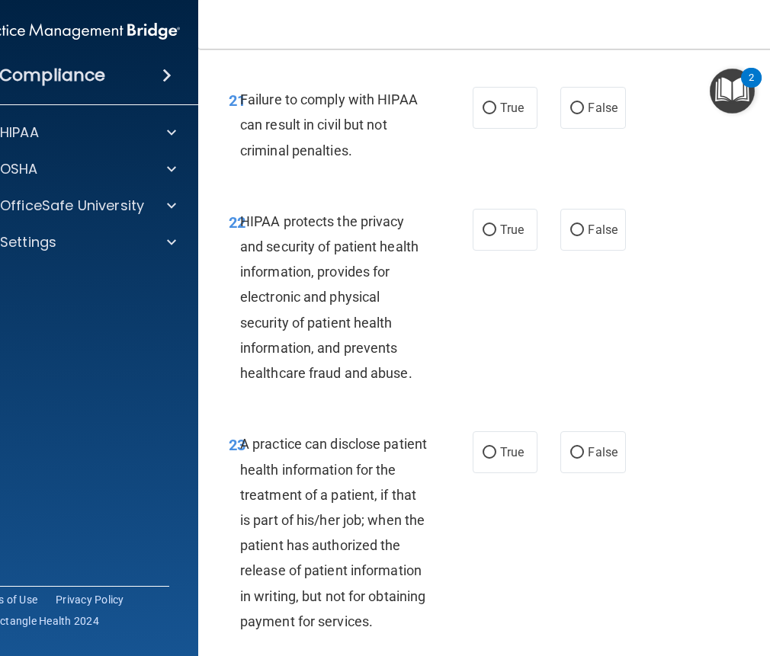
scroll to position [3657, 0]
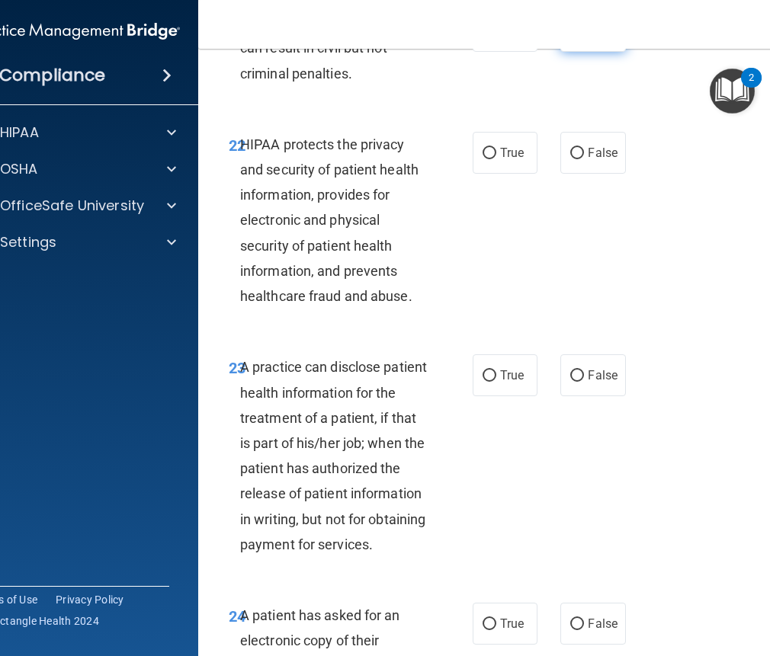
click at [562, 52] on label "False" at bounding box center [592, 31] width 65 height 42
click at [570, 37] on input "False" at bounding box center [577, 31] width 14 height 11
radio input "true"
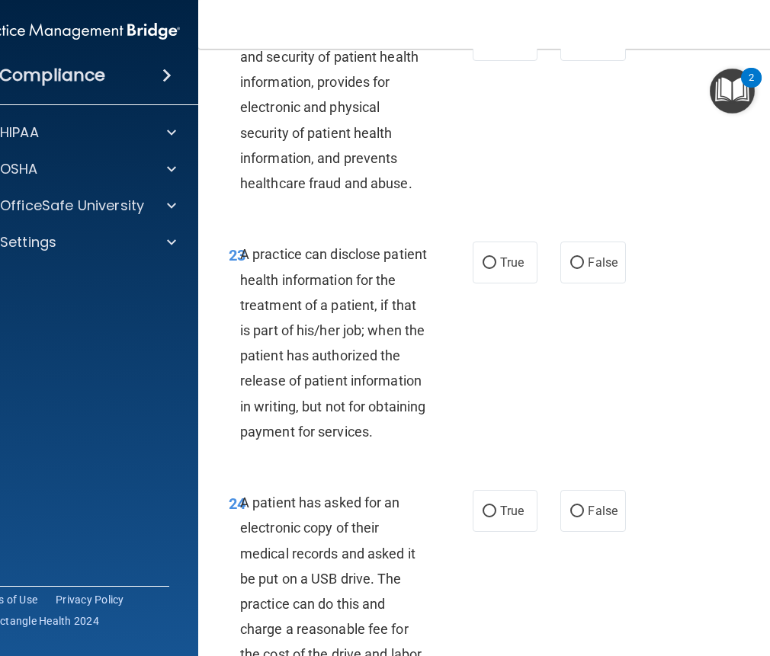
scroll to position [3810, 0]
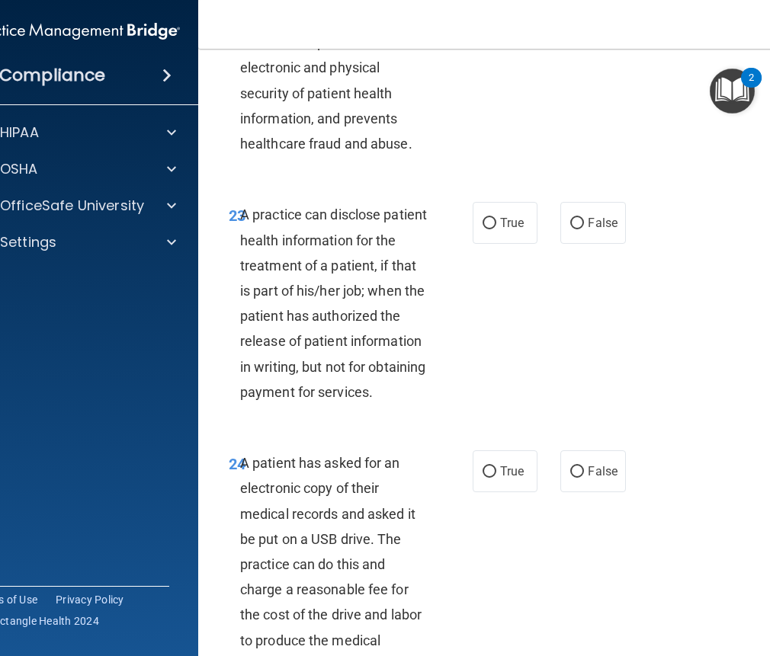
click at [482, 7] on input "True" at bounding box center [489, 0] width 14 height 11
radio input "true"
click at [503, 21] on label "True" at bounding box center [504, 0] width 65 height 42
click at [496, 7] on input "True" at bounding box center [489, 0] width 14 height 11
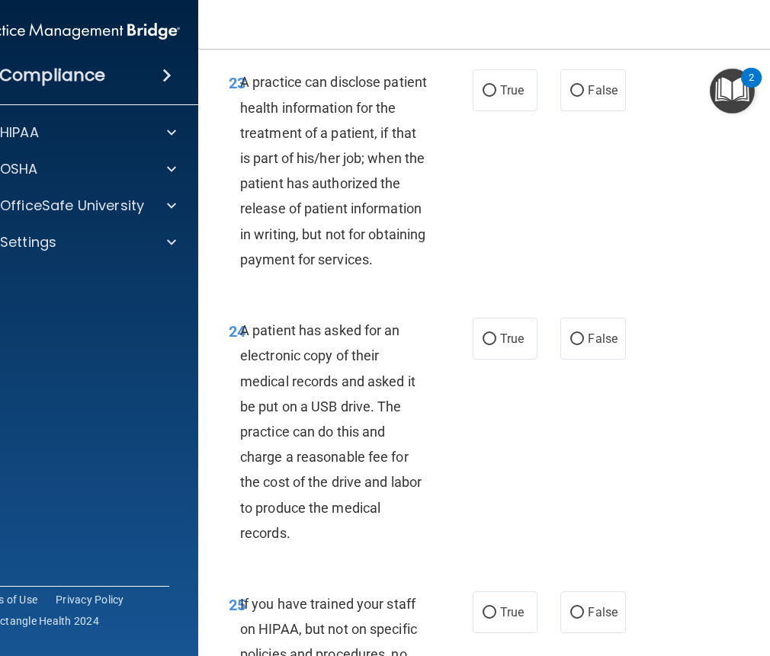
scroll to position [3962, 0]
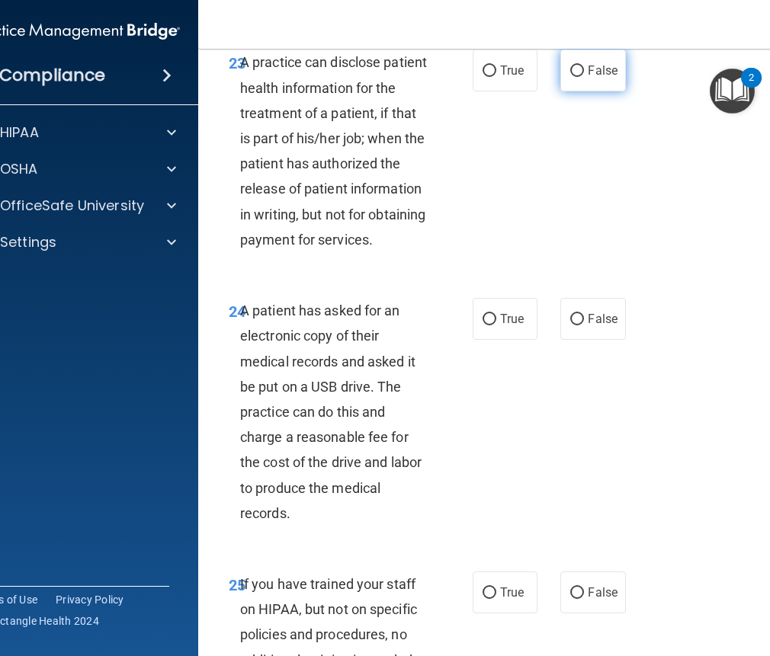
click at [570, 91] on label "False" at bounding box center [592, 71] width 65 height 42
click at [570, 77] on input "False" at bounding box center [577, 71] width 14 height 11
radio input "true"
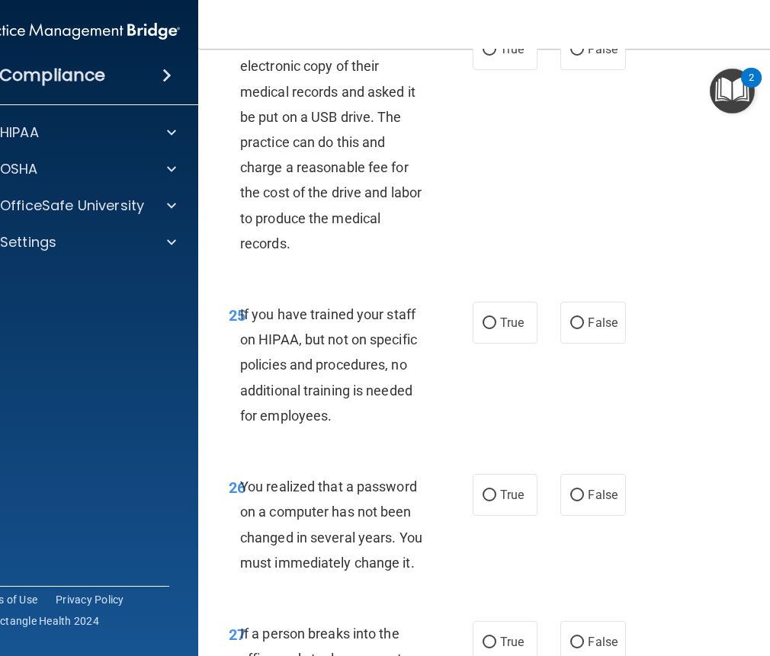
scroll to position [4267, 0]
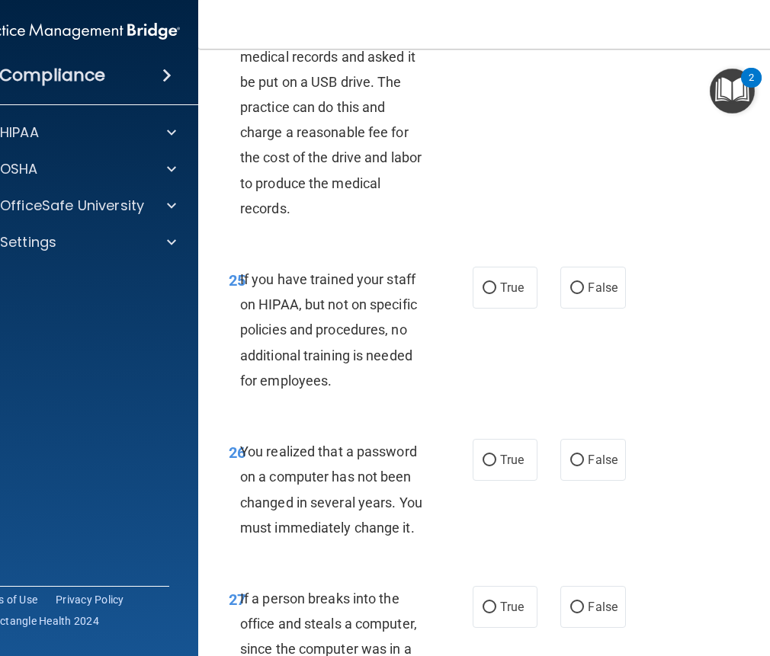
click at [500, 21] on span "True" at bounding box center [512, 14] width 24 height 14
click at [496, 21] on input "True" at bounding box center [489, 14] width 14 height 11
radio input "true"
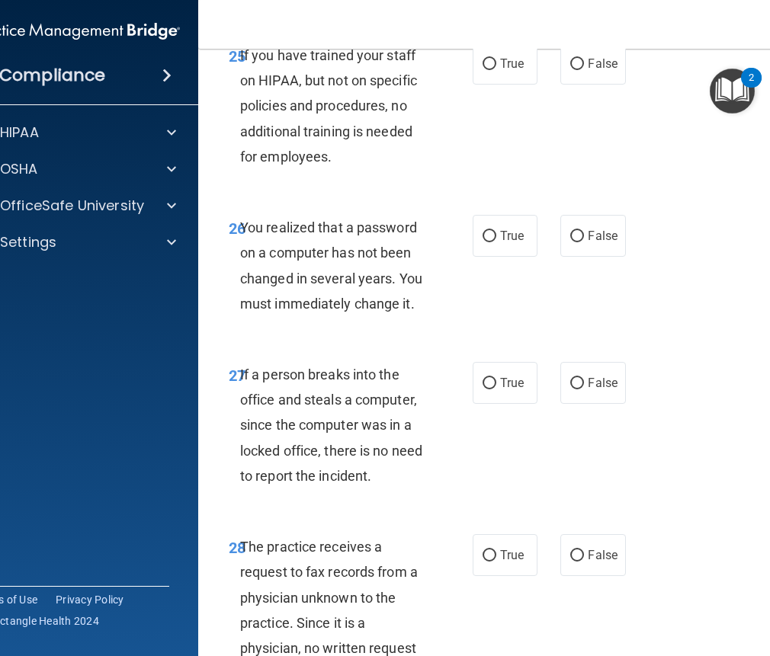
scroll to position [4496, 0]
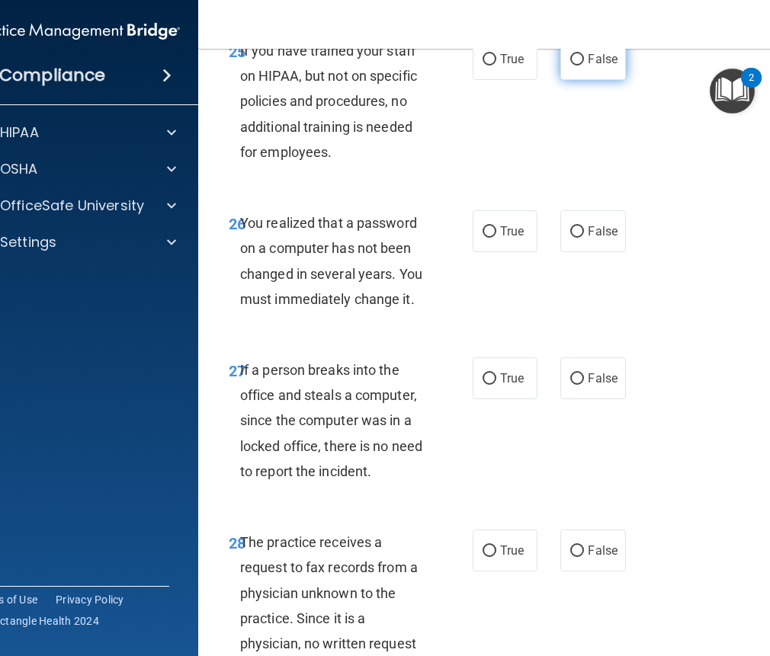
click at [576, 66] on input "False" at bounding box center [577, 59] width 14 height 11
radio input "true"
drag, startPoint x: 604, startPoint y: 169, endPoint x: 681, endPoint y: 201, distance: 83.3
click at [605, 80] on label "False" at bounding box center [592, 59] width 65 height 42
click at [584, 66] on input "False" at bounding box center [577, 59] width 14 height 11
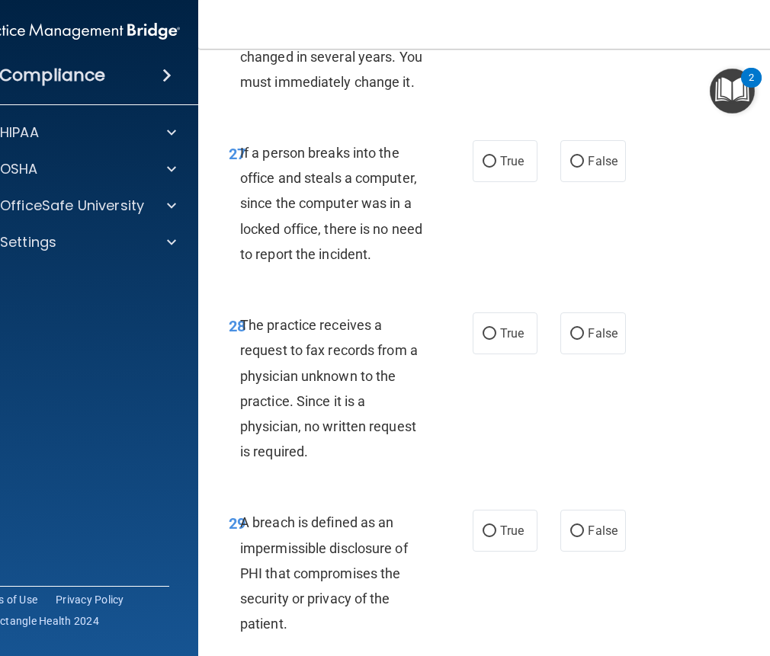
scroll to position [4724, 0]
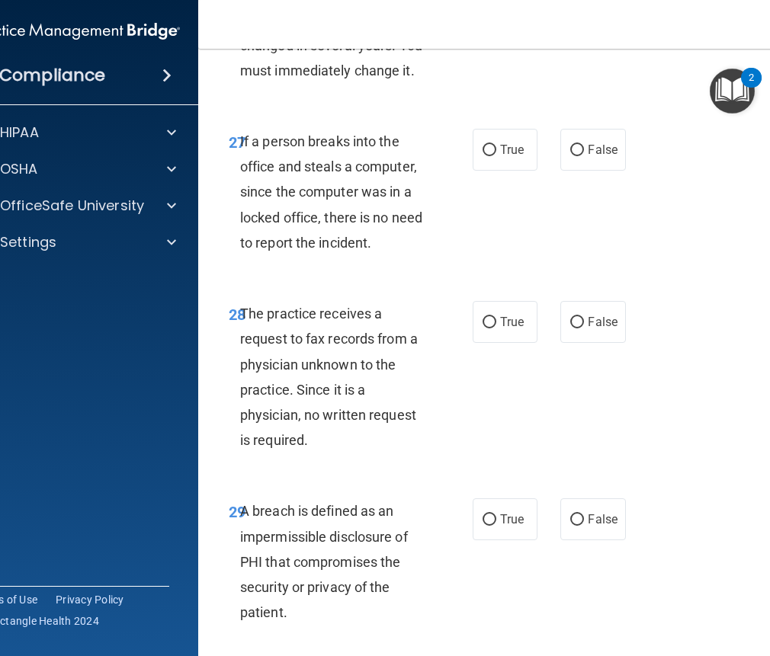
click at [501, 24] on label "True" at bounding box center [504, 3] width 65 height 42
click at [496, 9] on input "True" at bounding box center [489, 3] width 14 height 11
radio input "true"
click at [570, 156] on input "False" at bounding box center [577, 150] width 14 height 11
radio input "true"
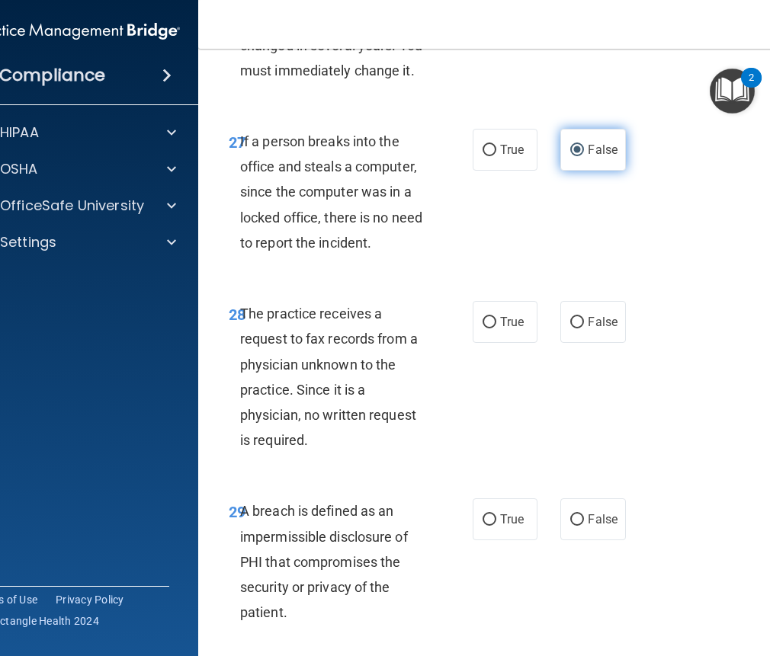
click at [598, 157] on span "False" at bounding box center [602, 149] width 30 height 14
click at [584, 156] on input "False" at bounding box center [577, 150] width 14 height 11
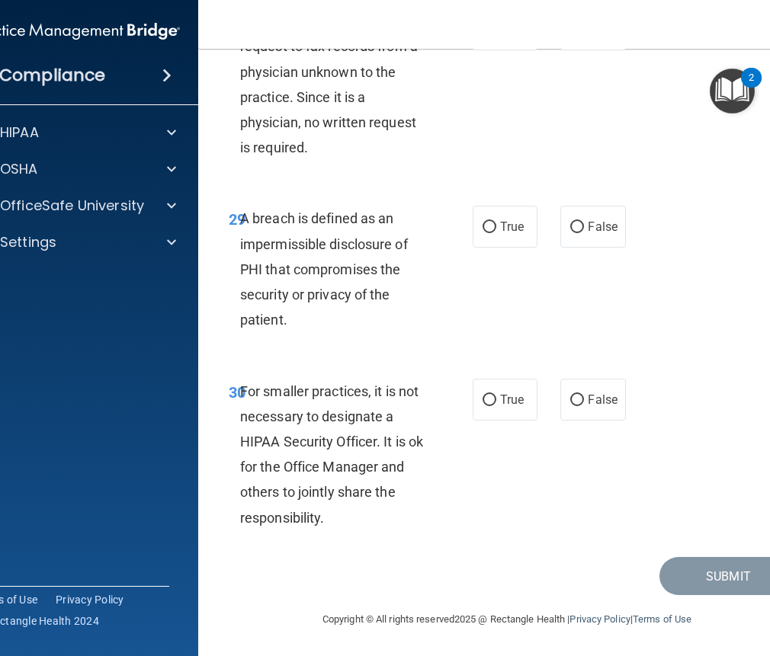
scroll to position [5029, 0]
click at [572, 50] on label "False" at bounding box center [592, 29] width 65 height 42
click at [572, 36] on input "False" at bounding box center [577, 29] width 14 height 11
radio input "true"
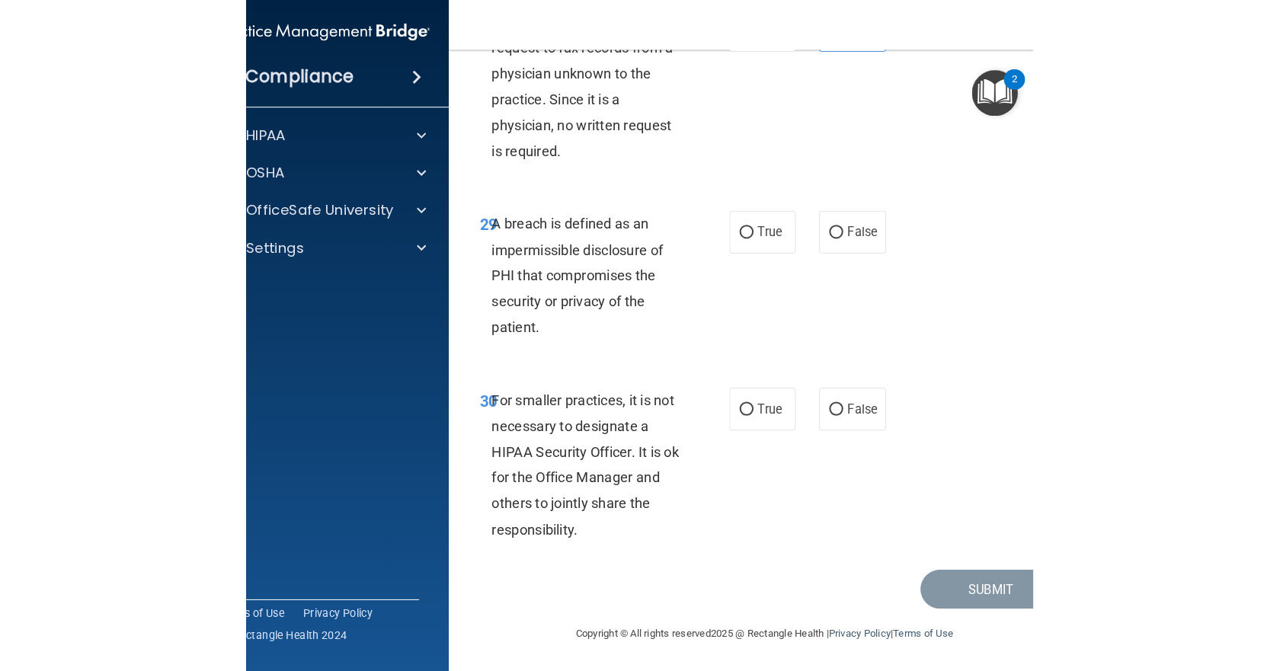
scroll to position [5118, 0]
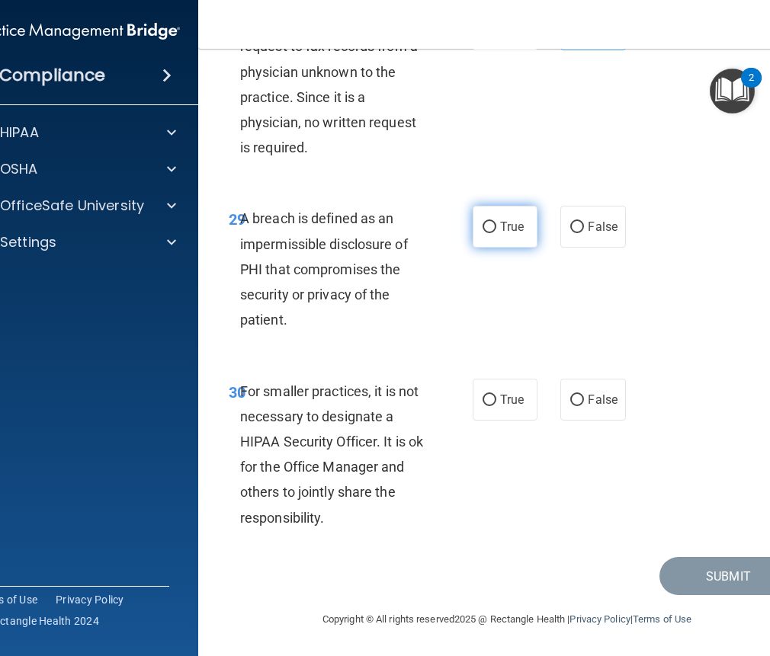
click at [491, 238] on label "True" at bounding box center [504, 227] width 65 height 42
click at [491, 233] on input "True" at bounding box center [489, 227] width 14 height 11
radio input "true"
click at [596, 402] on span "False" at bounding box center [602, 399] width 30 height 14
click at [584, 402] on input "False" at bounding box center [577, 400] width 14 height 11
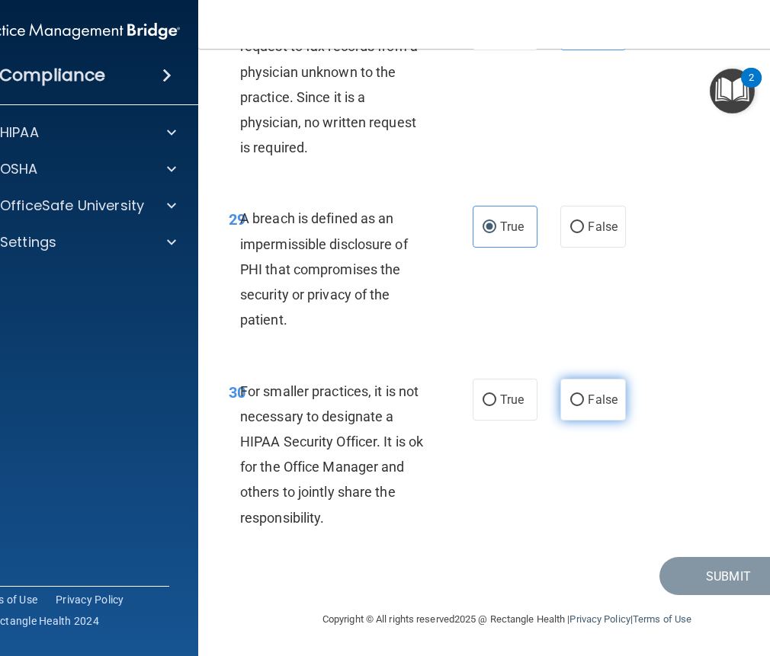
radio input "true"
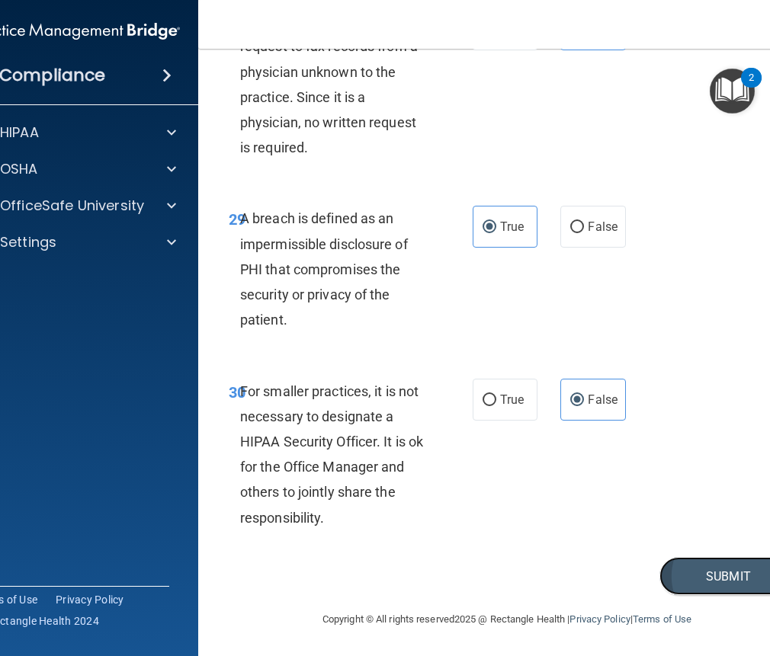
click at [728, 584] on button "Submit" at bounding box center [727, 576] width 137 height 39
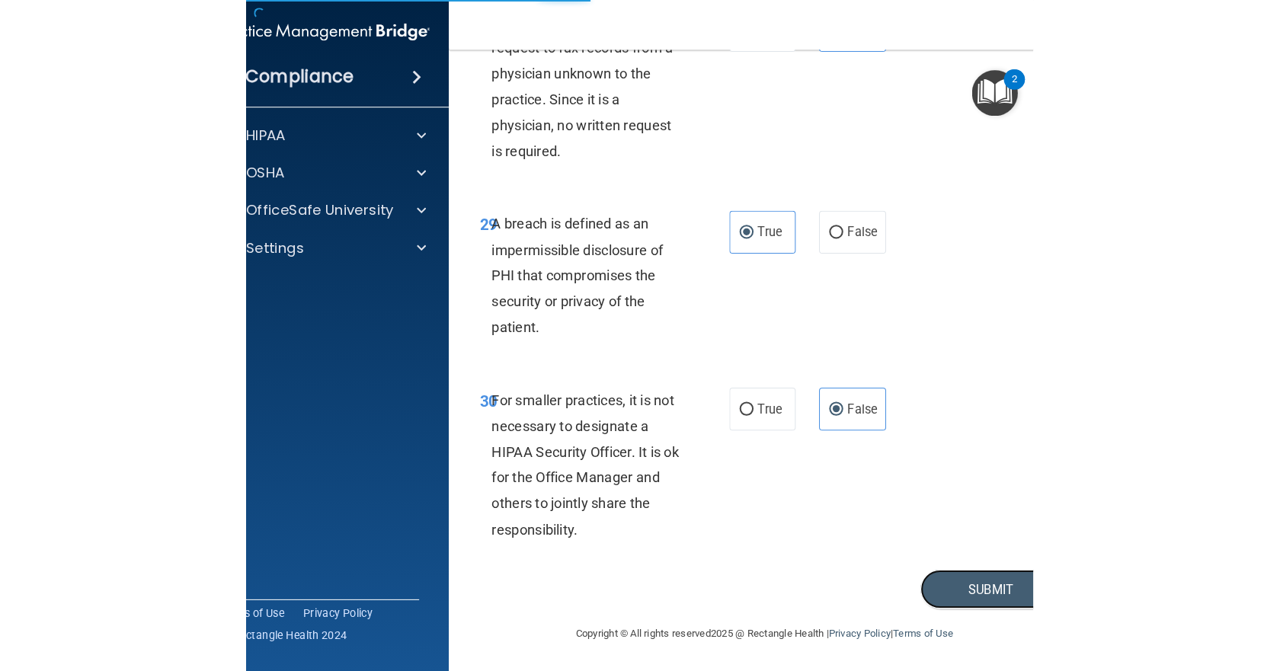
scroll to position [3331, 0]
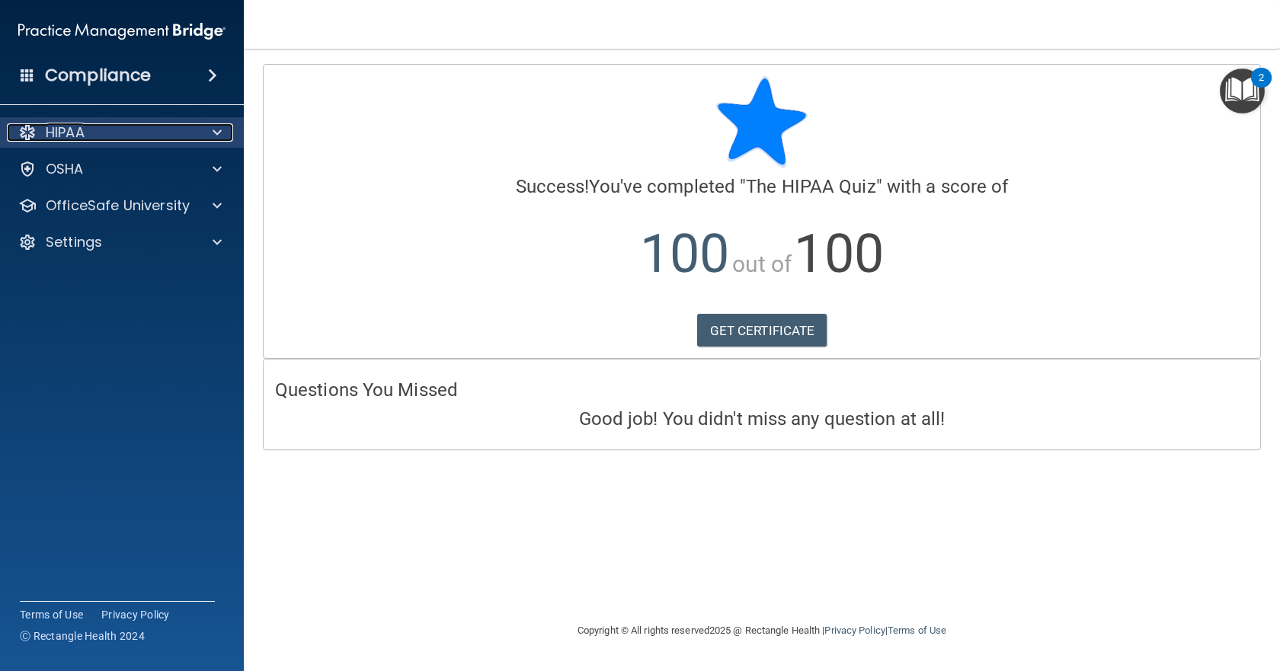
click at [212, 128] on div at bounding box center [215, 132] width 38 height 18
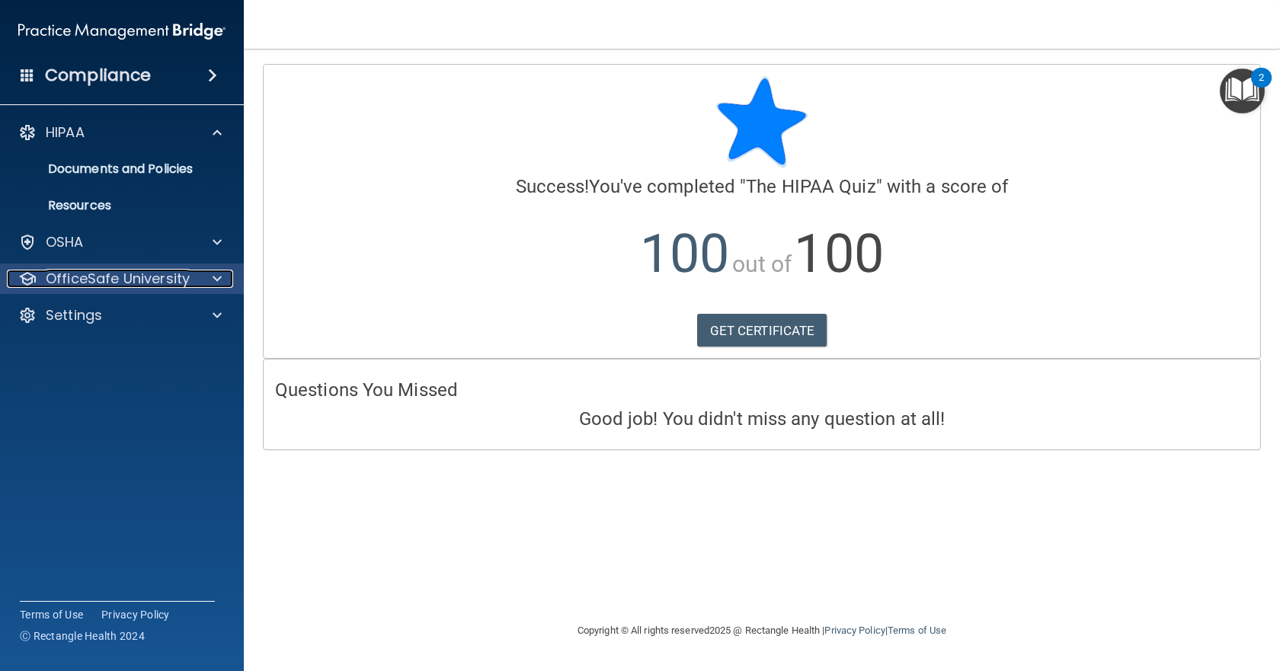
click at [98, 282] on p "OfficeSafe University" at bounding box center [118, 279] width 144 height 18
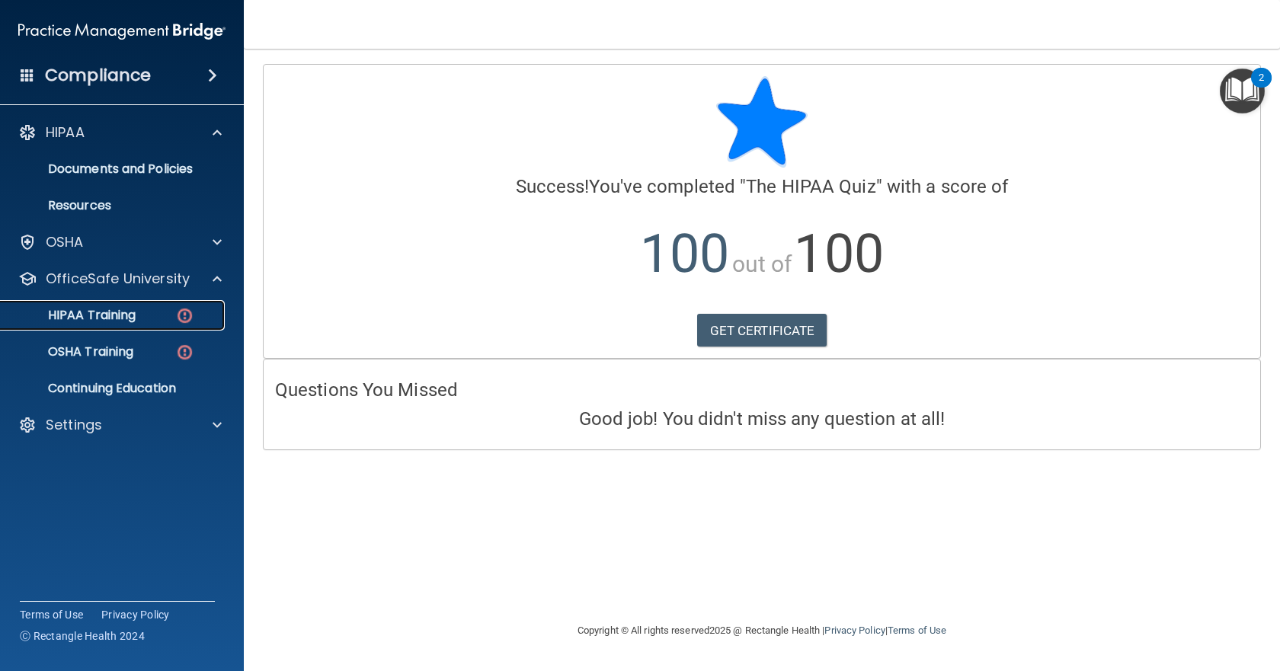
click at [114, 314] on p "HIPAA Training" at bounding box center [73, 315] width 126 height 15
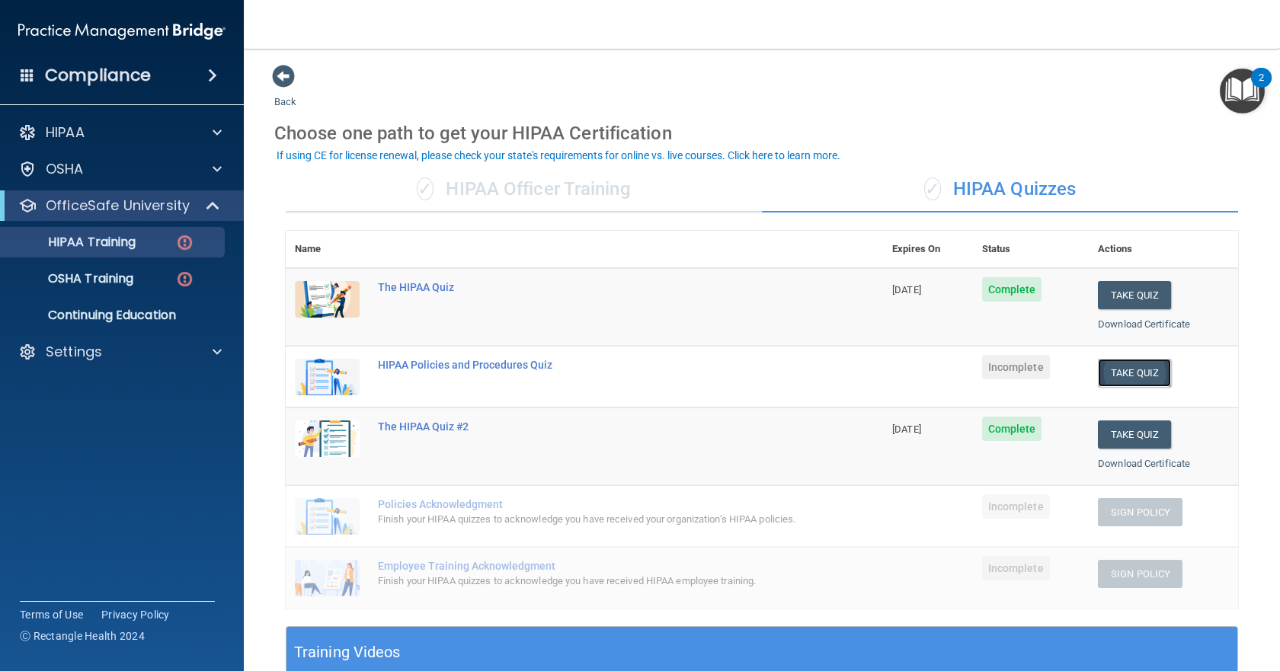
click at [1129, 373] on button "Take Quiz" at bounding box center [1134, 373] width 73 height 28
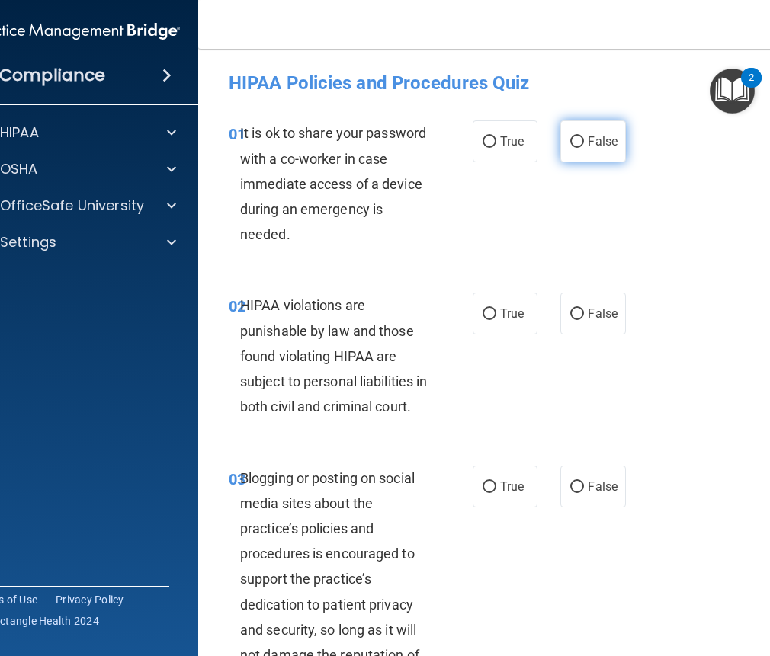
click at [579, 145] on label "False" at bounding box center [592, 141] width 65 height 42
click at [579, 145] on input "False" at bounding box center [577, 141] width 14 height 11
radio input "true"
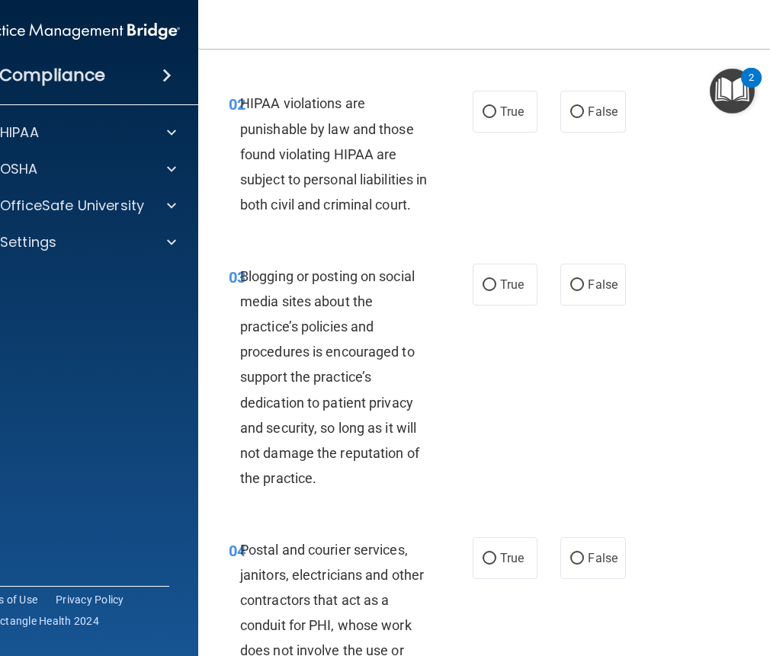
scroll to position [229, 0]
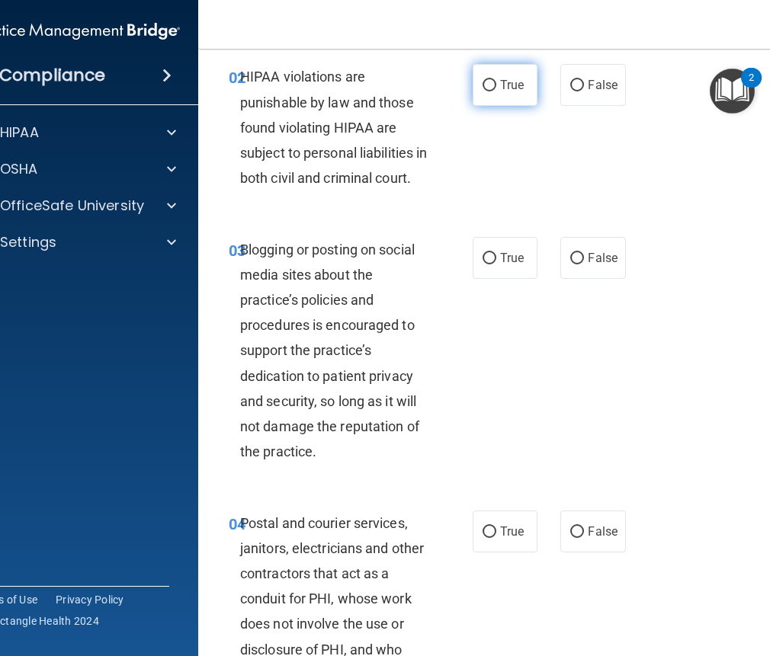
click at [501, 90] on span "True" at bounding box center [512, 85] width 24 height 14
click at [496, 90] on input "True" at bounding box center [489, 85] width 14 height 11
radio input "true"
click at [588, 265] on span "False" at bounding box center [602, 258] width 30 height 14
click at [584, 264] on input "False" at bounding box center [577, 258] width 14 height 11
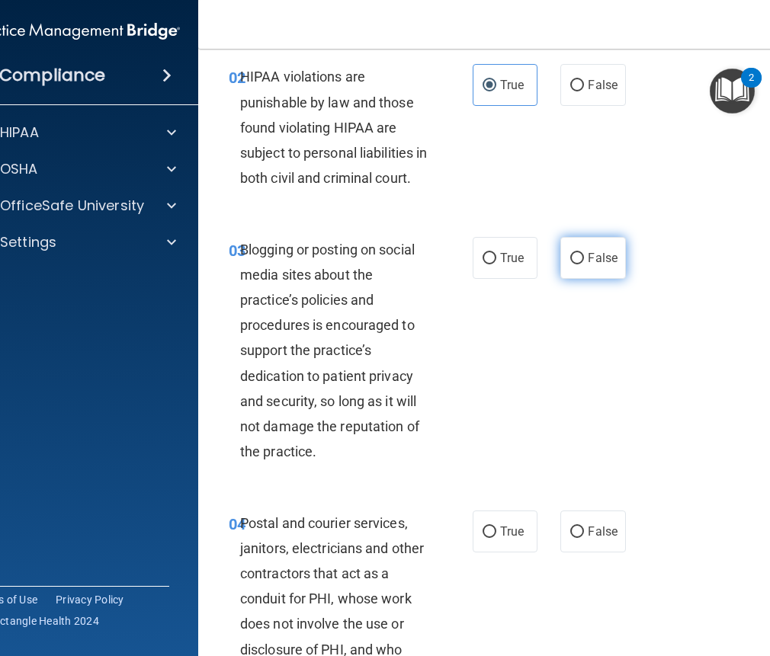
radio input "true"
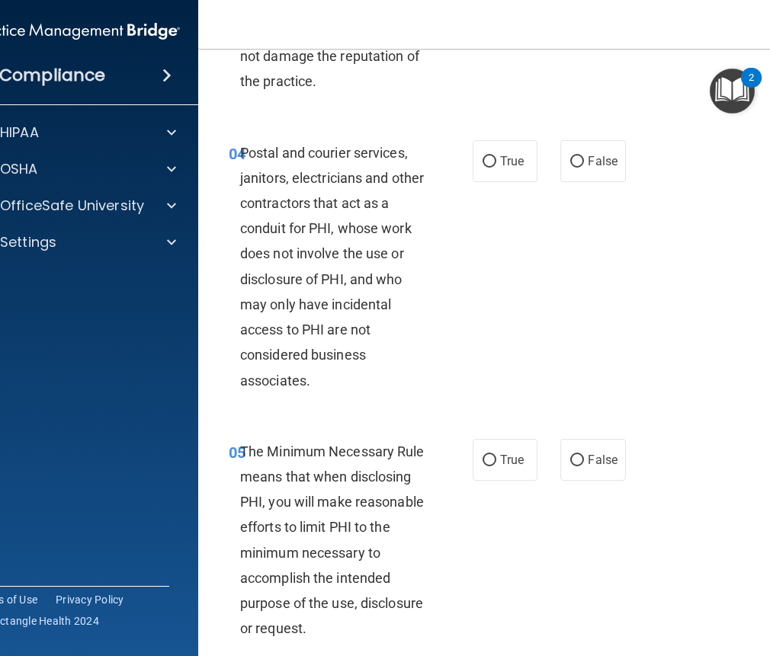
scroll to position [686, 0]
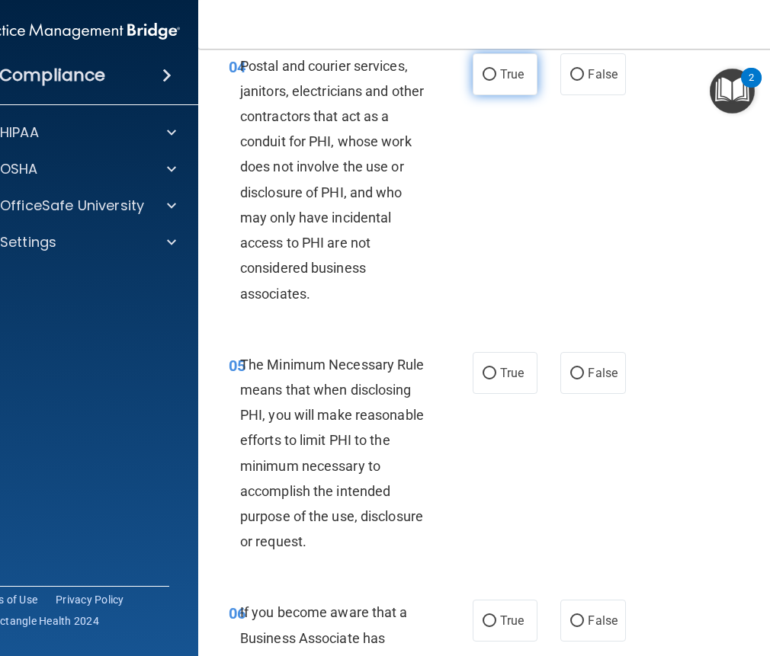
click at [489, 95] on label "True" at bounding box center [504, 74] width 65 height 42
click at [489, 81] on input "True" at bounding box center [489, 74] width 14 height 11
radio input "true"
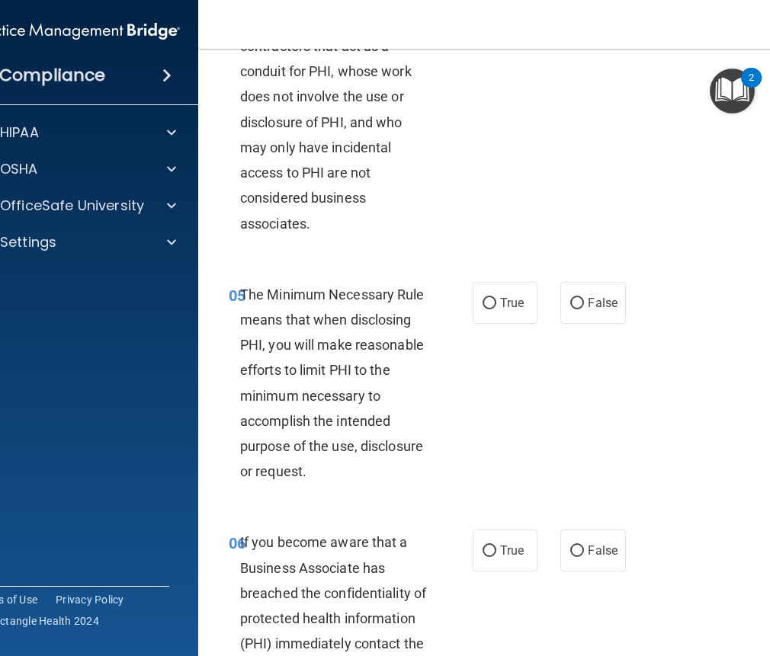
scroll to position [914, 0]
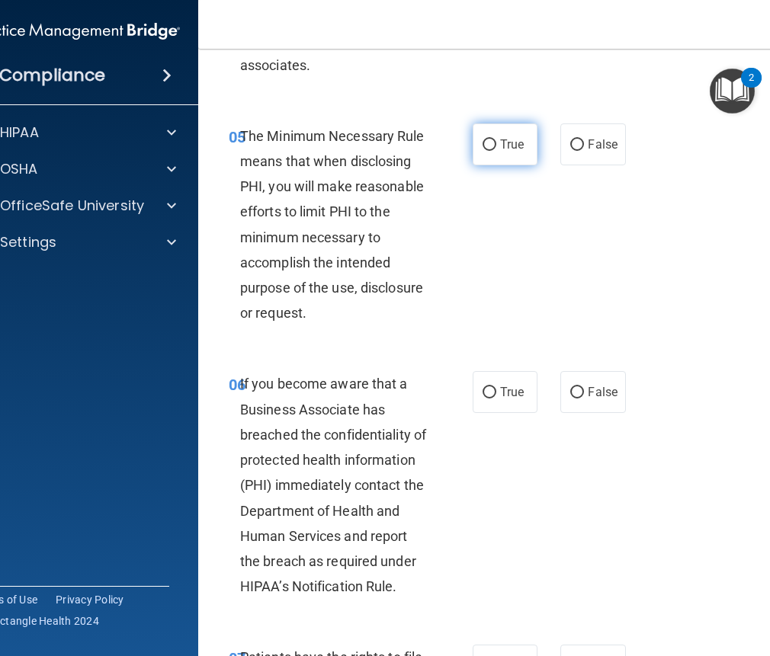
click at [500, 152] on span "True" at bounding box center [512, 144] width 24 height 14
click at [496, 151] on input "True" at bounding box center [489, 144] width 14 height 11
radio input "true"
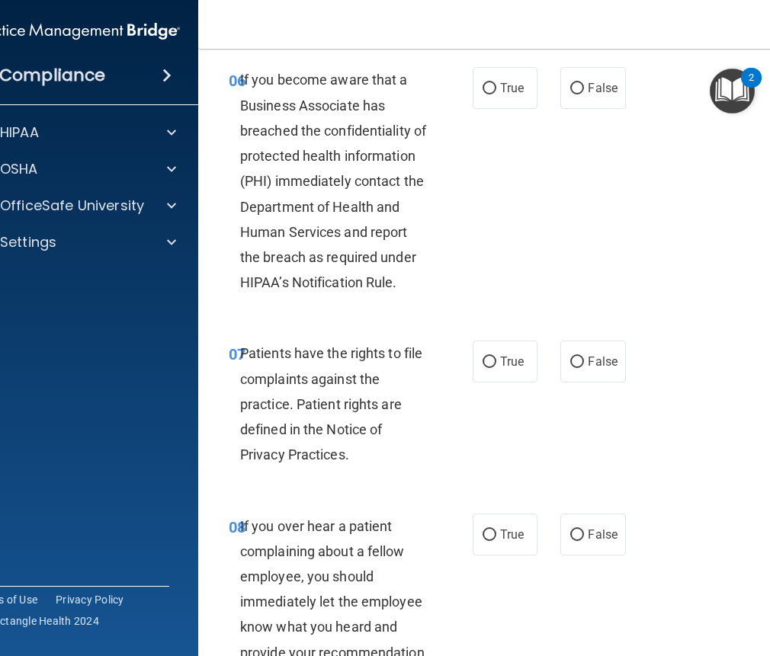
scroll to position [1219, 0]
click at [578, 94] on input "False" at bounding box center [577, 87] width 14 height 11
radio input "true"
click at [609, 94] on span "False" at bounding box center [602, 87] width 30 height 14
click at [584, 94] on input "False" at bounding box center [577, 87] width 14 height 11
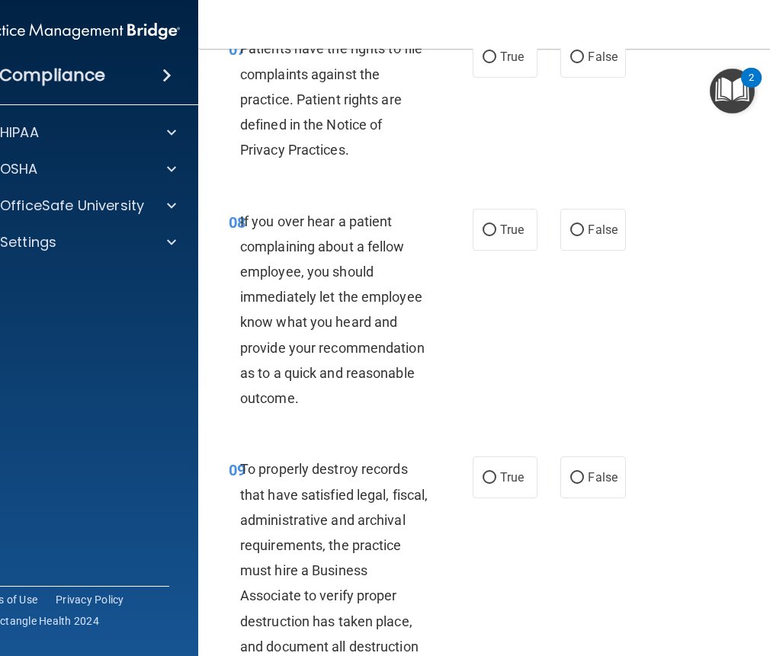
scroll to position [1524, 0]
click at [490, 62] on input "True" at bounding box center [489, 56] width 14 height 11
radio input "true"
click at [510, 77] on label "True" at bounding box center [504, 56] width 65 height 42
click at [496, 62] on input "True" at bounding box center [489, 56] width 14 height 11
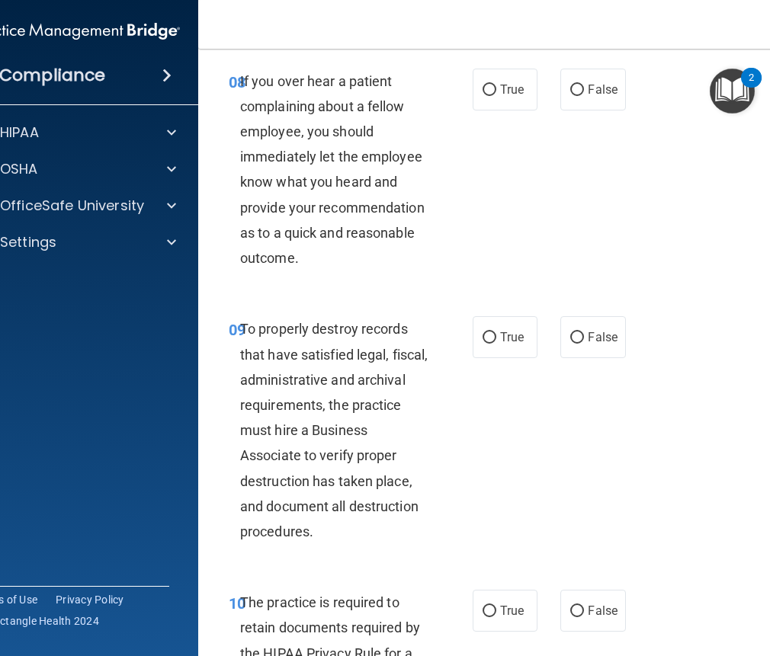
scroll to position [1676, 0]
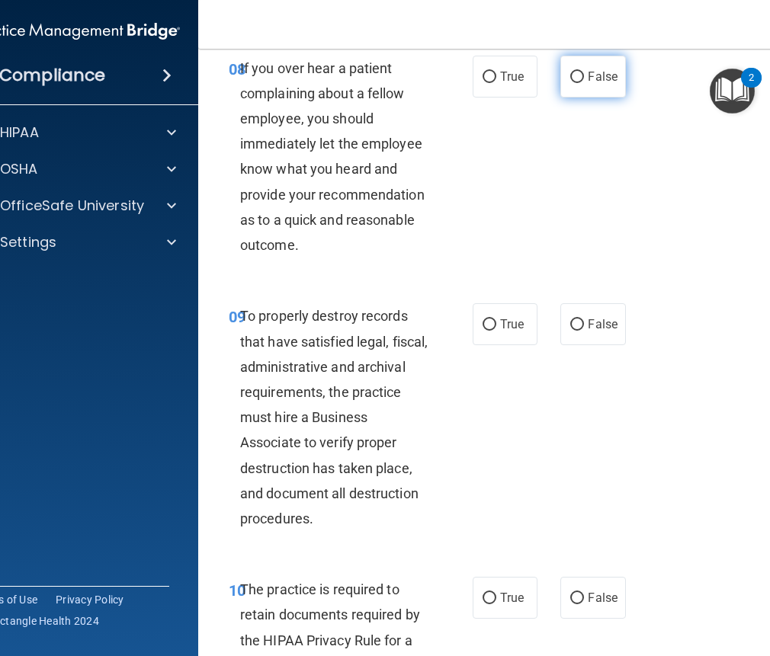
click at [573, 83] on input "False" at bounding box center [577, 77] width 14 height 11
radio input "true"
click at [613, 98] on label "False" at bounding box center [592, 77] width 65 height 42
click at [584, 83] on input "False" at bounding box center [577, 77] width 14 height 11
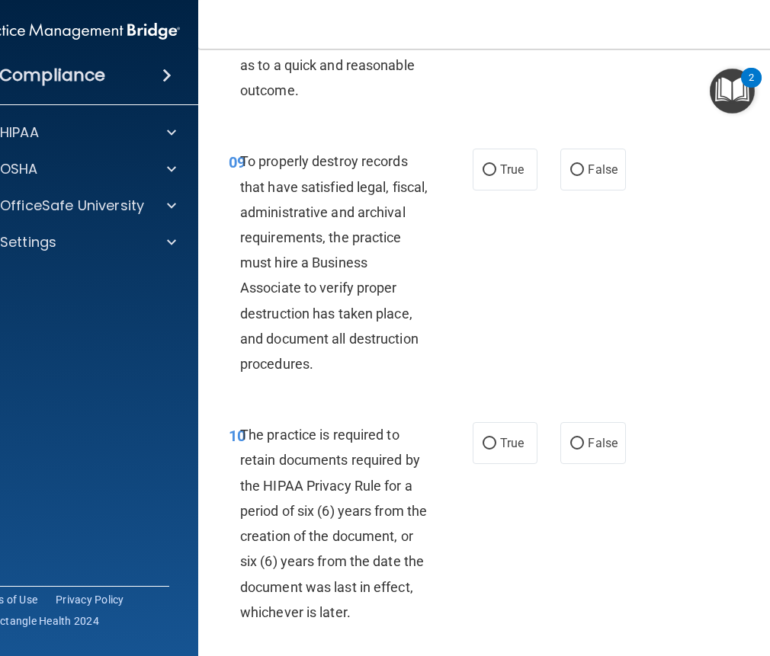
scroll to position [1905, 0]
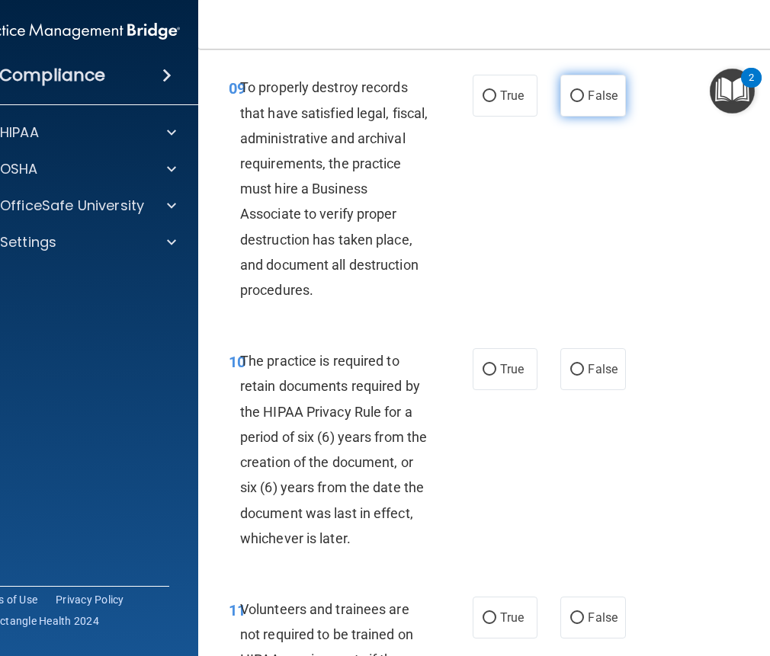
click at [570, 102] on input "False" at bounding box center [577, 96] width 14 height 11
radio input "true"
click at [604, 117] on label "False" at bounding box center [592, 96] width 65 height 42
click at [584, 102] on input "False" at bounding box center [577, 96] width 14 height 11
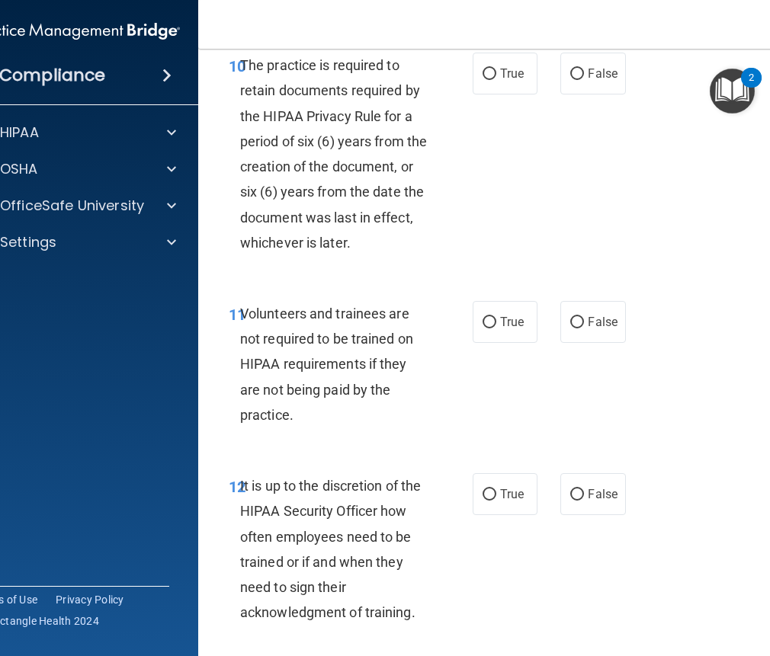
scroll to position [2210, 0]
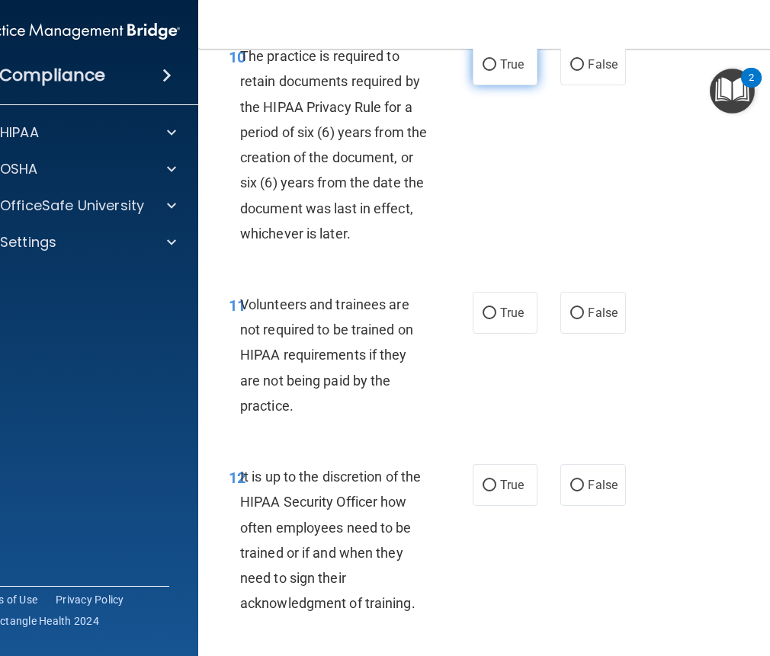
click at [492, 85] on label "True" at bounding box center [504, 64] width 65 height 42
click at [492, 71] on input "True" at bounding box center [489, 64] width 14 height 11
radio input "true"
click at [511, 85] on label "True" at bounding box center [504, 64] width 65 height 42
click at [496, 71] on input "True" at bounding box center [489, 64] width 14 height 11
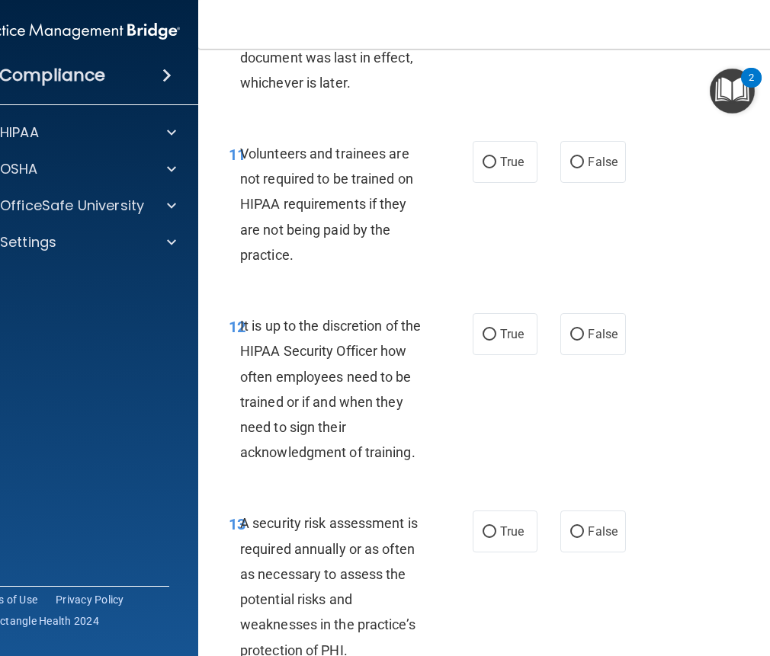
scroll to position [2438, 0]
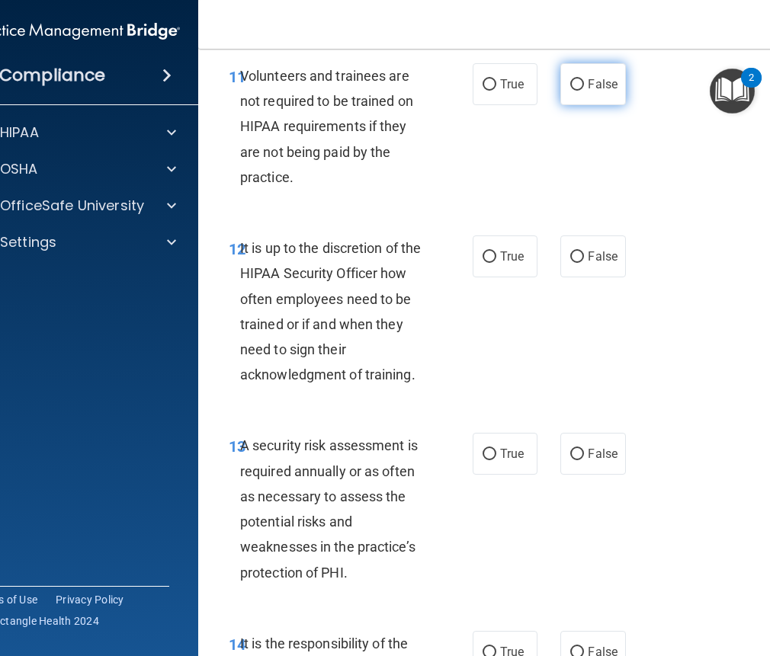
click at [573, 101] on label "False" at bounding box center [592, 84] width 65 height 42
click at [573, 91] on input "False" at bounding box center [577, 84] width 14 height 11
radio input "true"
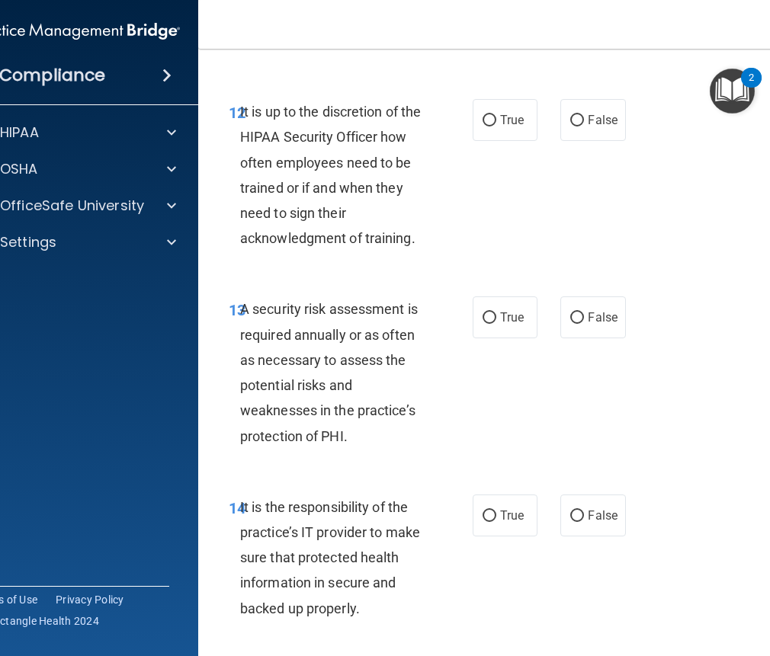
scroll to position [2591, 0]
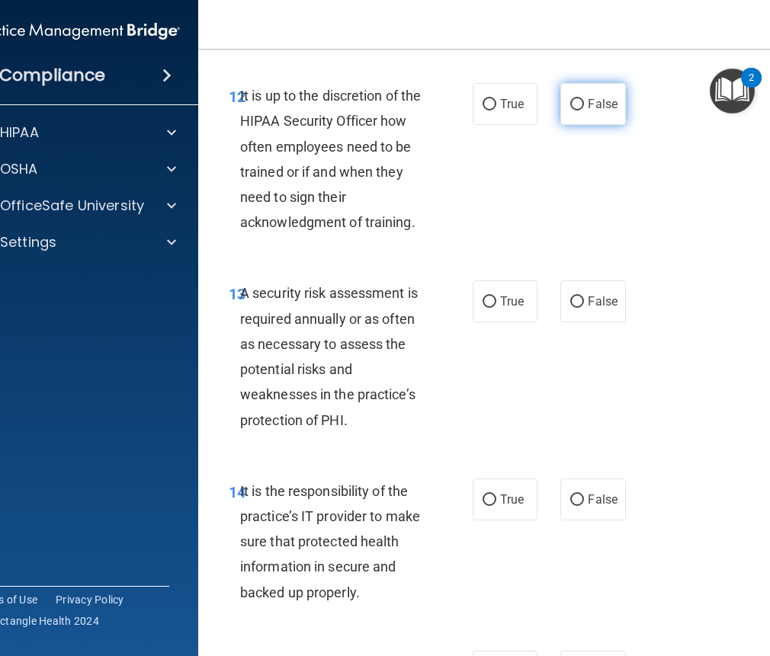
click at [560, 125] on label "False" at bounding box center [592, 104] width 65 height 42
click at [570, 110] on input "False" at bounding box center [577, 104] width 14 height 11
radio input "true"
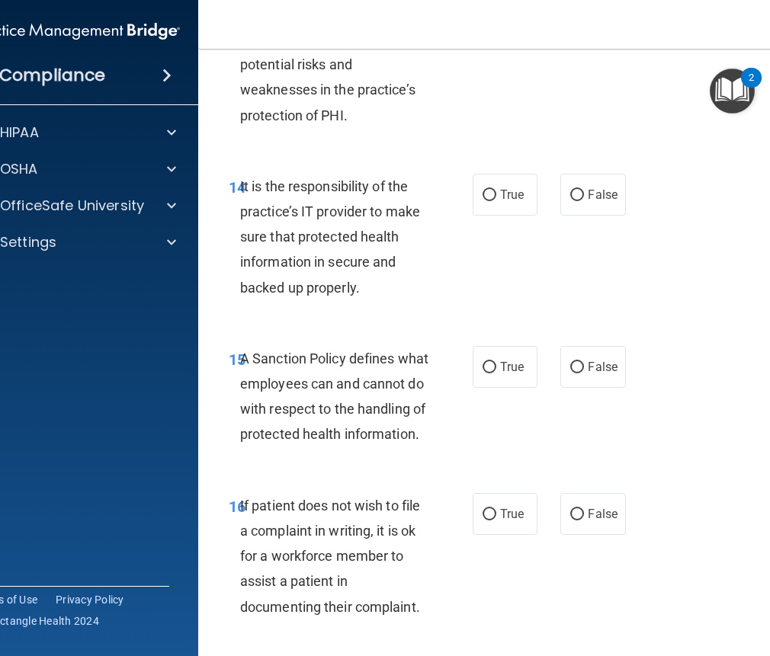
scroll to position [2819, 0]
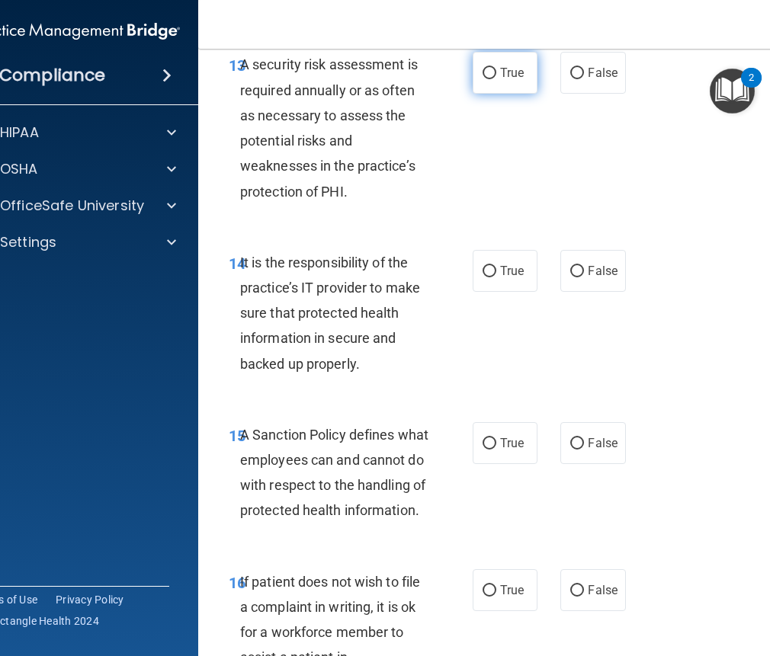
click at [501, 80] on span "True" at bounding box center [512, 73] width 24 height 14
click at [496, 79] on input "True" at bounding box center [489, 73] width 14 height 11
radio input "true"
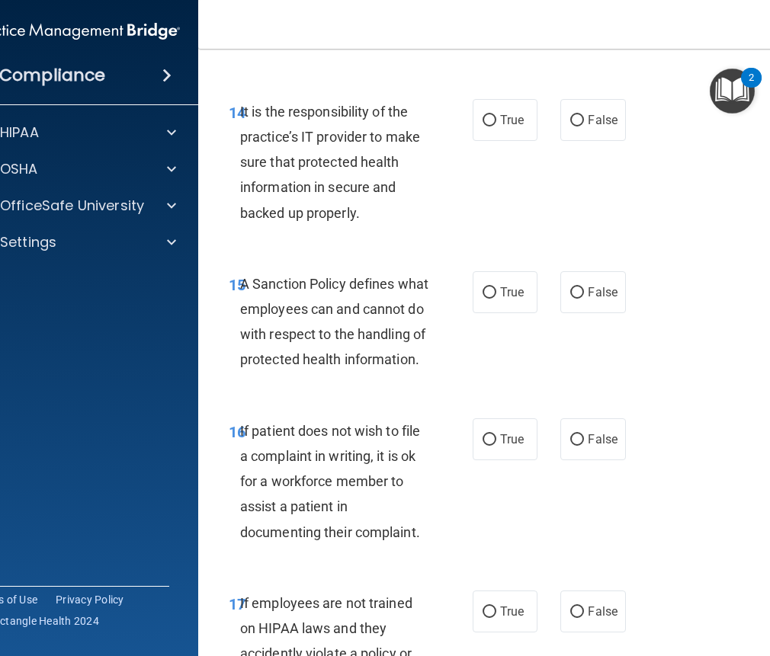
scroll to position [2972, 0]
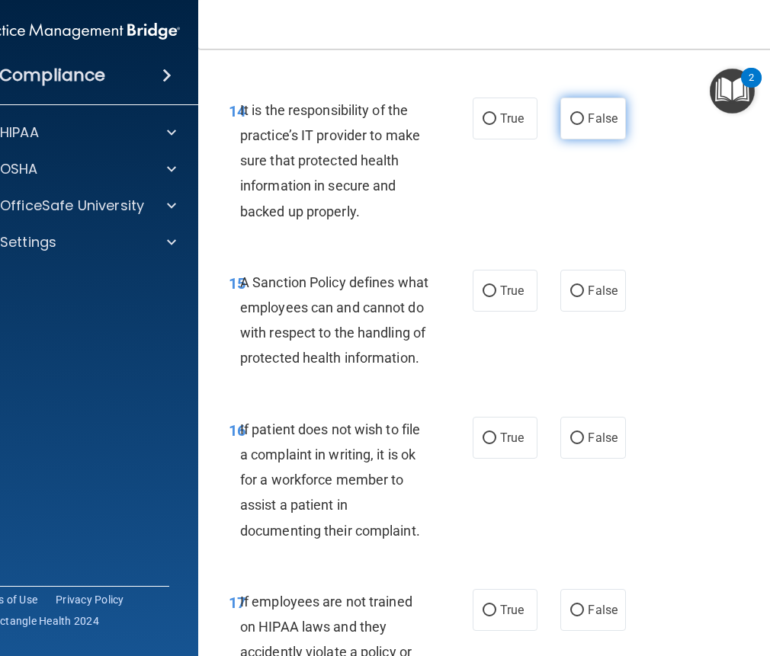
click at [580, 134] on label "False" at bounding box center [592, 119] width 65 height 42
click at [580, 125] on input "False" at bounding box center [577, 119] width 14 height 11
radio input "true"
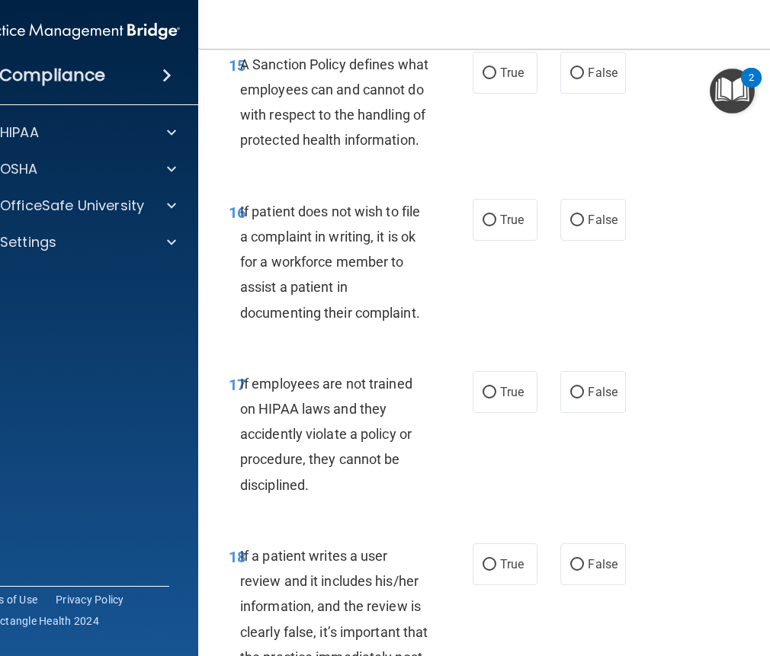
scroll to position [3200, 0]
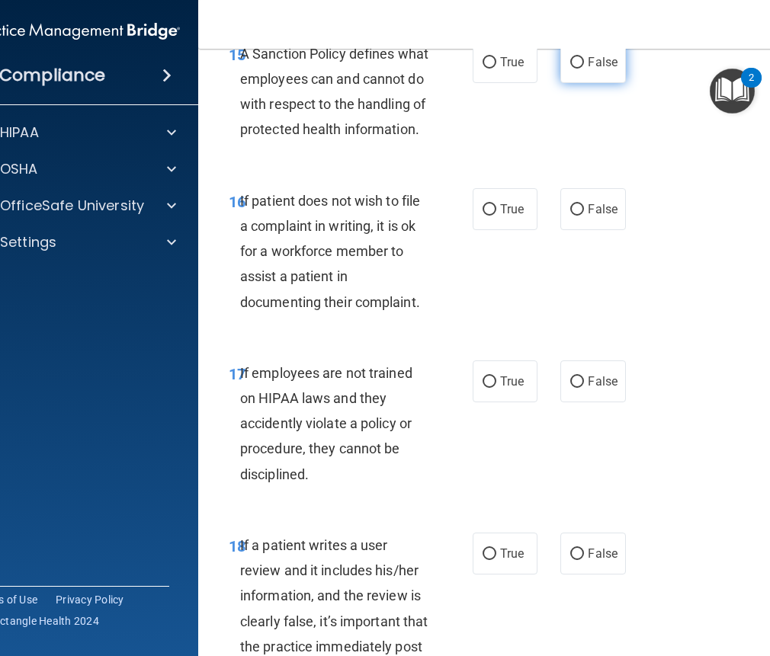
click at [578, 83] on label "False" at bounding box center [592, 62] width 65 height 42
click at [578, 69] on input "False" at bounding box center [577, 62] width 14 height 11
radio input "true"
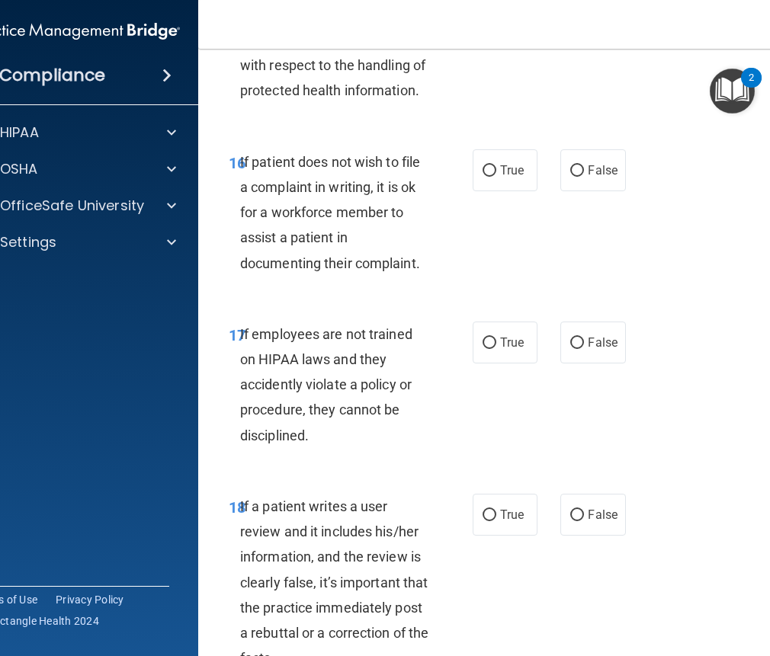
scroll to position [3353, 0]
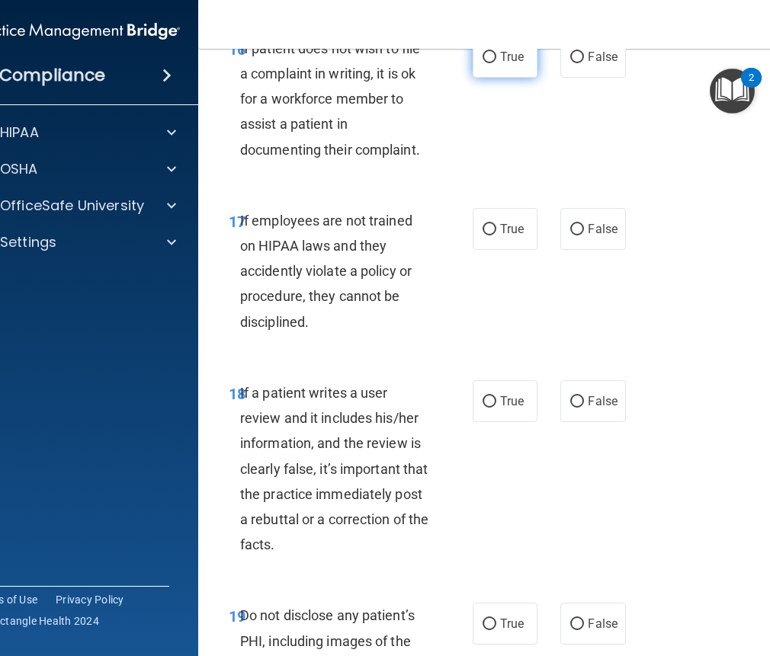
click at [491, 78] on label "True" at bounding box center [504, 57] width 65 height 42
click at [491, 63] on input "True" at bounding box center [489, 57] width 14 height 11
radio input "true"
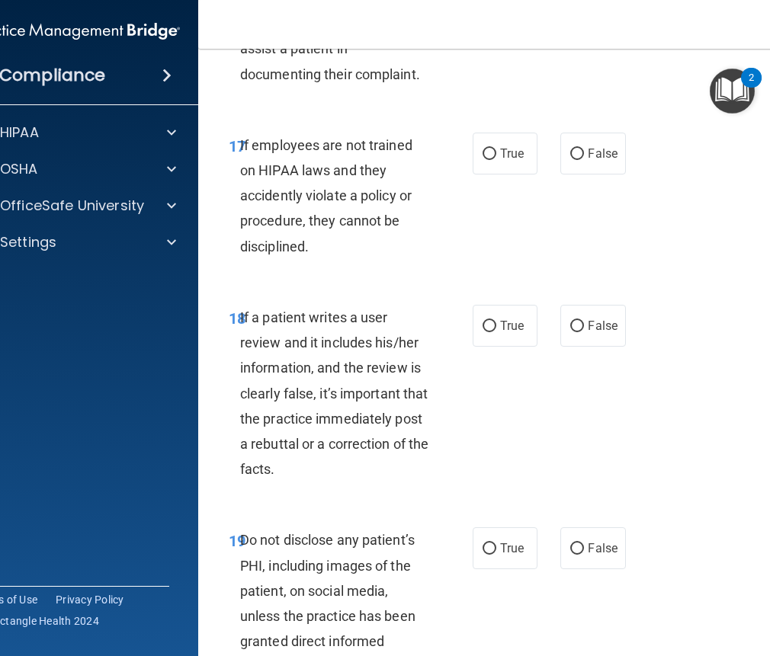
scroll to position [3505, 0]
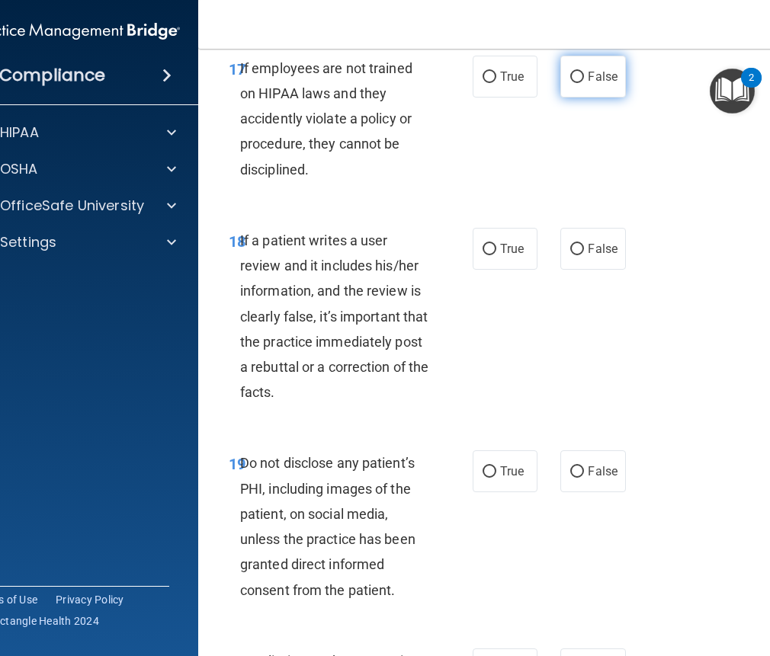
click at [560, 98] on label "False" at bounding box center [592, 77] width 65 height 42
click at [570, 83] on input "False" at bounding box center [577, 77] width 14 height 11
radio input "true"
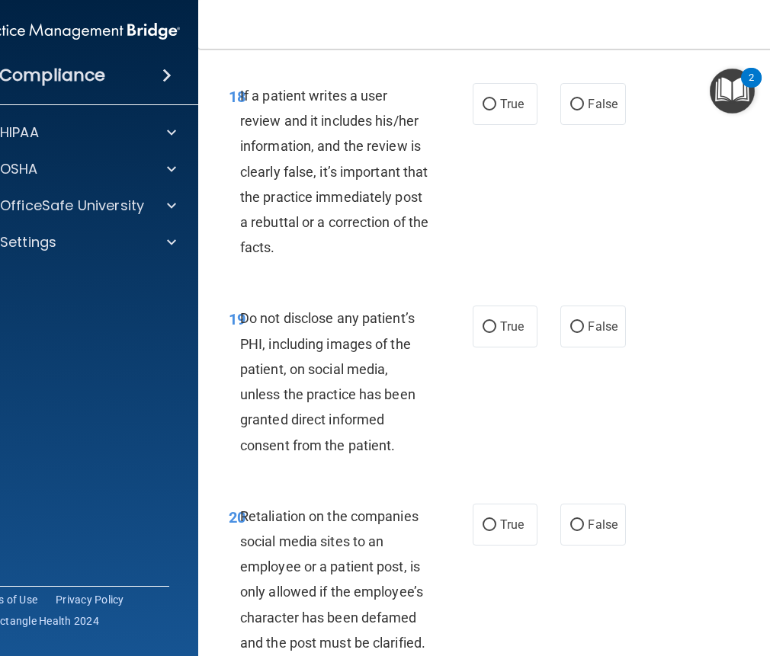
scroll to position [3657, 0]
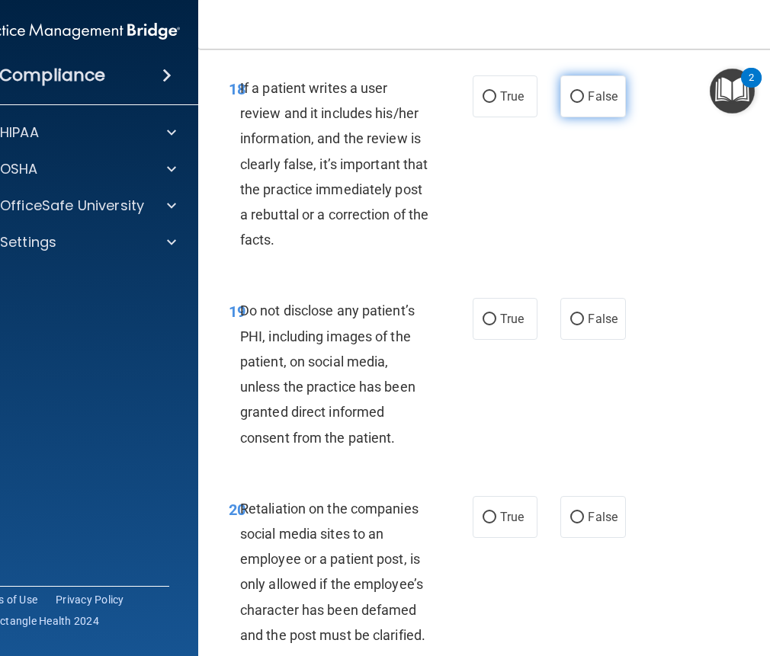
click at [571, 103] on input "False" at bounding box center [577, 96] width 14 height 11
radio input "true"
click at [593, 104] on span "False" at bounding box center [602, 96] width 30 height 14
click at [584, 103] on input "False" at bounding box center [577, 96] width 14 height 11
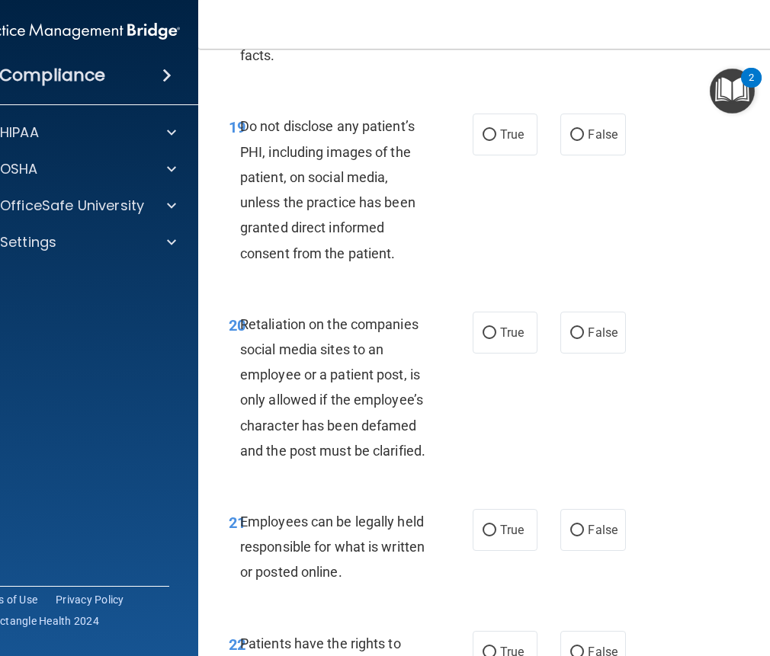
scroll to position [3886, 0]
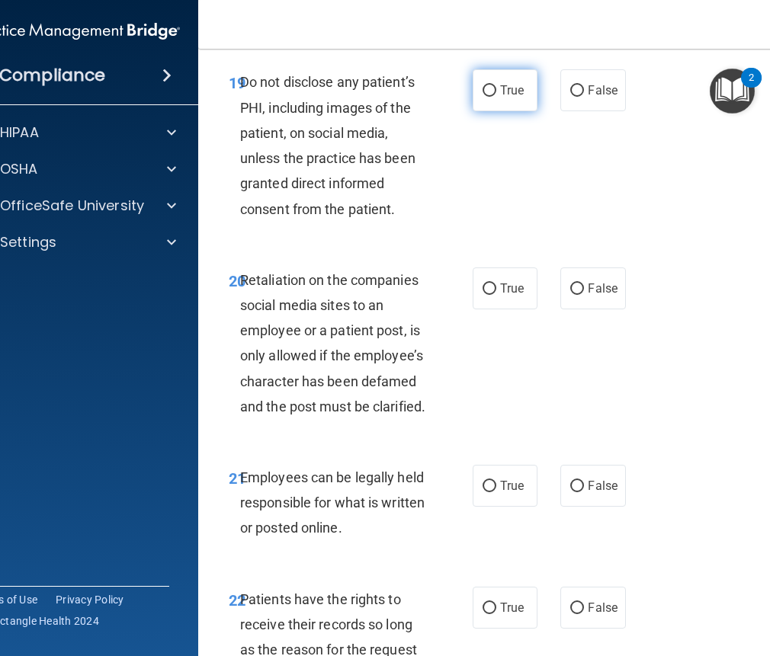
click at [514, 98] on span "True" at bounding box center [512, 90] width 24 height 14
click at [496, 97] on input "True" at bounding box center [489, 90] width 14 height 11
radio input "true"
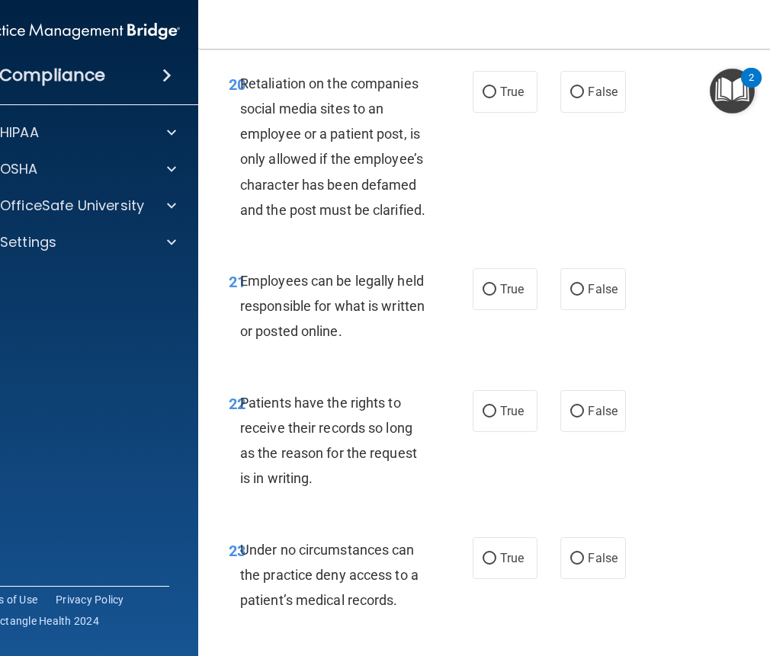
scroll to position [4115, 0]
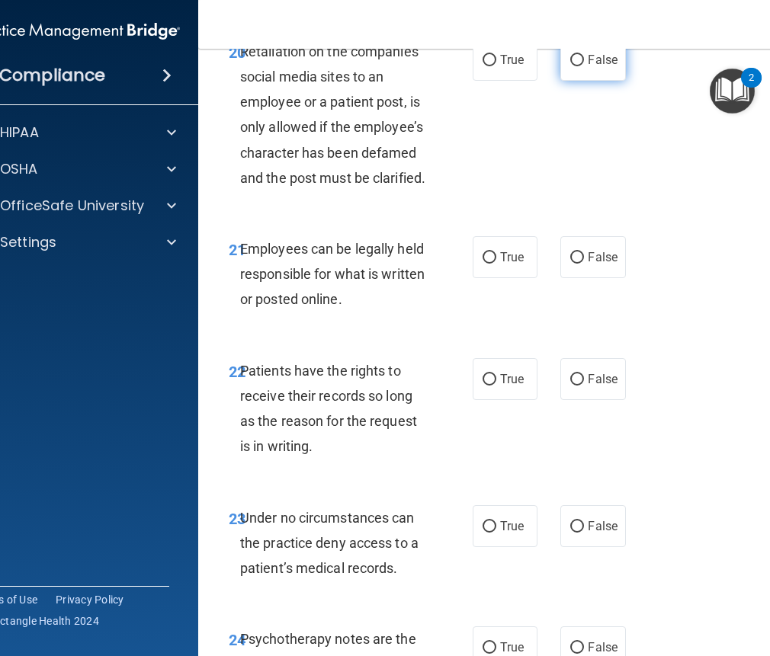
click at [578, 66] on input "False" at bounding box center [577, 60] width 14 height 11
radio input "true"
click at [590, 67] on span "False" at bounding box center [602, 60] width 30 height 14
click at [584, 66] on input "False" at bounding box center [577, 60] width 14 height 11
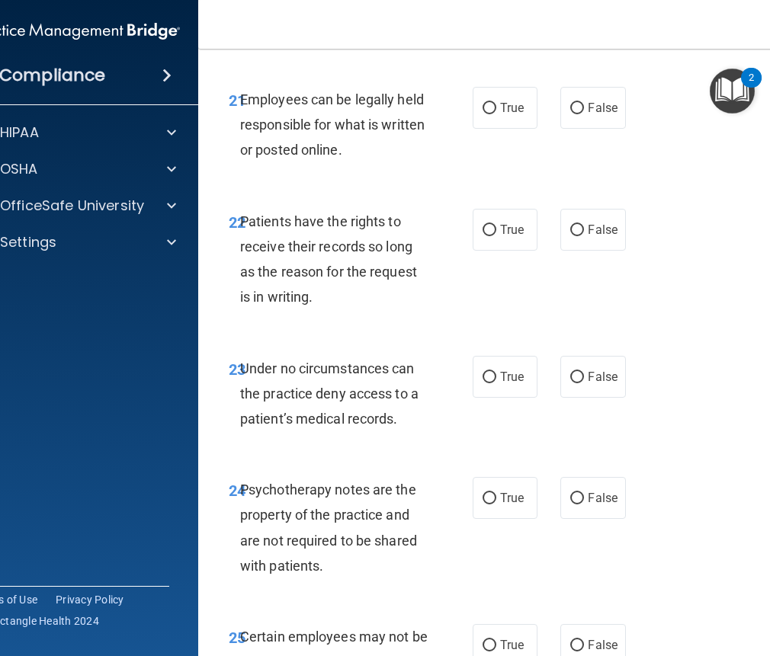
scroll to position [4267, 0]
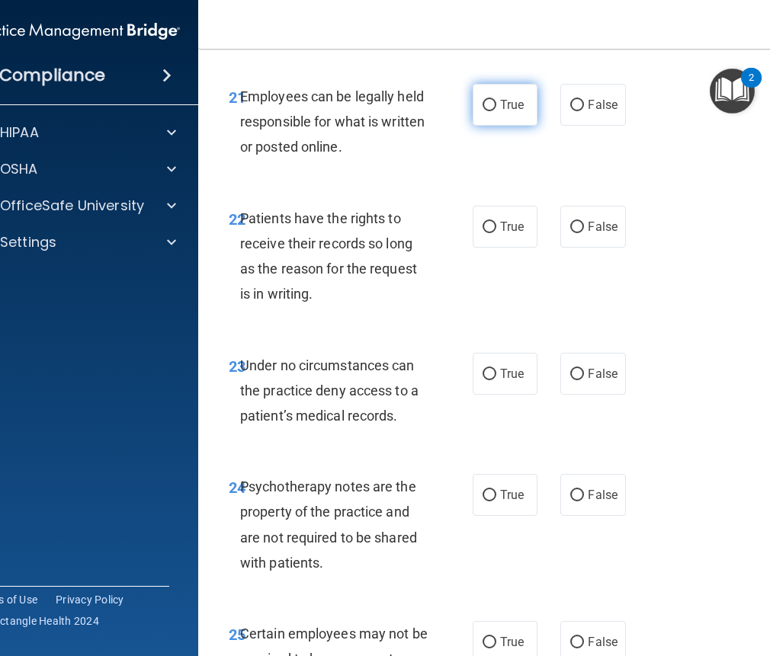
click at [494, 126] on label "True" at bounding box center [504, 105] width 65 height 42
click at [494, 111] on input "True" at bounding box center [489, 105] width 14 height 11
radio input "true"
click at [579, 248] on label "False" at bounding box center [592, 227] width 65 height 42
click at [579, 233] on input "False" at bounding box center [577, 227] width 14 height 11
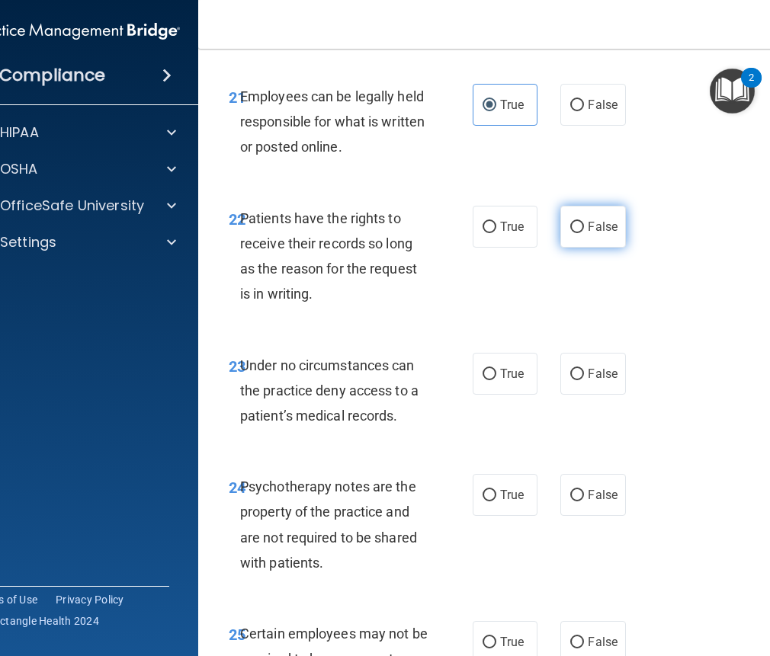
radio input "true"
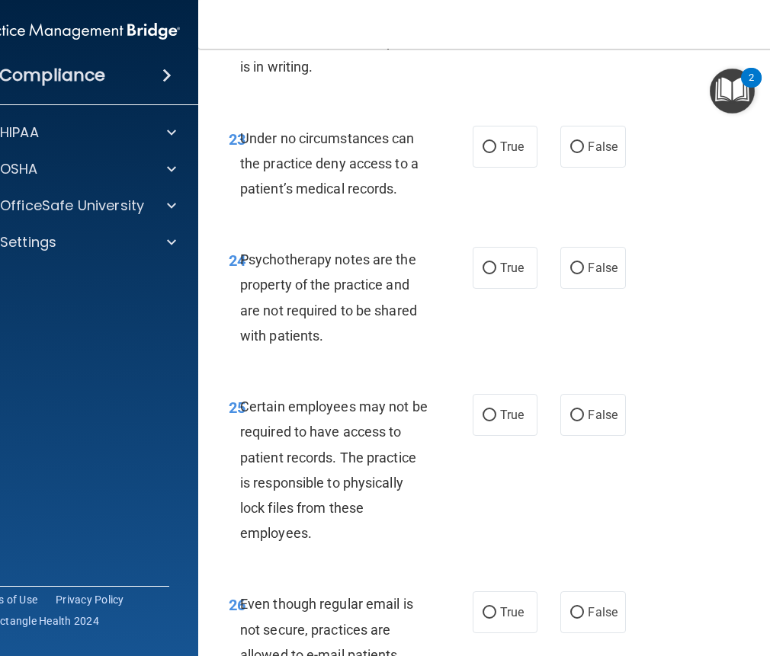
scroll to position [4496, 0]
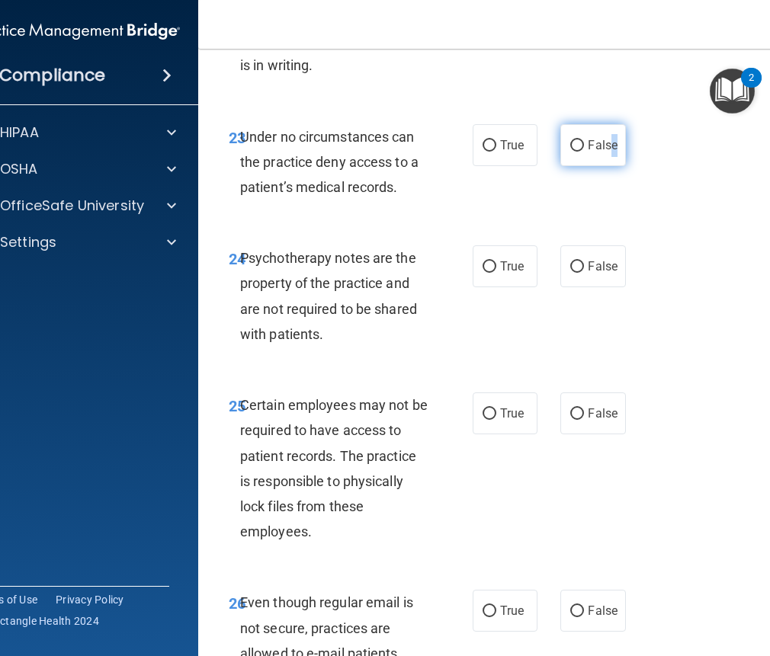
click at [609, 152] on span "False" at bounding box center [602, 145] width 30 height 14
click at [571, 152] on input "False" at bounding box center [577, 145] width 14 height 11
radio input "true"
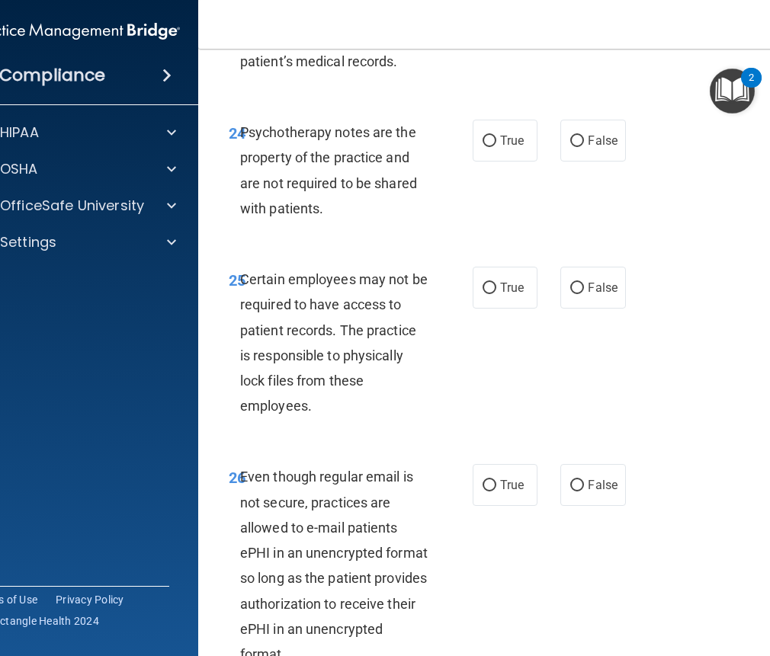
scroll to position [4648, 0]
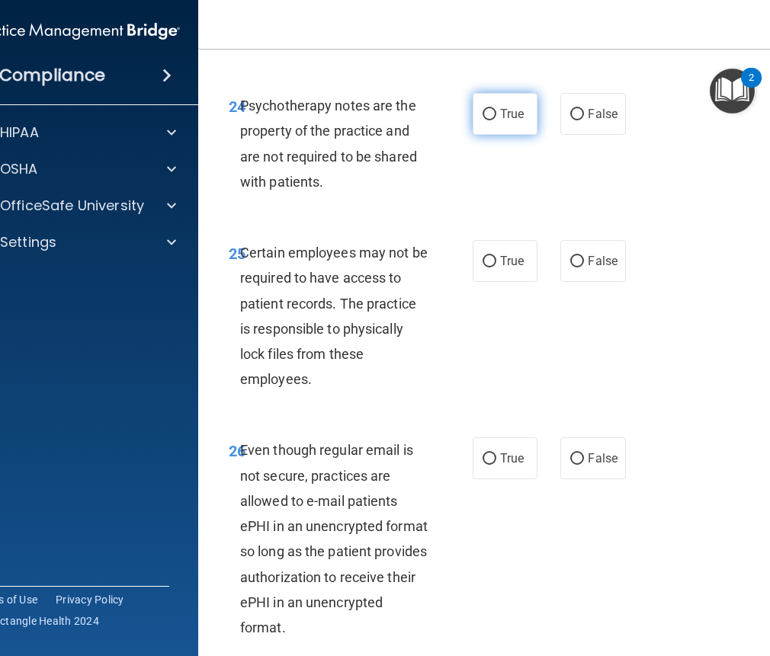
click at [491, 135] on label "True" at bounding box center [504, 114] width 65 height 42
click at [491, 120] on input "True" at bounding box center [489, 114] width 14 height 11
radio input "true"
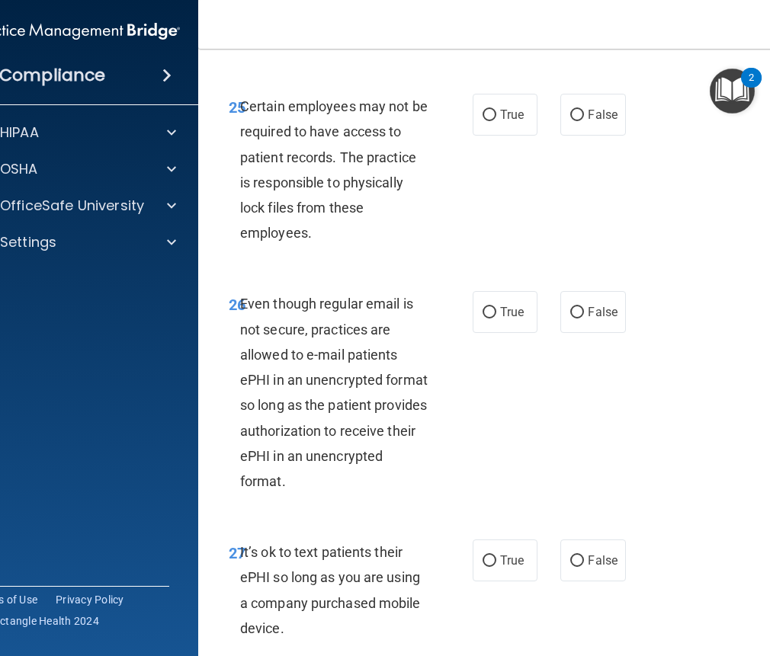
scroll to position [4800, 0]
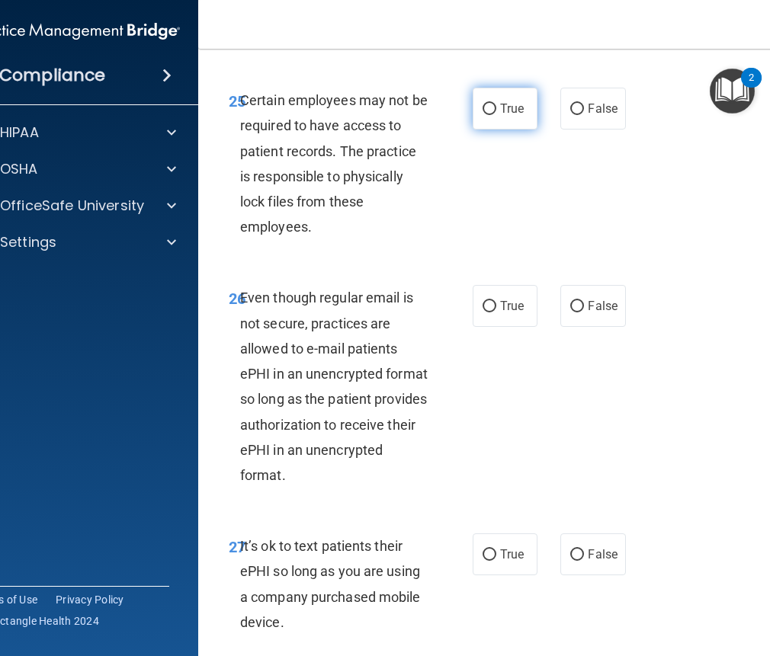
click at [491, 130] on label "True" at bounding box center [504, 109] width 65 height 42
click at [491, 115] on input "True" at bounding box center [489, 109] width 14 height 11
radio input "true"
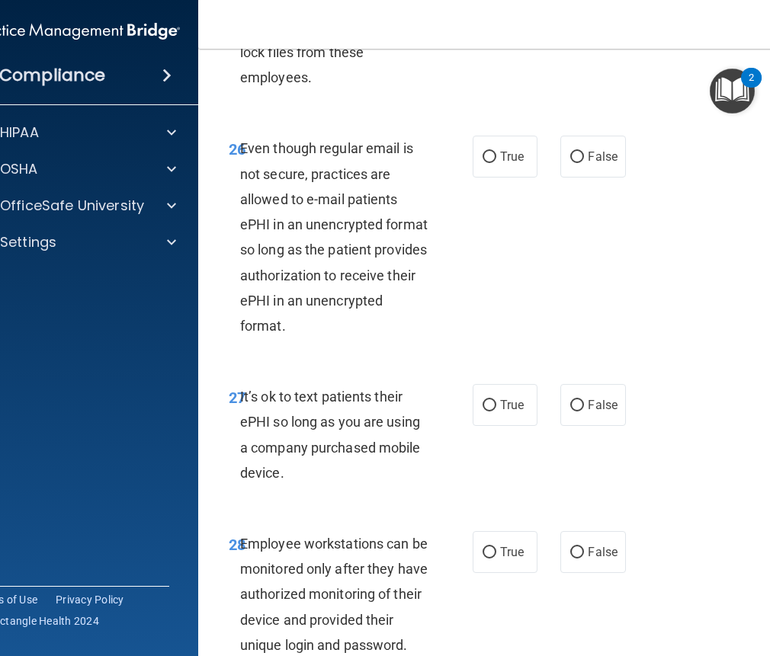
scroll to position [4953, 0]
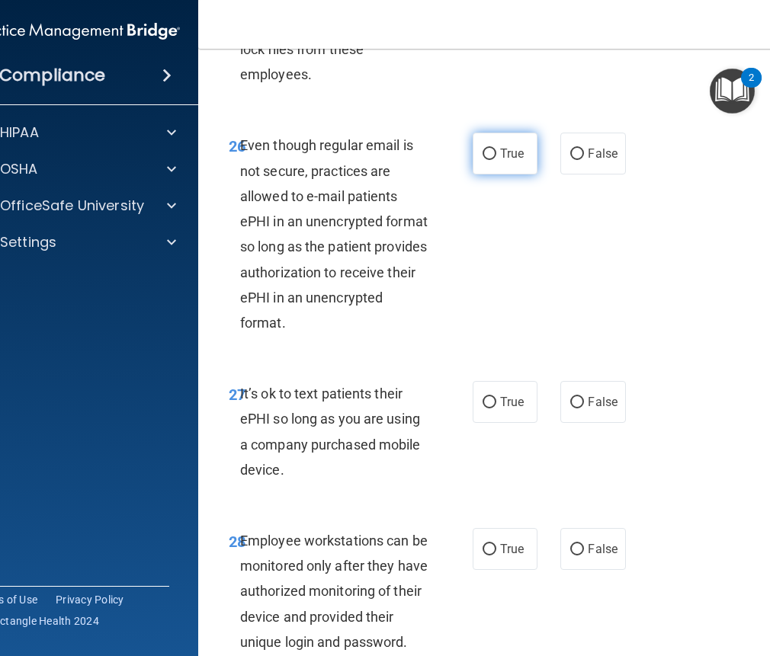
click at [513, 174] on label "True" at bounding box center [504, 154] width 65 height 42
click at [496, 160] on input "True" at bounding box center [489, 154] width 14 height 11
radio input "true"
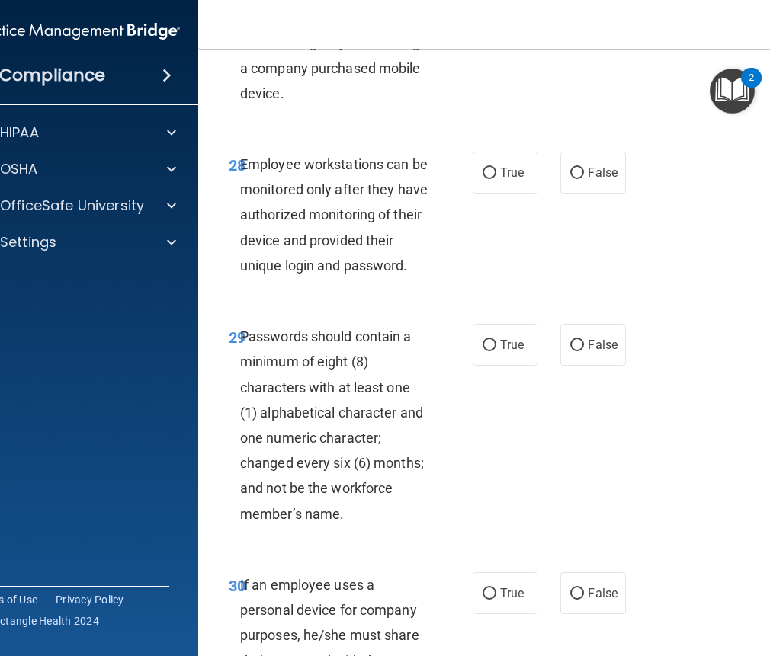
scroll to position [5334, 0]
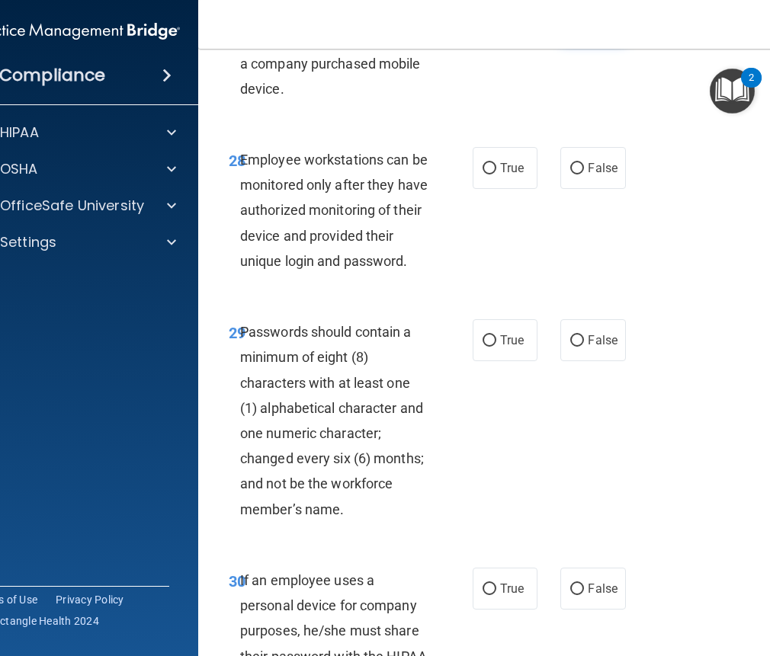
click at [603, 28] on span "False" at bounding box center [602, 21] width 30 height 14
click at [584, 27] on input "False" at bounding box center [577, 21] width 14 height 11
radio input "true"
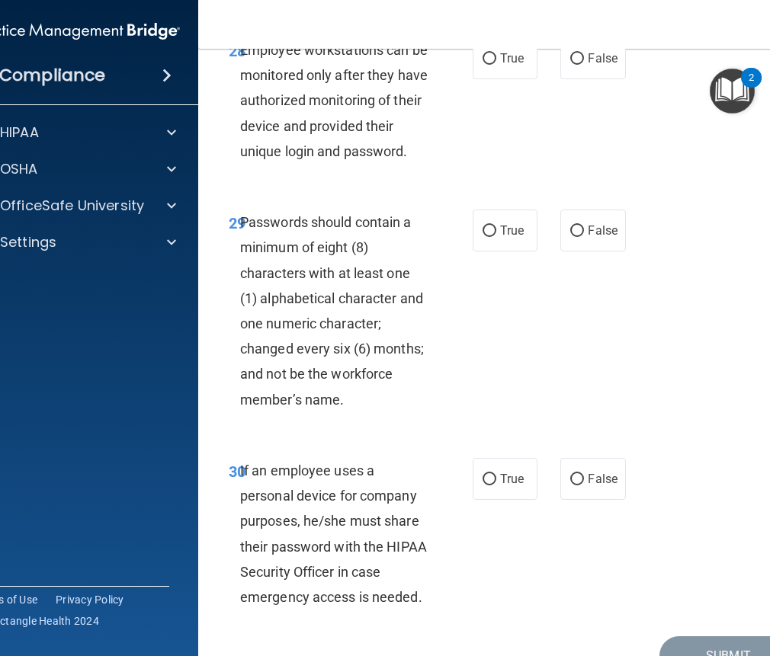
scroll to position [5486, 0]
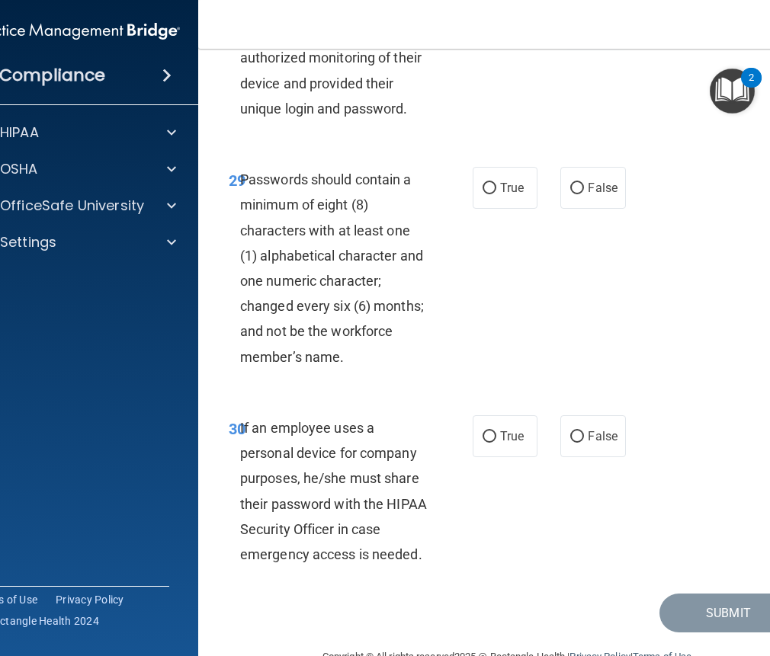
click at [575, 37] on label "False" at bounding box center [592, 16] width 65 height 42
click at [575, 22] on input "False" at bounding box center [577, 16] width 14 height 11
radio input "true"
click at [506, 195] on span "True" at bounding box center [512, 188] width 24 height 14
click at [496, 194] on input "True" at bounding box center [489, 188] width 14 height 11
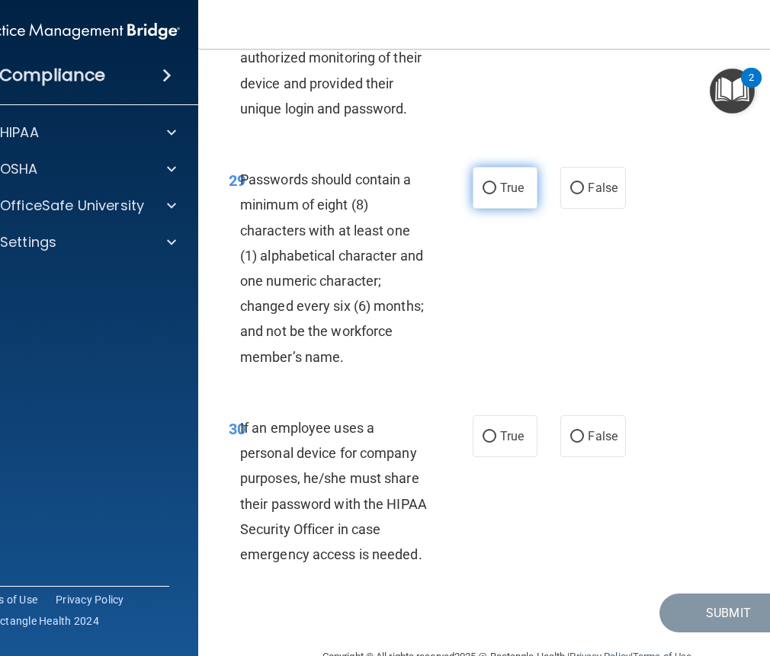
radio input "true"
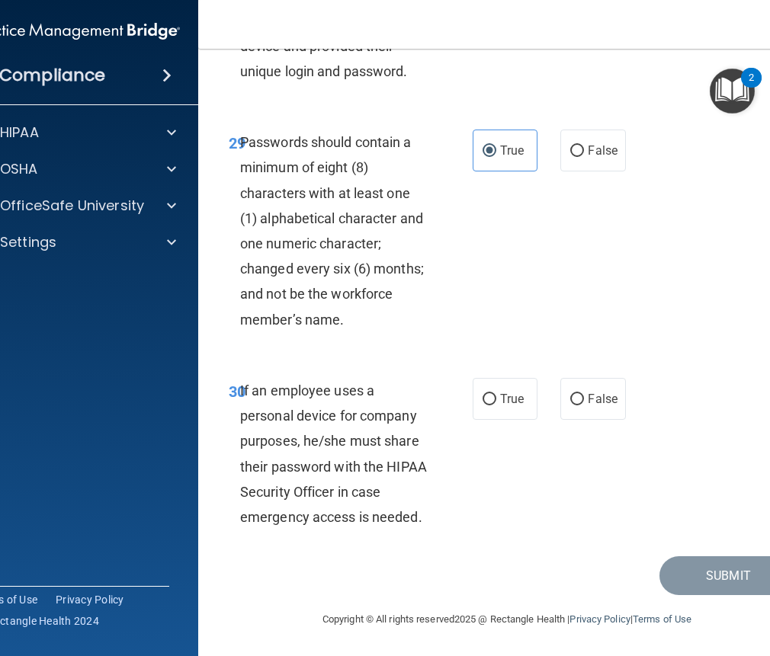
scroll to position [5574, 0]
click at [599, 407] on label "False" at bounding box center [592, 399] width 65 height 42
click at [584, 405] on input "False" at bounding box center [577, 399] width 14 height 11
radio input "true"
click at [715, 587] on button "Submit" at bounding box center [727, 575] width 137 height 39
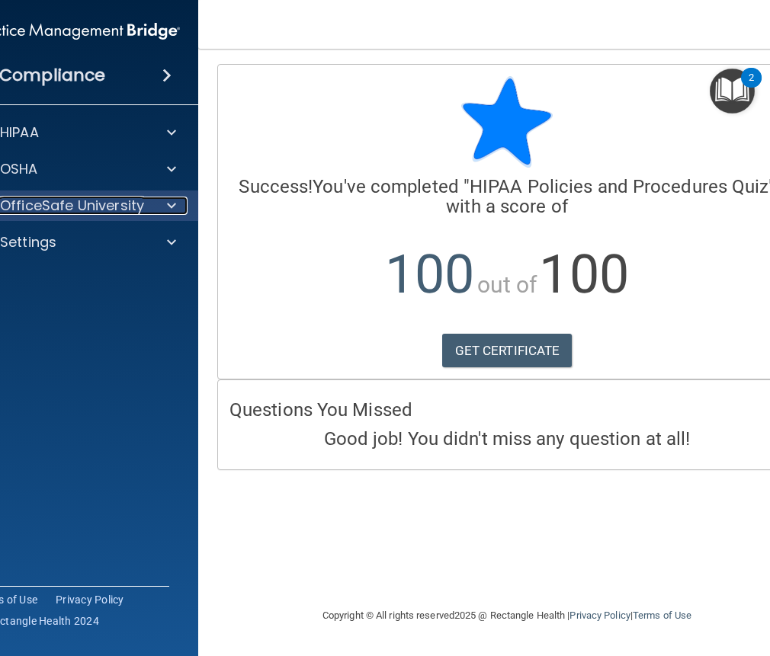
click at [129, 208] on p "OfficeSafe University" at bounding box center [72, 206] width 144 height 18
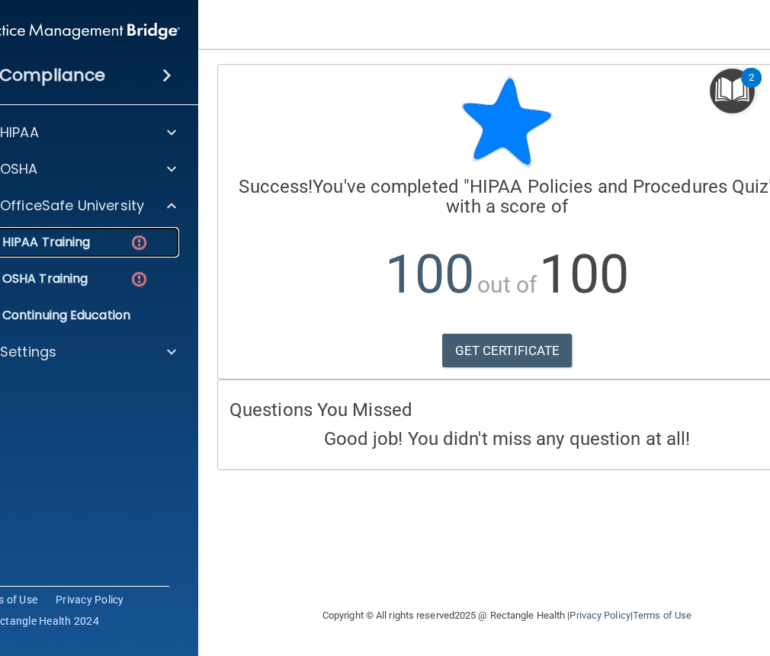
click at [27, 235] on p "HIPAA Training" at bounding box center [27, 242] width 126 height 15
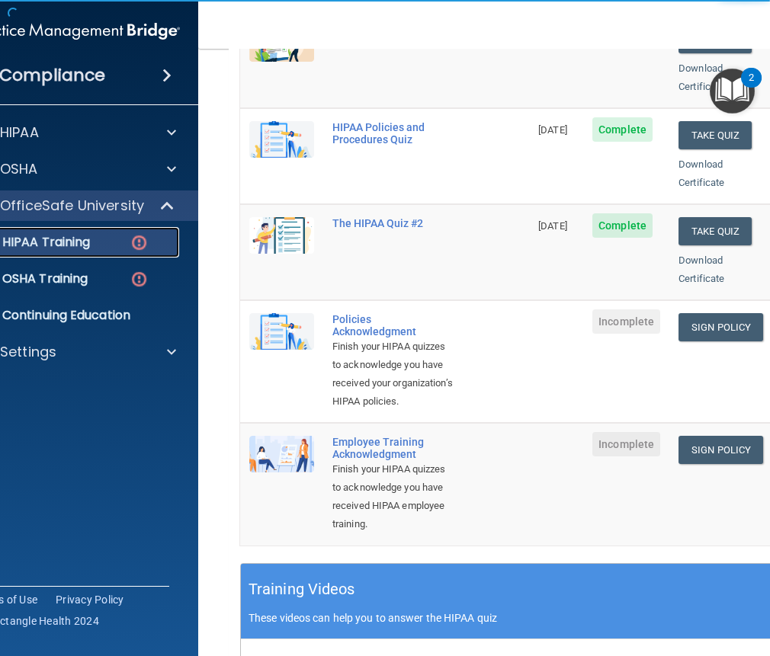
scroll to position [305, 0]
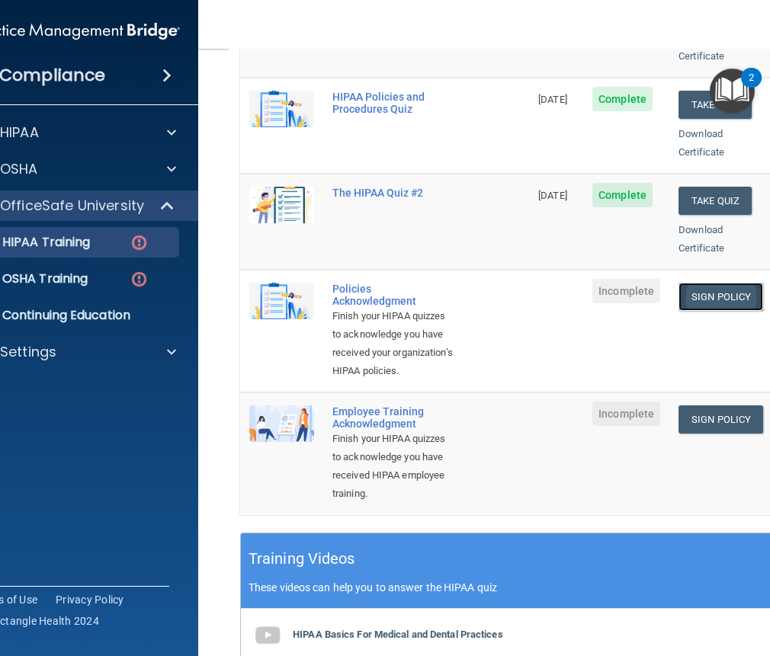
click at [712, 286] on link "Sign Policy" at bounding box center [720, 297] width 85 height 28
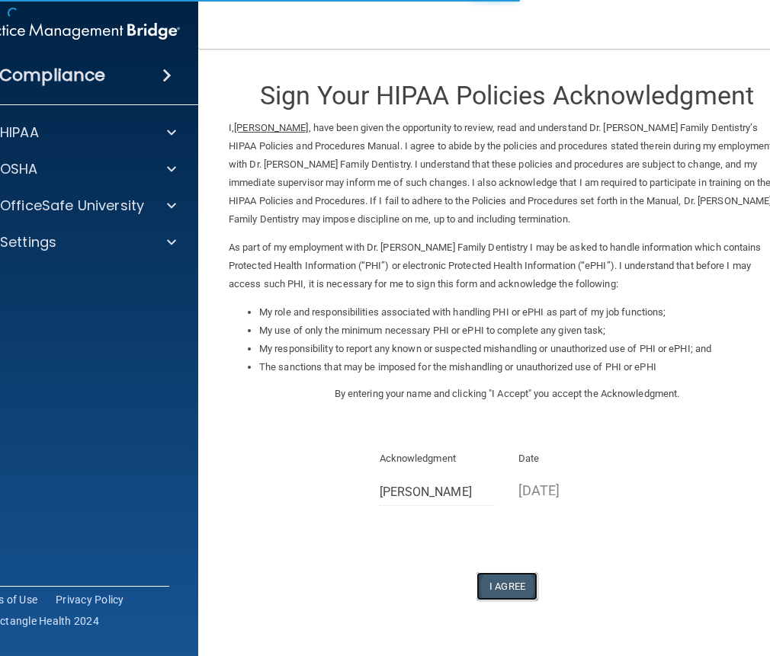
click at [491, 586] on button "I Agree" at bounding box center [506, 586] width 61 height 28
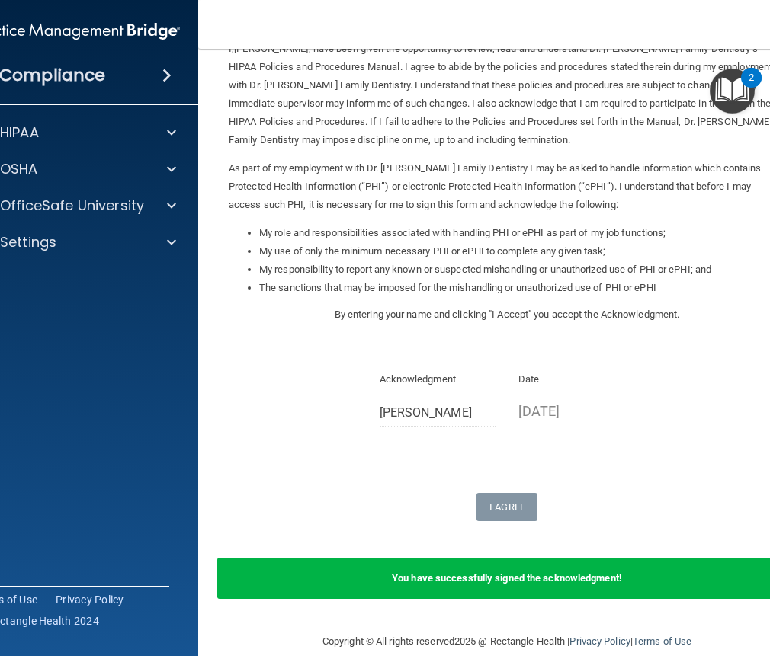
scroll to position [101, 0]
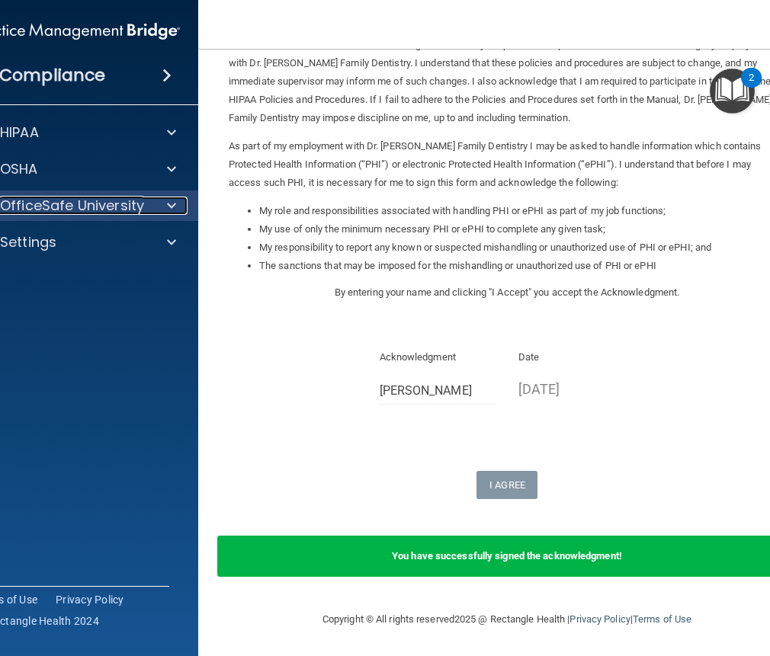
click at [79, 200] on p "OfficeSafe University" at bounding box center [72, 206] width 144 height 18
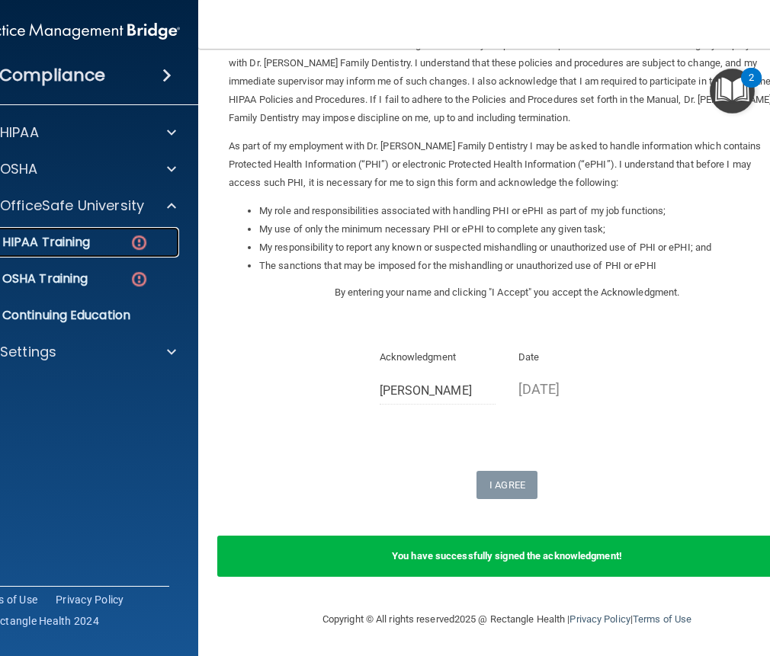
click at [68, 236] on p "HIPAA Training" at bounding box center [27, 242] width 126 height 15
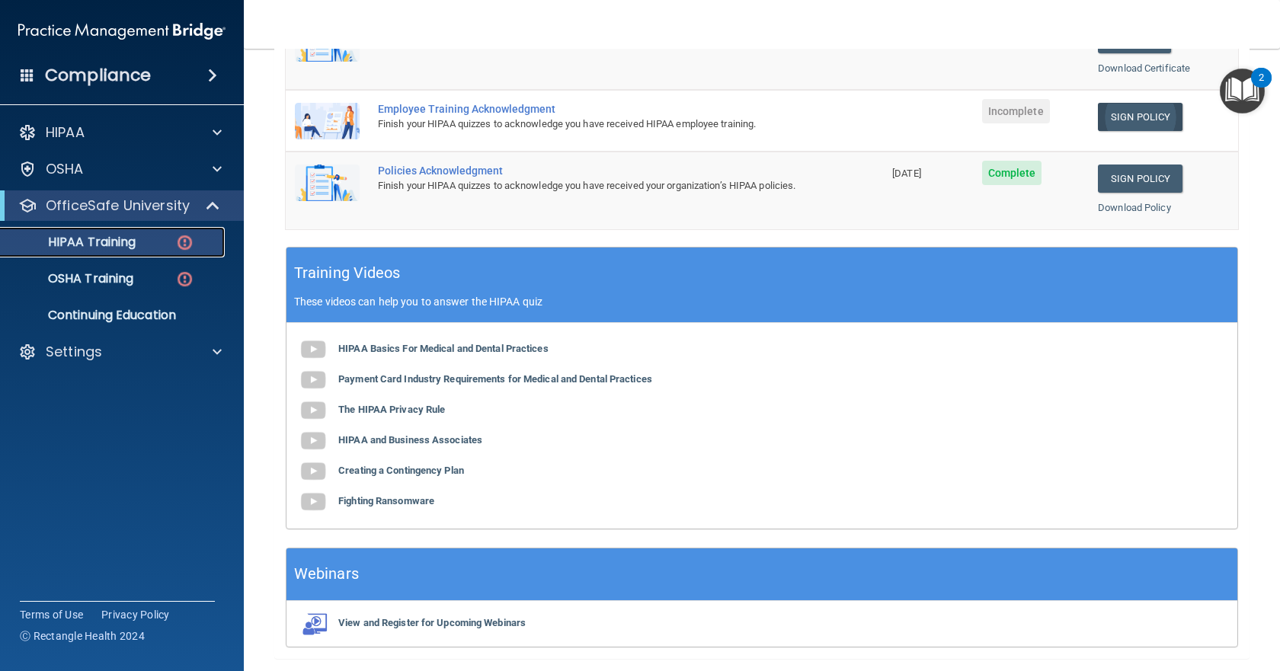
scroll to position [384, 0]
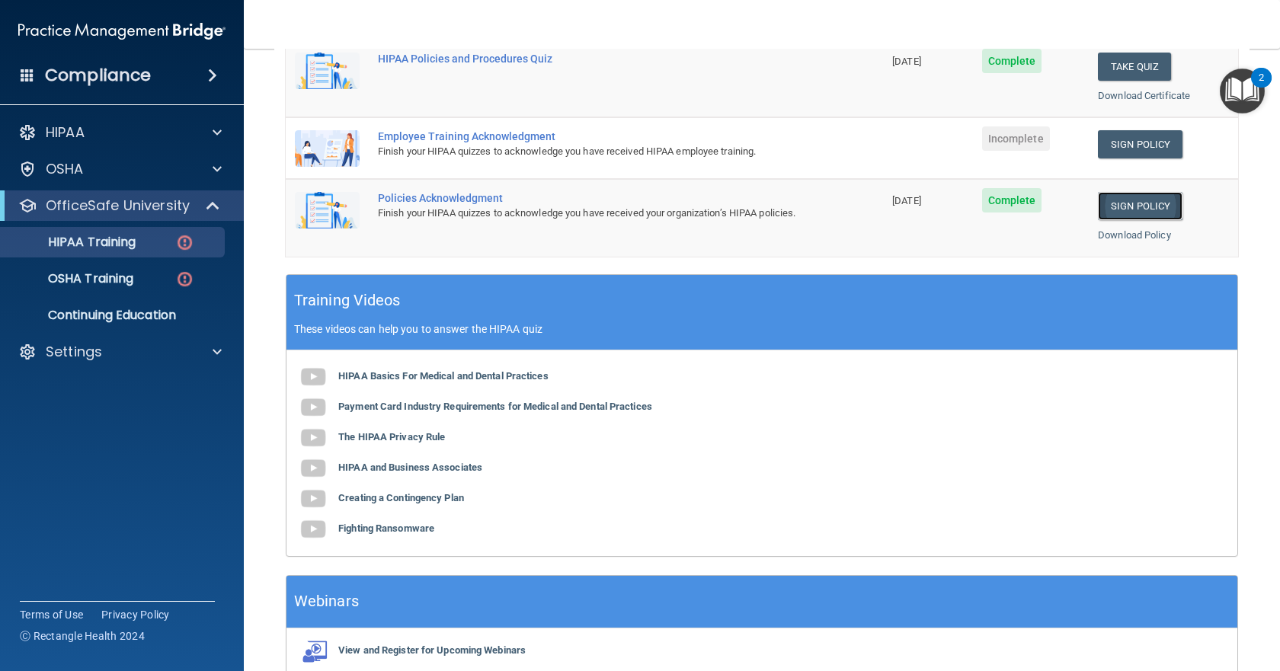
click at [769, 206] on link "Sign Policy" at bounding box center [1140, 206] width 85 height 28
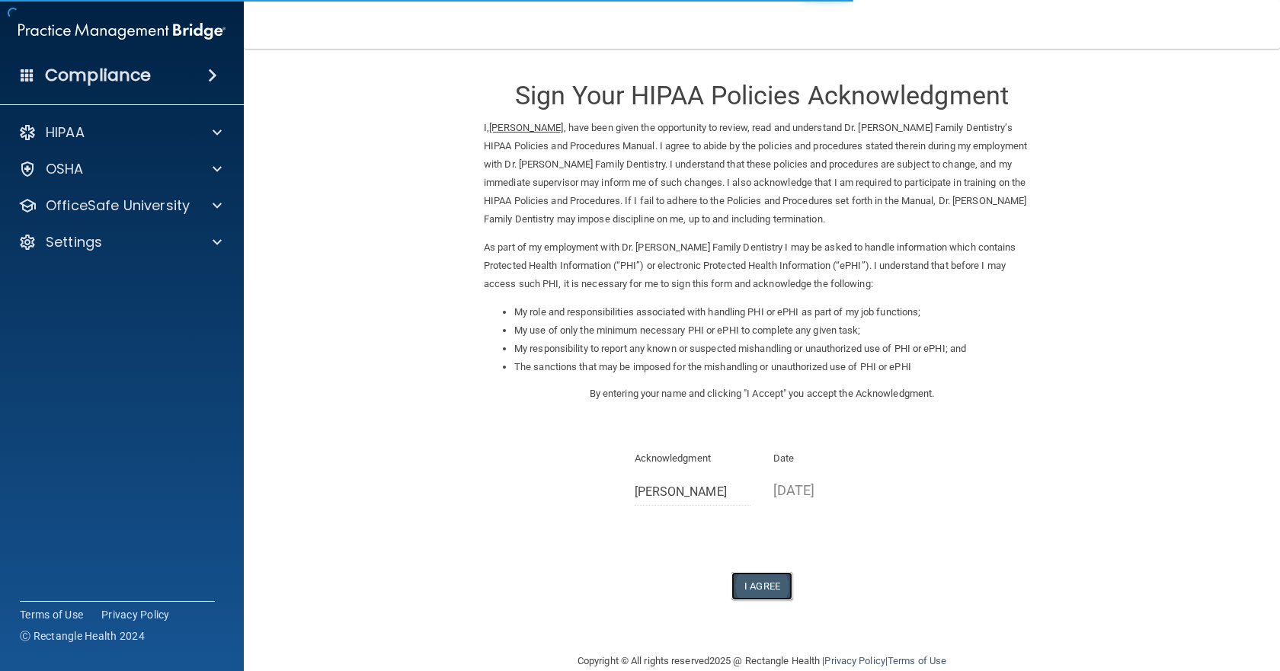
click at [759, 598] on button "I Agree" at bounding box center [761, 586] width 61 height 28
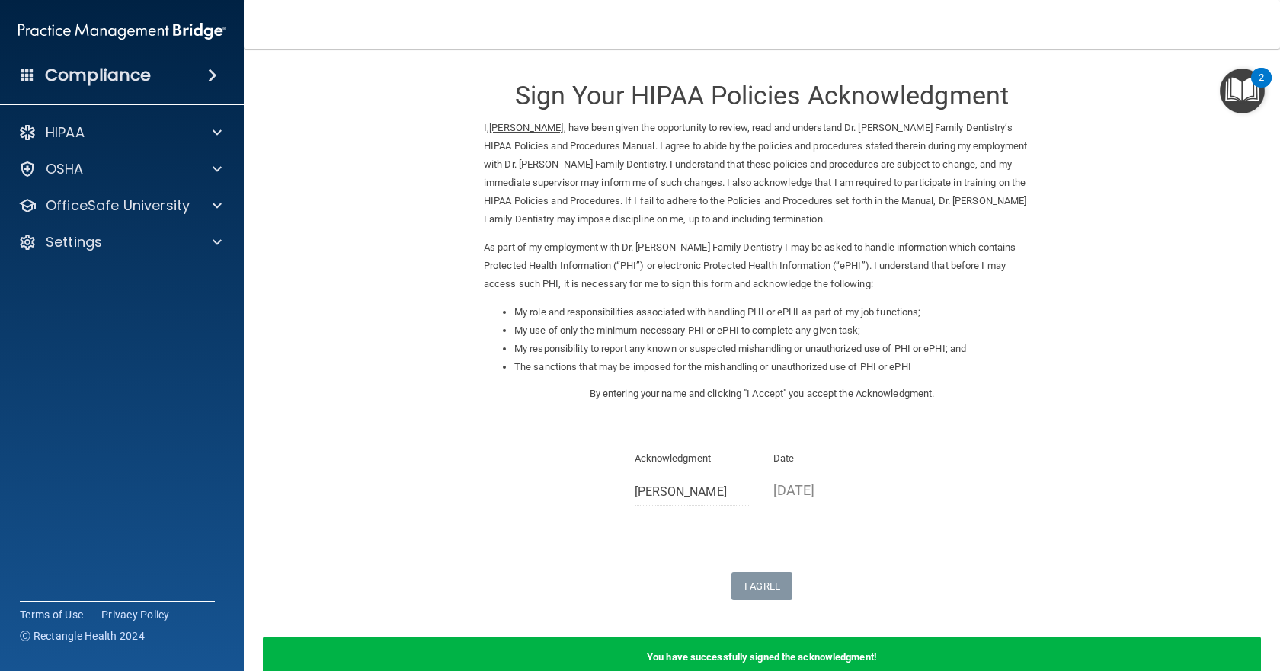
click at [933, 357] on li "My responsibility to report any known or suspected mishandling or unauthorized …" at bounding box center [777, 349] width 526 height 18
click at [128, 206] on p "OfficeSafe University" at bounding box center [118, 206] width 144 height 18
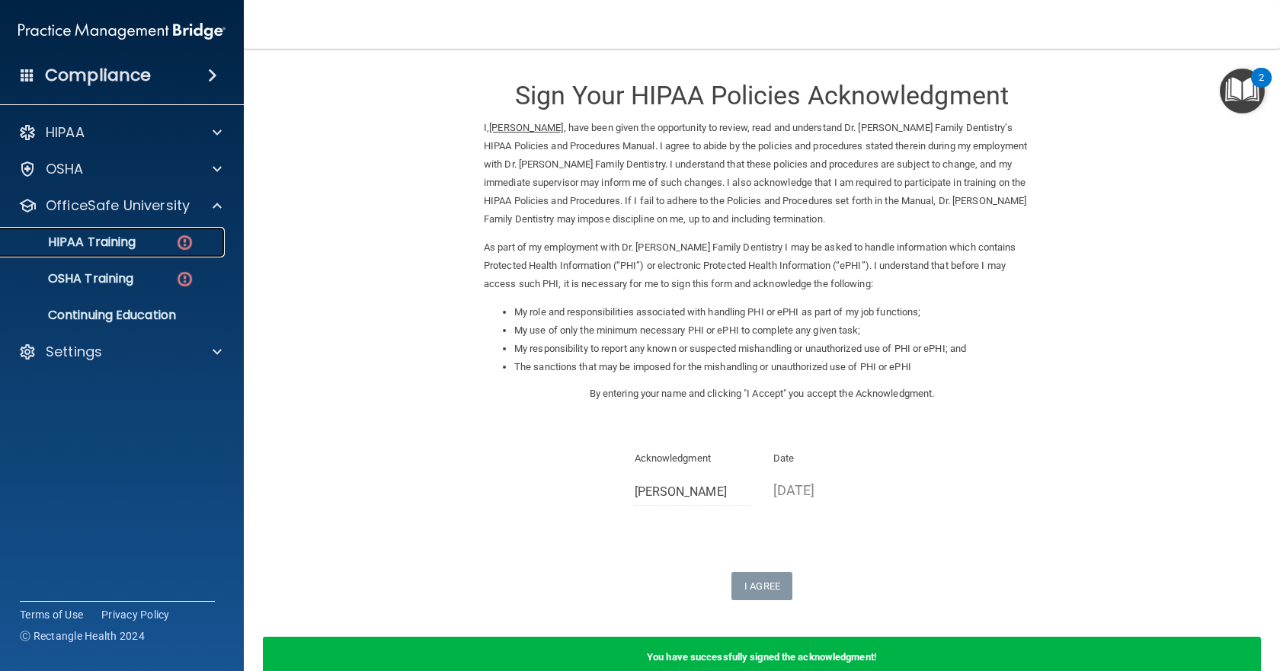
click at [136, 241] on p "HIPAA Training" at bounding box center [73, 242] width 126 height 15
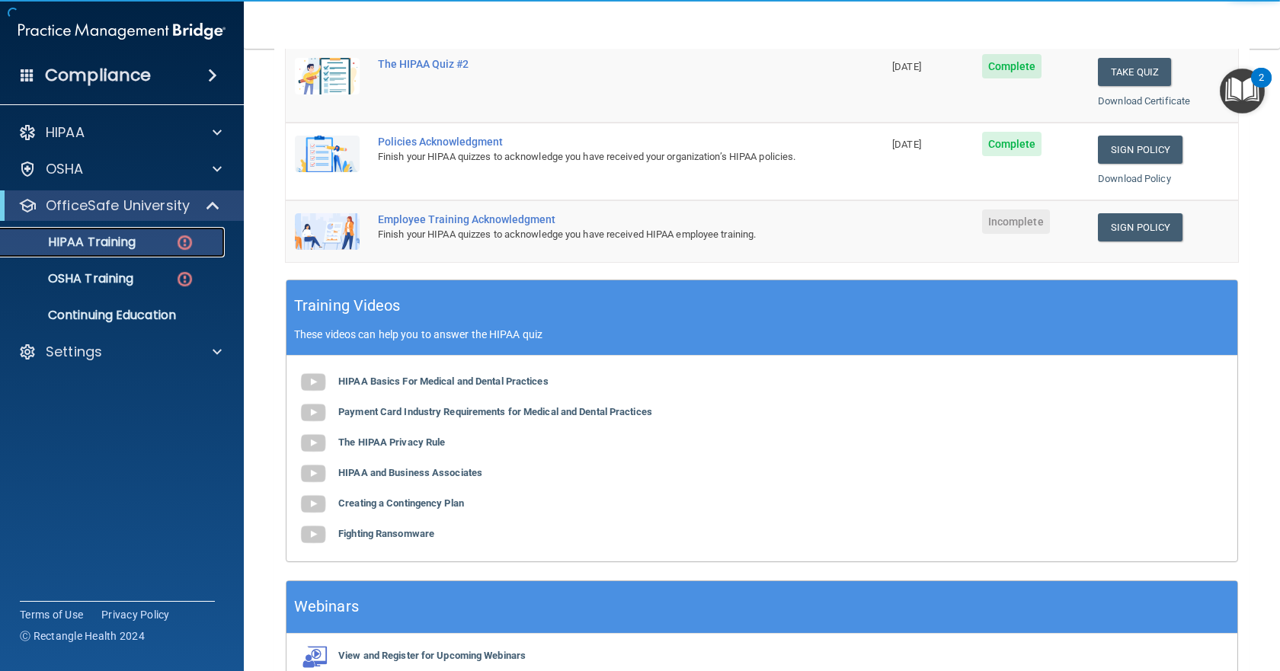
scroll to position [381, 0]
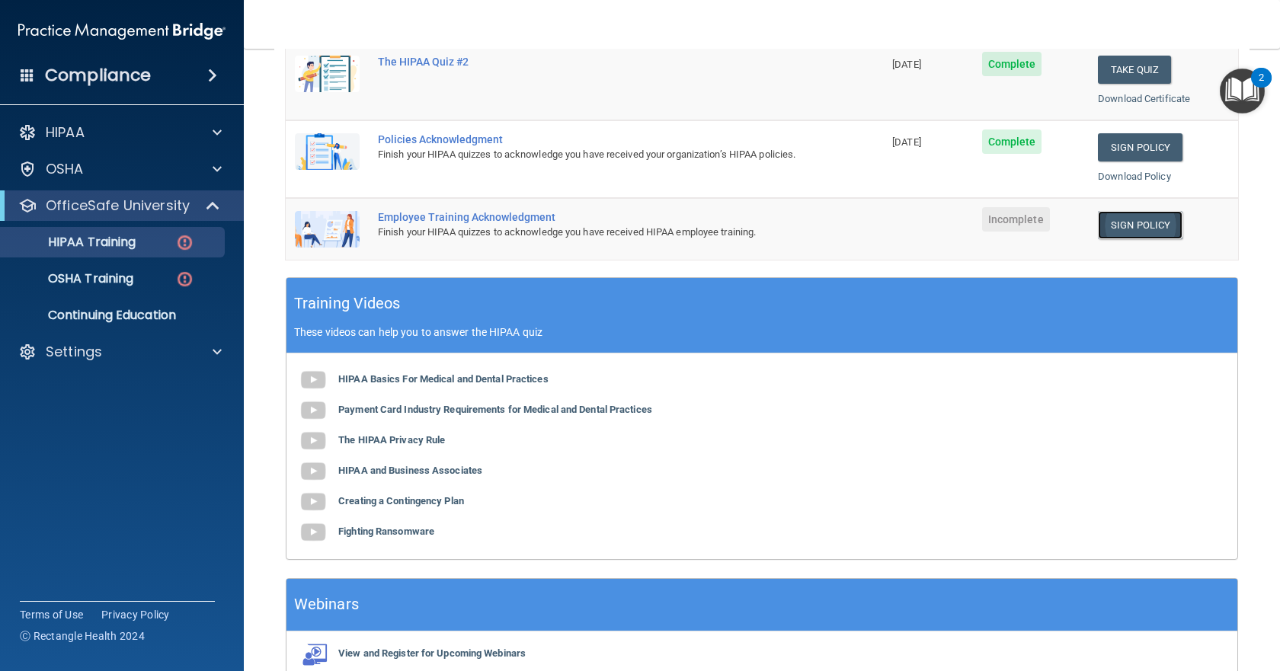
click at [1129, 223] on link "Sign Policy" at bounding box center [1140, 225] width 85 height 28
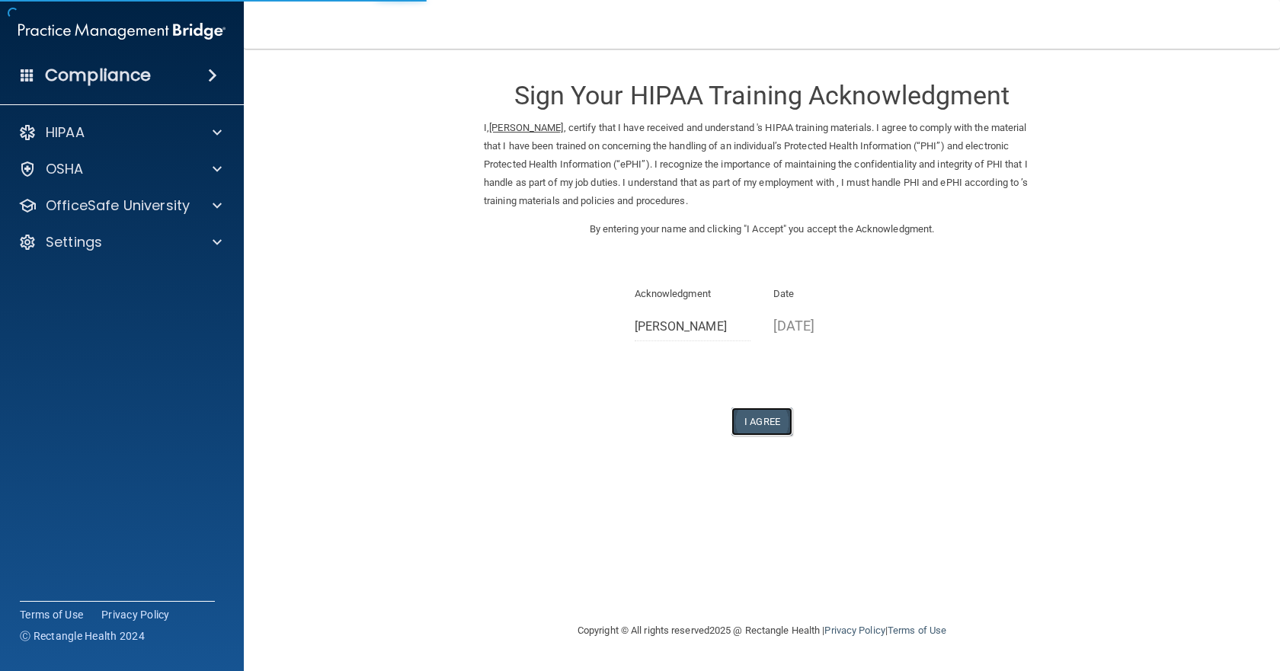
click at [763, 425] on button "I Agree" at bounding box center [761, 422] width 61 height 28
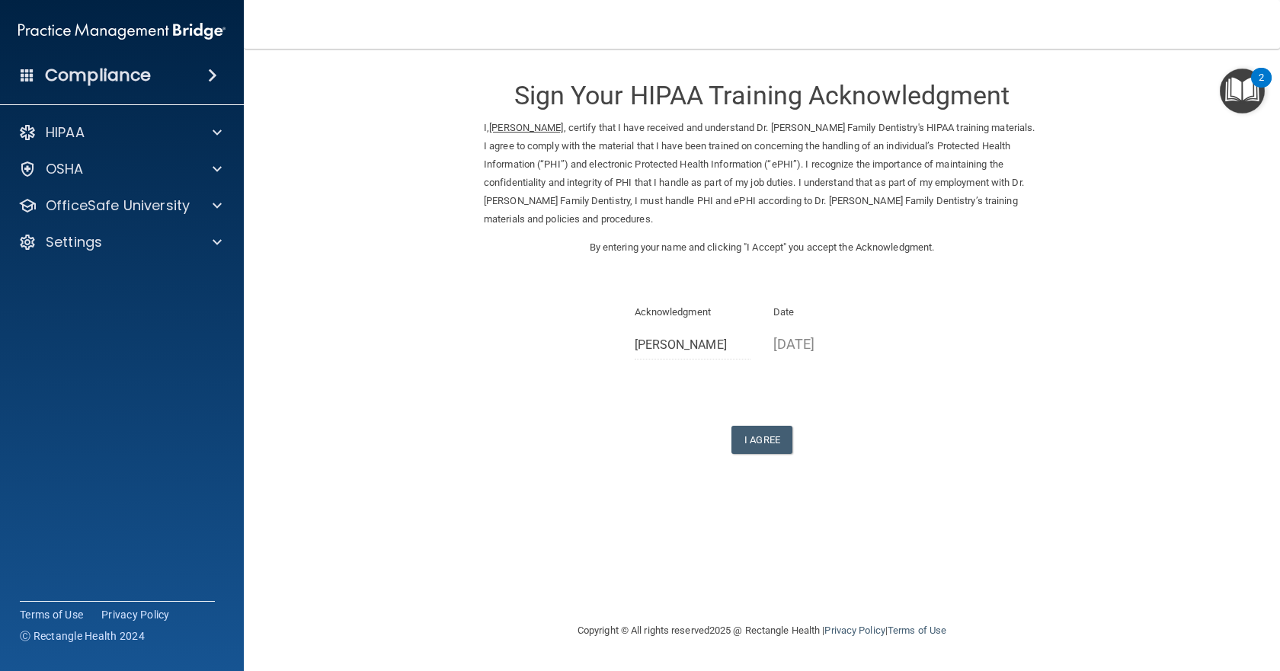
click at [802, 340] on p "[DATE]" at bounding box center [831, 343] width 117 height 25
click at [770, 344] on div "Date 10/01/2025" at bounding box center [831, 335] width 139 height 65
click at [763, 441] on button "I Agree" at bounding box center [761, 440] width 61 height 28
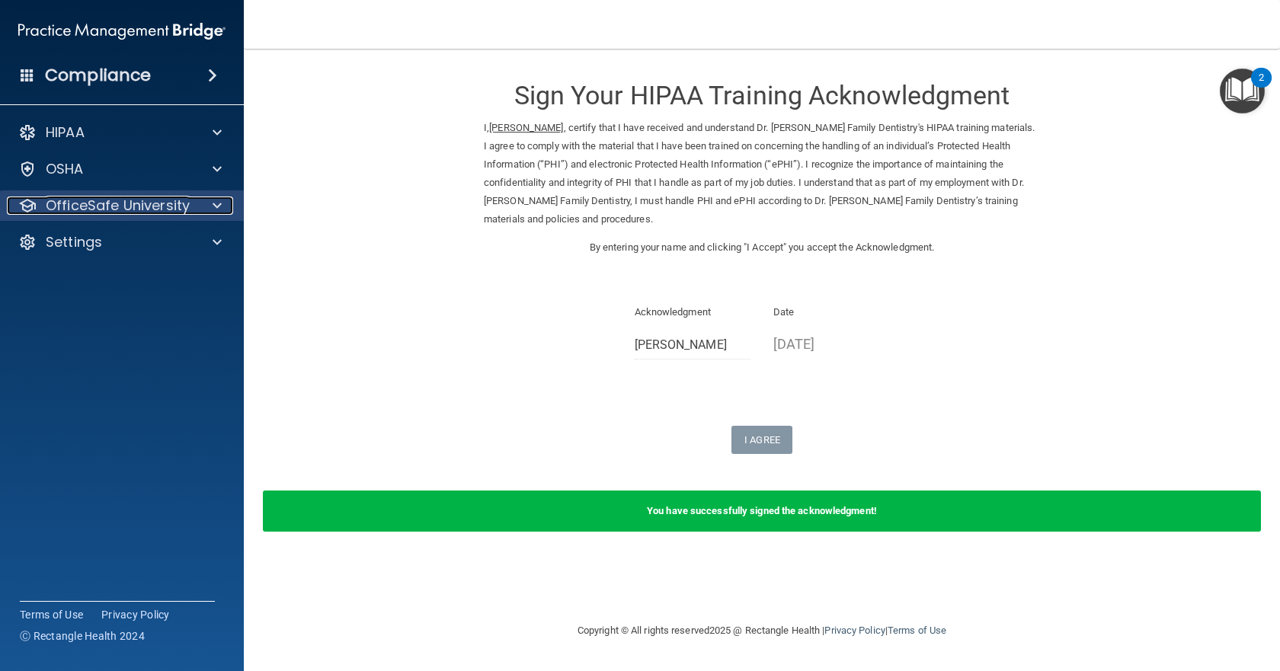
click at [112, 208] on p "OfficeSafe University" at bounding box center [118, 206] width 144 height 18
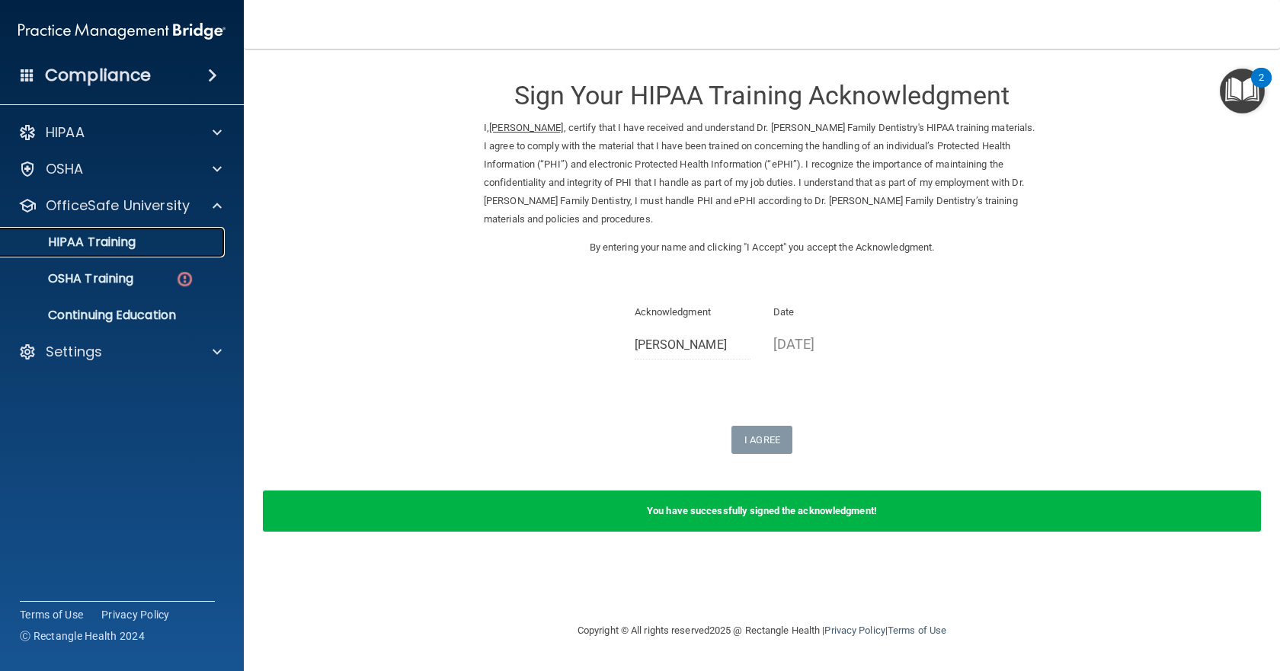
click at [99, 245] on p "HIPAA Training" at bounding box center [73, 242] width 126 height 15
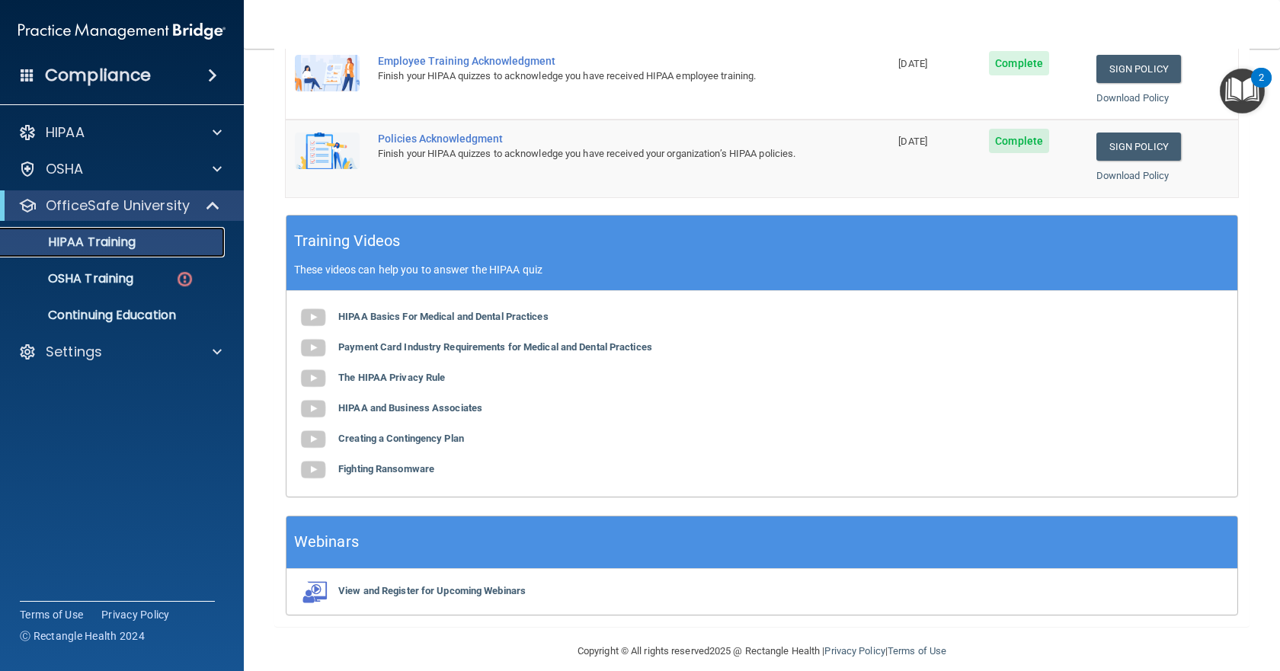
scroll to position [476, 0]
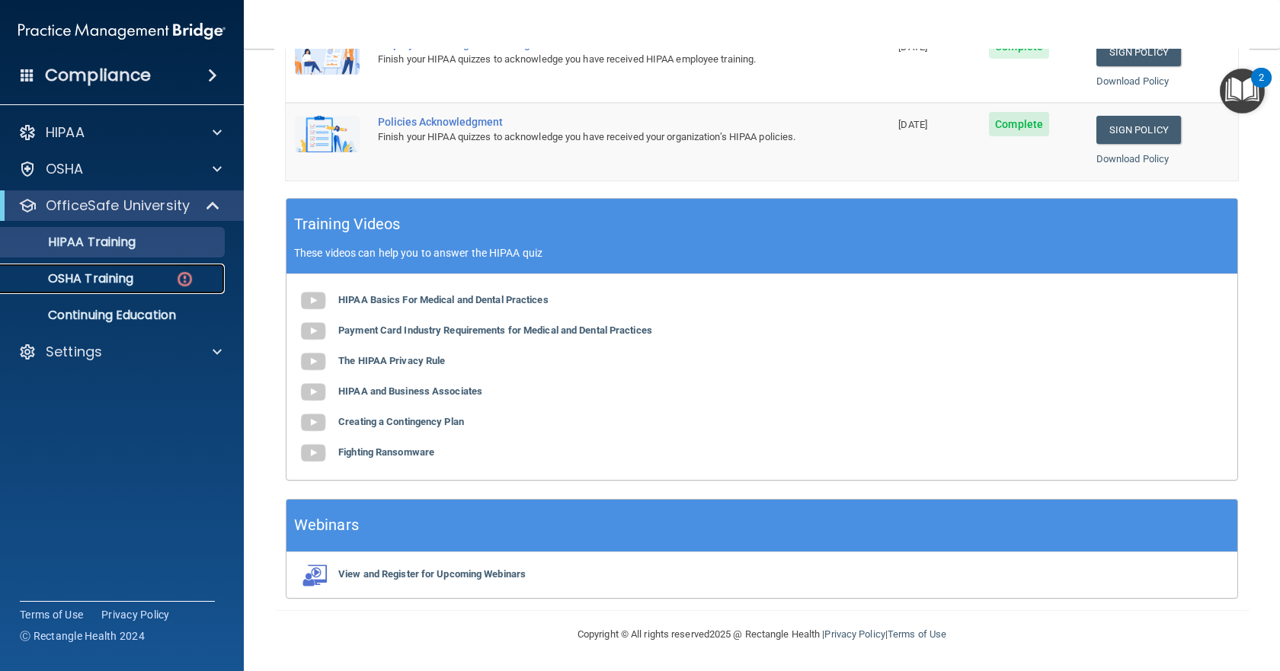
click at [118, 277] on p "OSHA Training" at bounding box center [71, 278] width 123 height 15
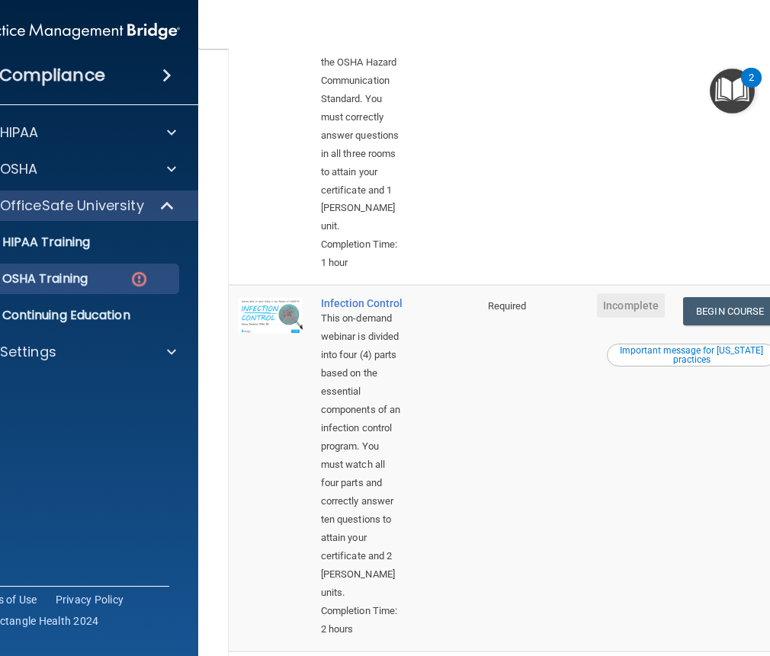
scroll to position [762, 0]
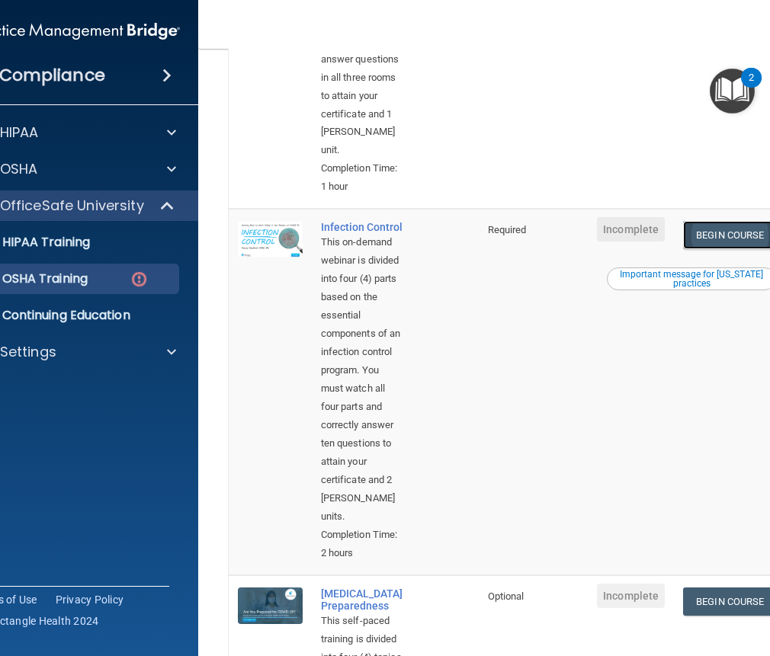
click at [719, 230] on link "Begin Course" at bounding box center [729, 235] width 93 height 28
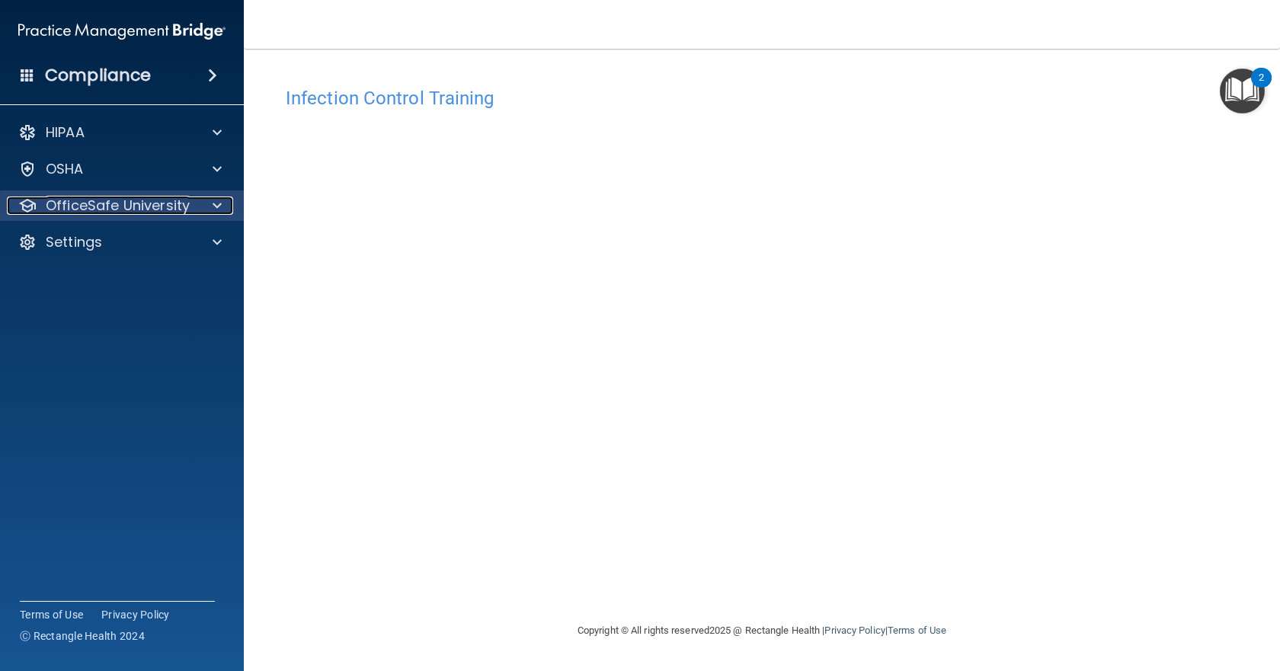
click at [171, 203] on p "OfficeSafe University" at bounding box center [118, 206] width 144 height 18
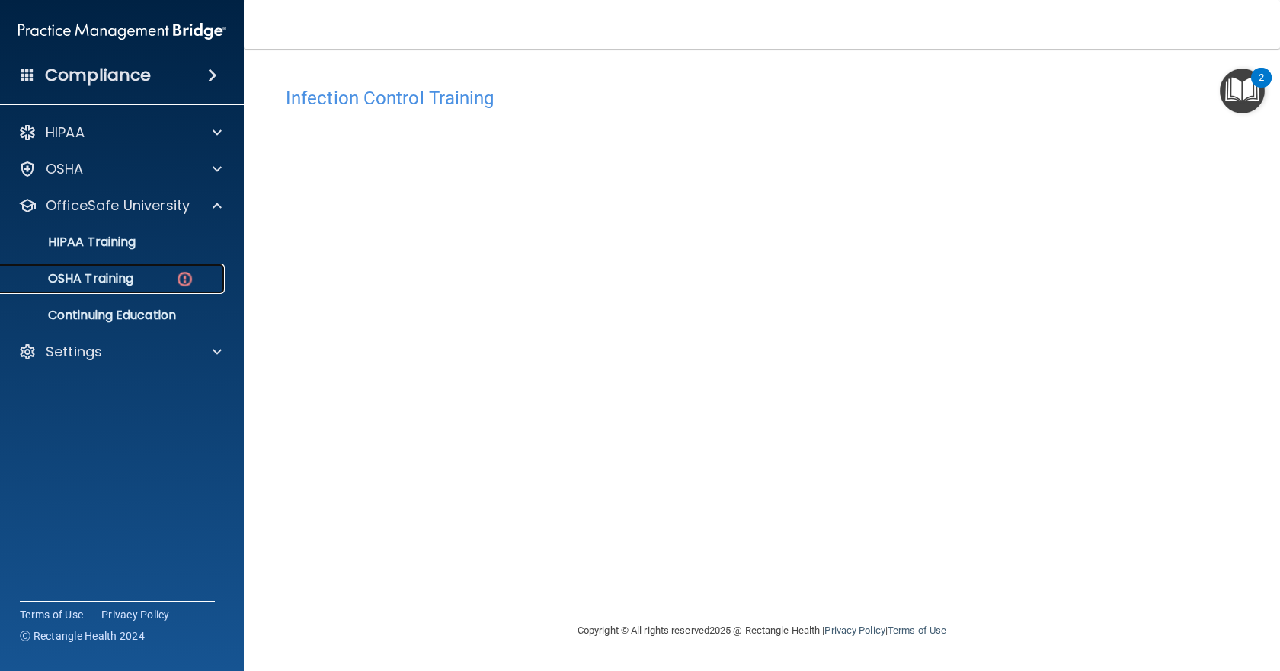
click at [124, 276] on p "OSHA Training" at bounding box center [71, 278] width 123 height 15
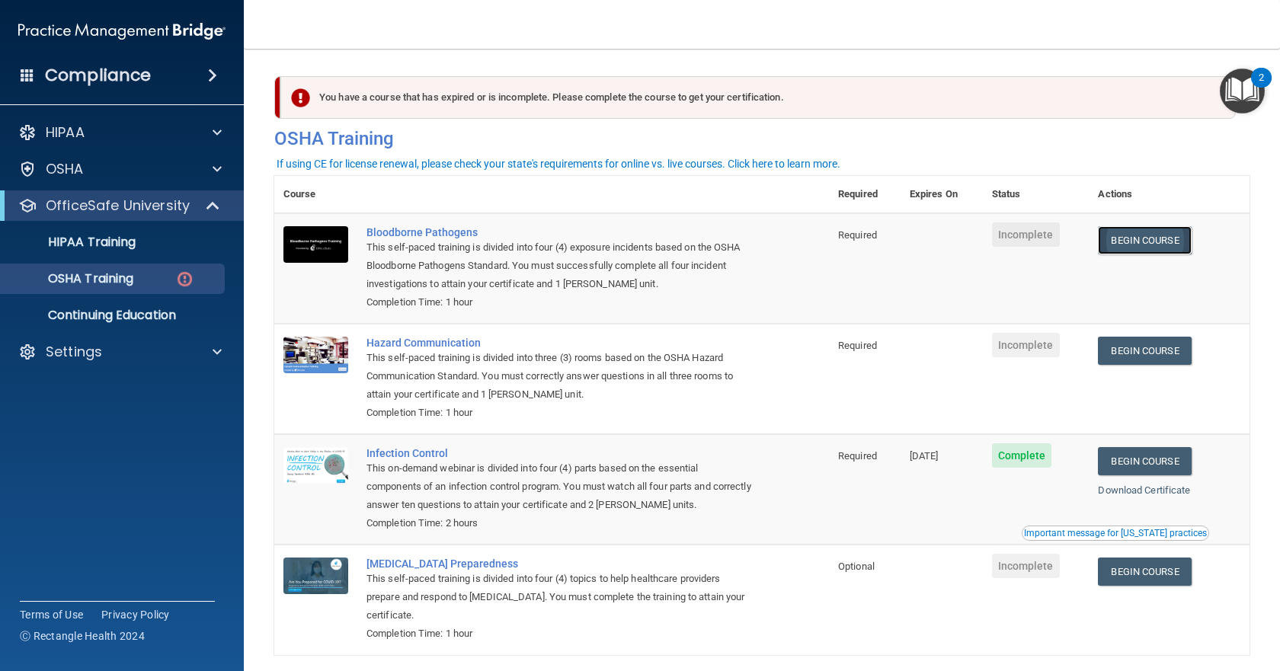
click at [769, 249] on link "Begin Course" at bounding box center [1144, 240] width 93 height 28
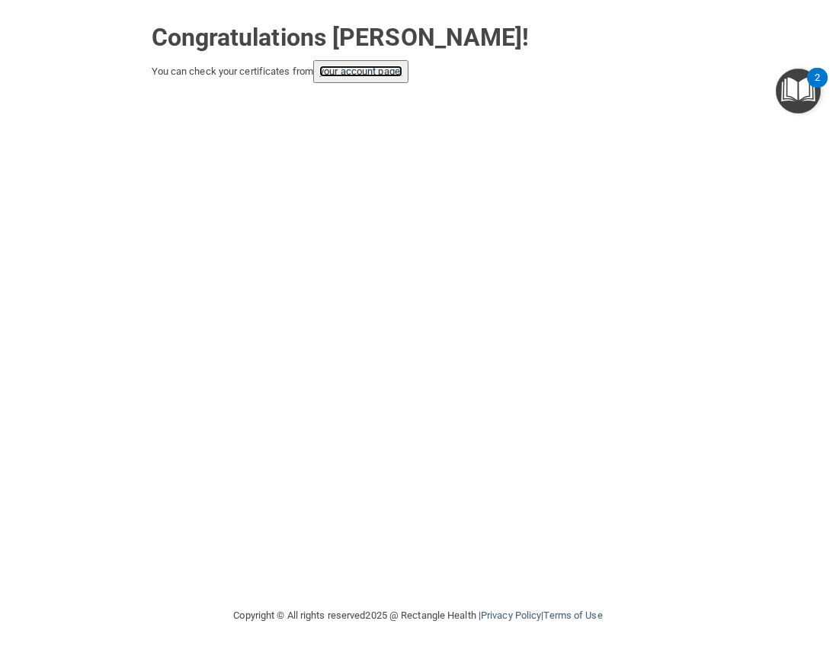
click at [363, 74] on link "your account page!" at bounding box center [360, 71] width 83 height 11
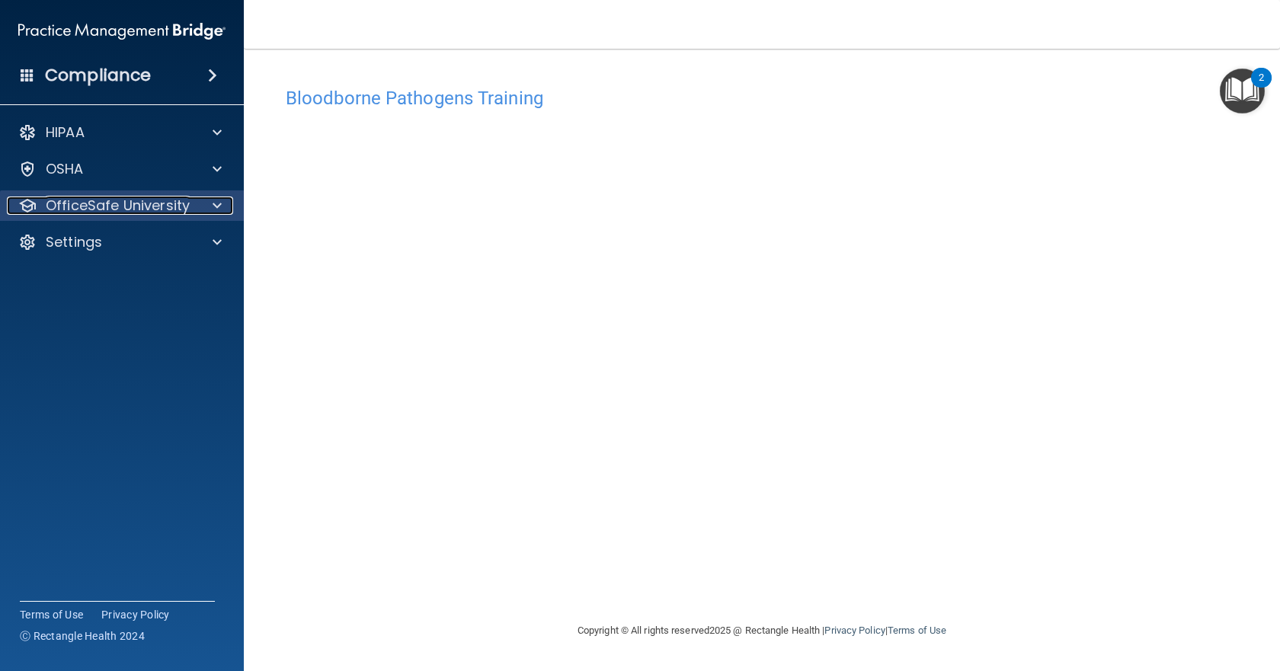
click at [221, 205] on span at bounding box center [217, 206] width 9 height 18
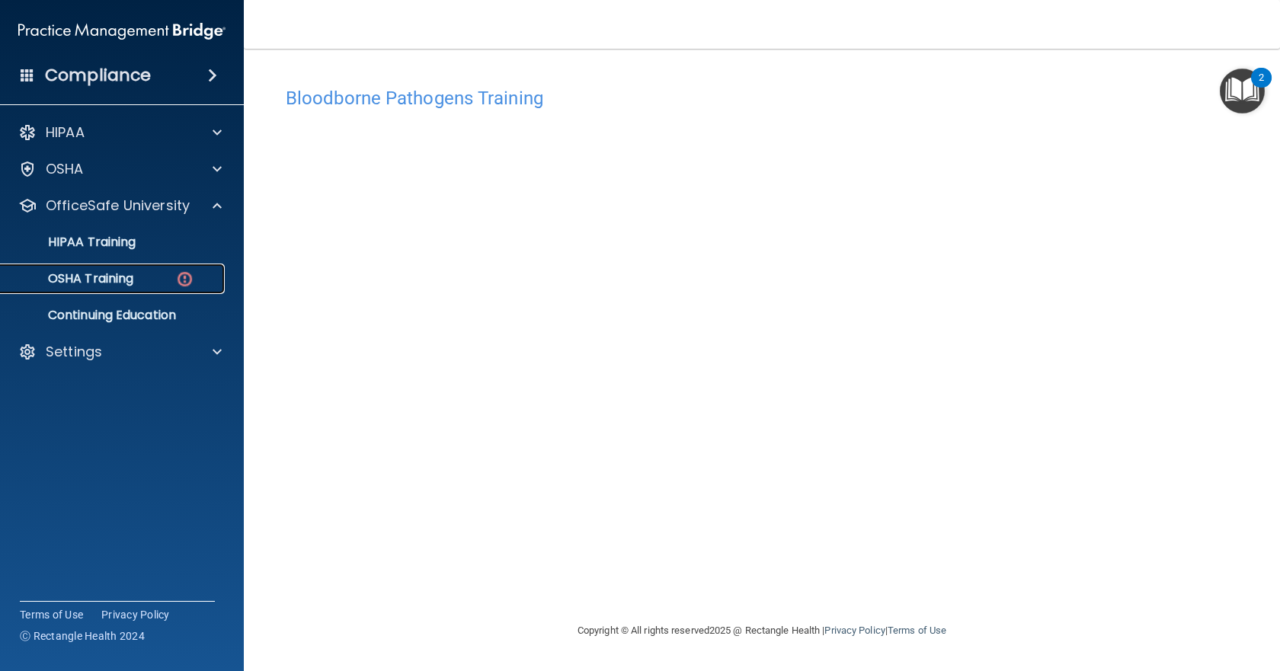
click at [109, 277] on p "OSHA Training" at bounding box center [71, 278] width 123 height 15
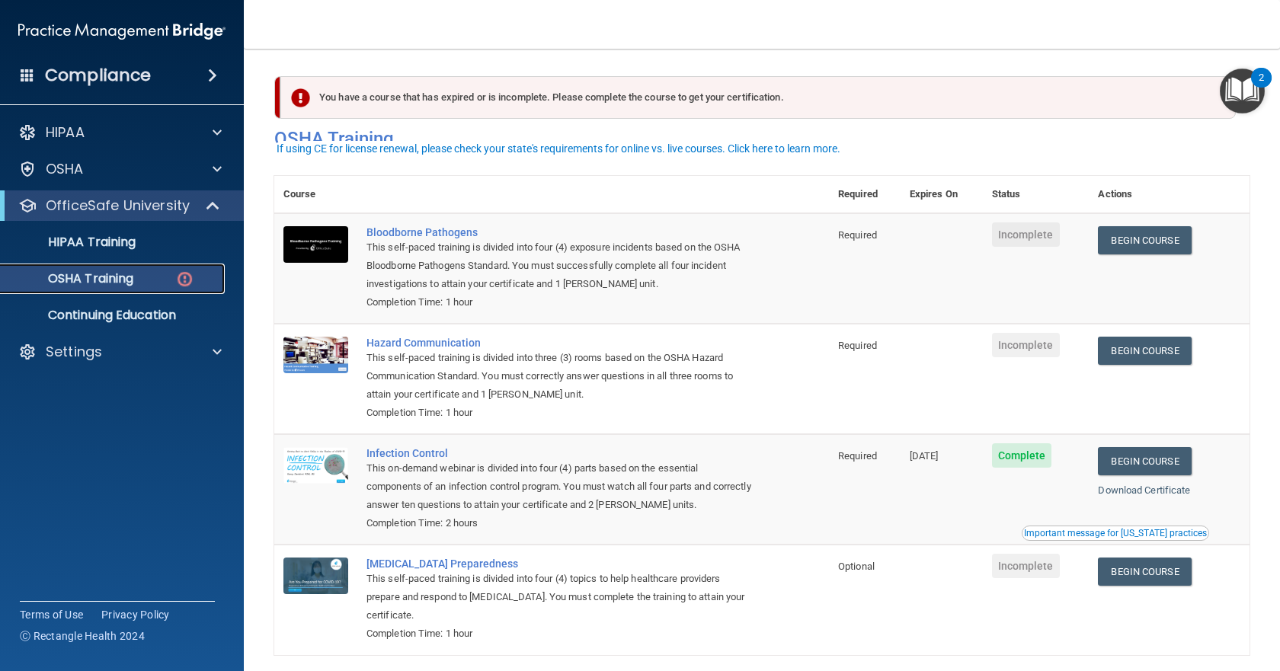
scroll to position [66, 0]
